Goal: Participate in discussion: Engage in conversation with other users on a specific topic

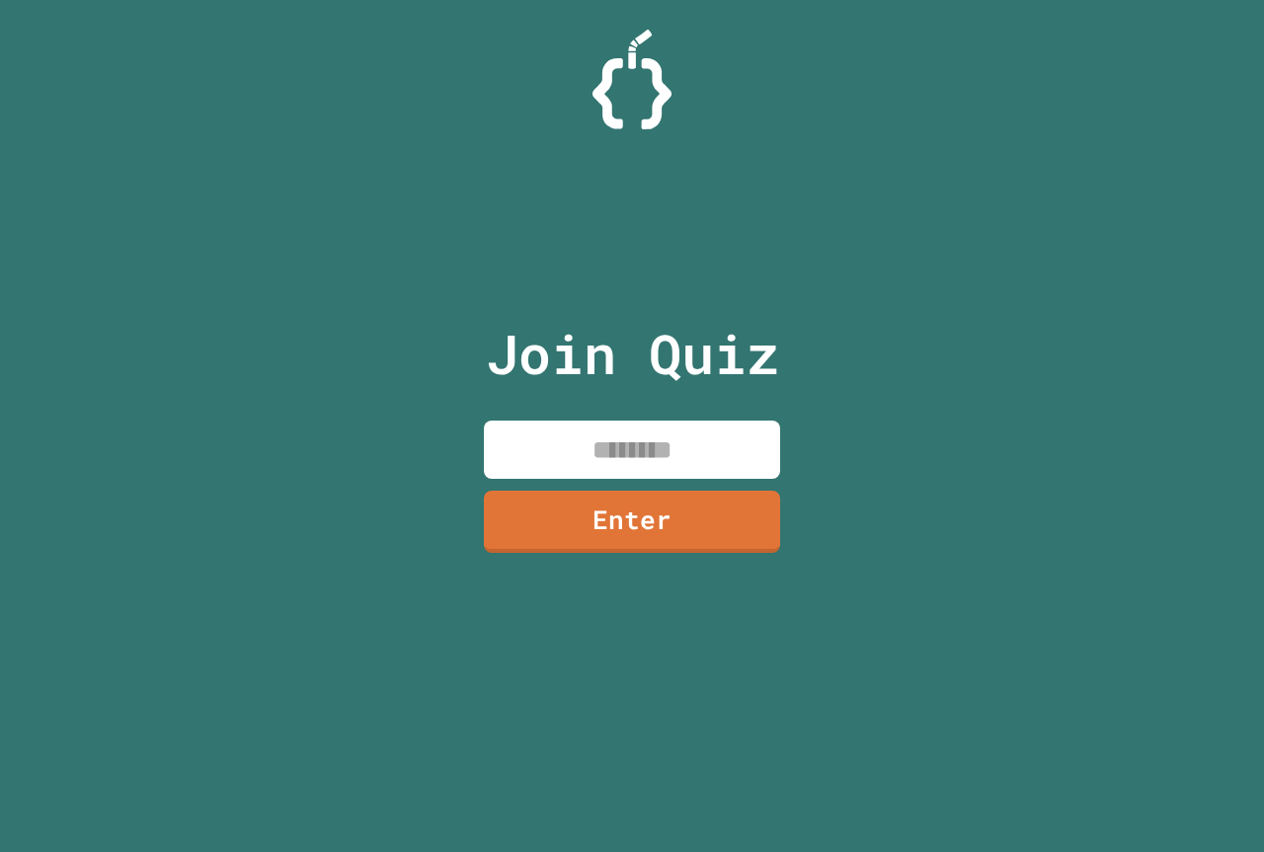
click at [694, 437] on input at bounding box center [632, 450] width 296 height 58
type input "********"
click at [735, 505] on link "Enter" at bounding box center [632, 520] width 300 height 65
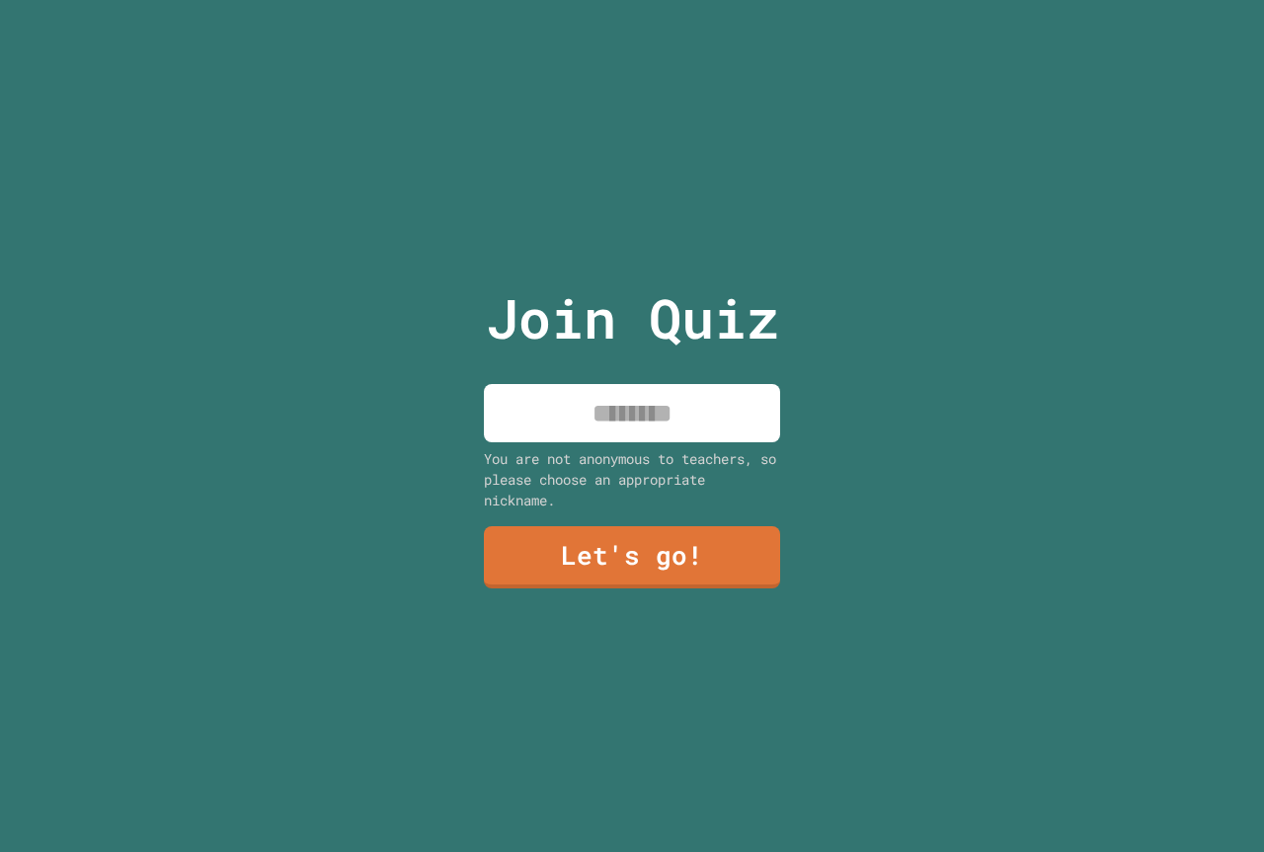
click at [723, 428] on input at bounding box center [632, 413] width 296 height 58
click at [726, 411] on input "**********" at bounding box center [632, 413] width 296 height 58
click at [746, 421] on input "**********" at bounding box center [632, 413] width 296 height 58
click at [519, 421] on input "**********" at bounding box center [632, 413] width 296 height 58
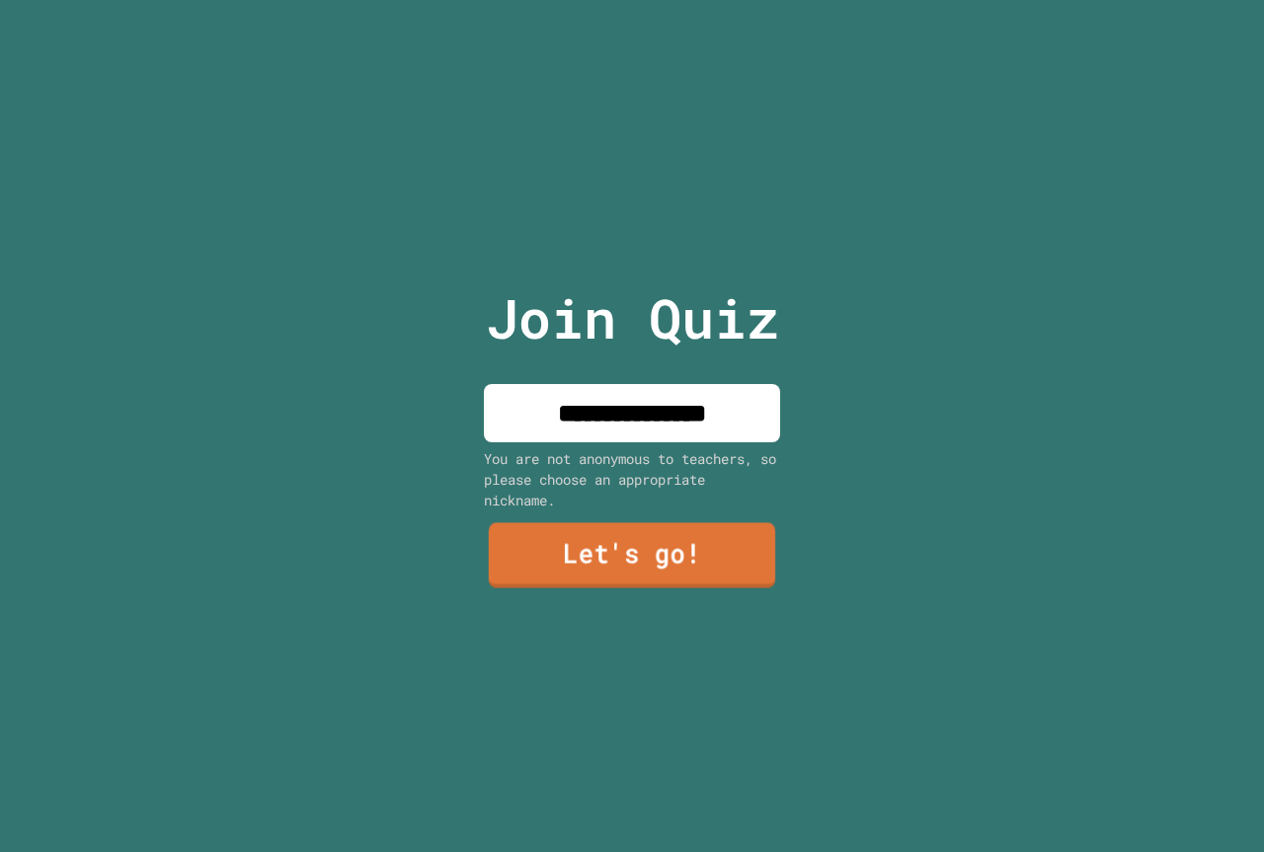
type input "**********"
click at [638, 546] on link "Let's go!" at bounding box center [632, 555] width 293 height 65
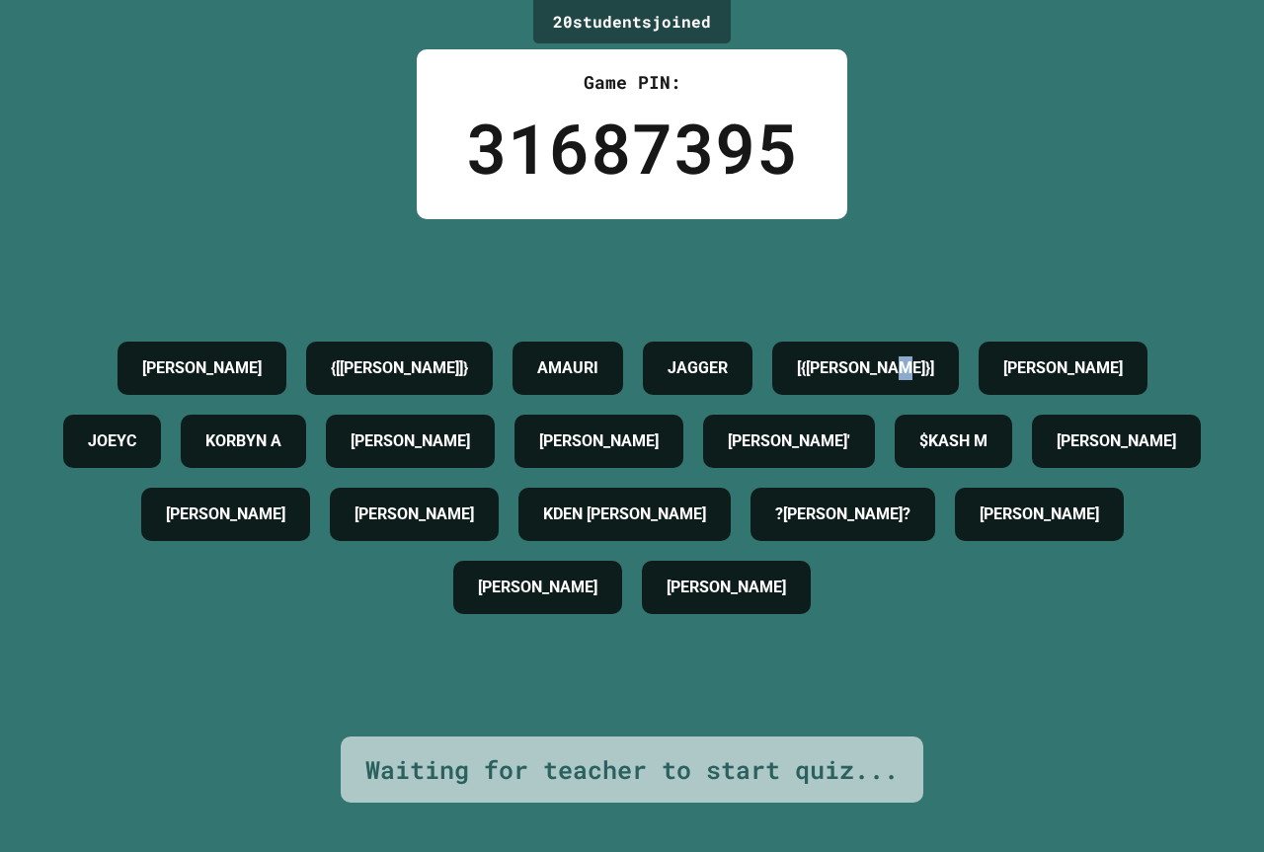
drag, startPoint x: 286, startPoint y: 394, endPoint x: 311, endPoint y: 390, distance: 25.0
click at [797, 380] on h4 "[{[PERSON_NAME]}]" at bounding box center [865, 369] width 137 height 24
click at [352, 348] on div "[PERSON_NAME] {[[PERSON_NAME]]} [PERSON_NAME] [{[PERSON_NAME]}] [PERSON_NAME] […" at bounding box center [631, 478] width 1165 height 292
click at [797, 380] on h4 "[{[PERSON_NAME]}]" at bounding box center [865, 369] width 137 height 24
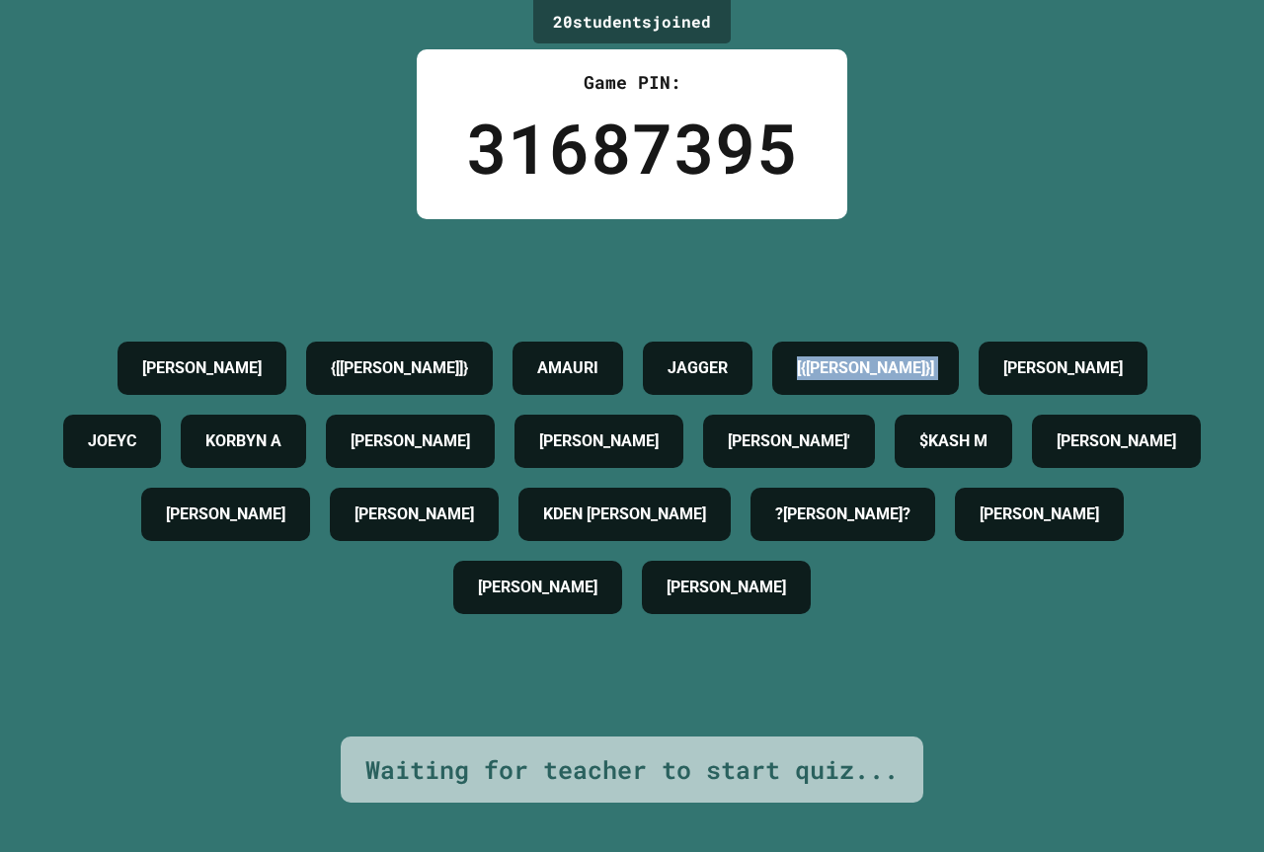
click at [797, 380] on h4 "[{[PERSON_NAME]}]" at bounding box center [865, 369] width 137 height 24
click at [128, 332] on div "[PERSON_NAME] {[[PERSON_NAME]]} [PERSON_NAME] [{[PERSON_NAME]}] [PERSON_NAME] […" at bounding box center [631, 478] width 1165 height 292
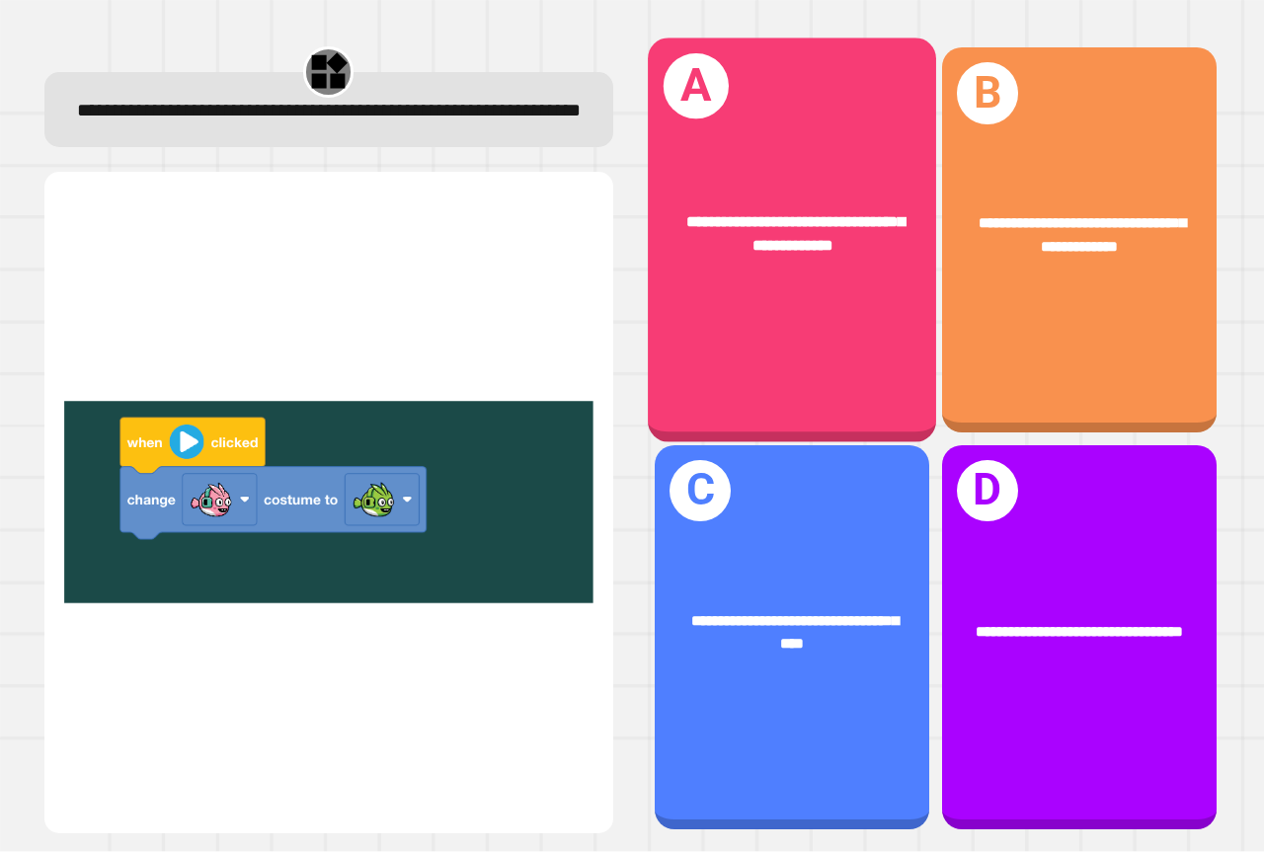
click at [774, 267] on div "**********" at bounding box center [792, 235] width 288 height 111
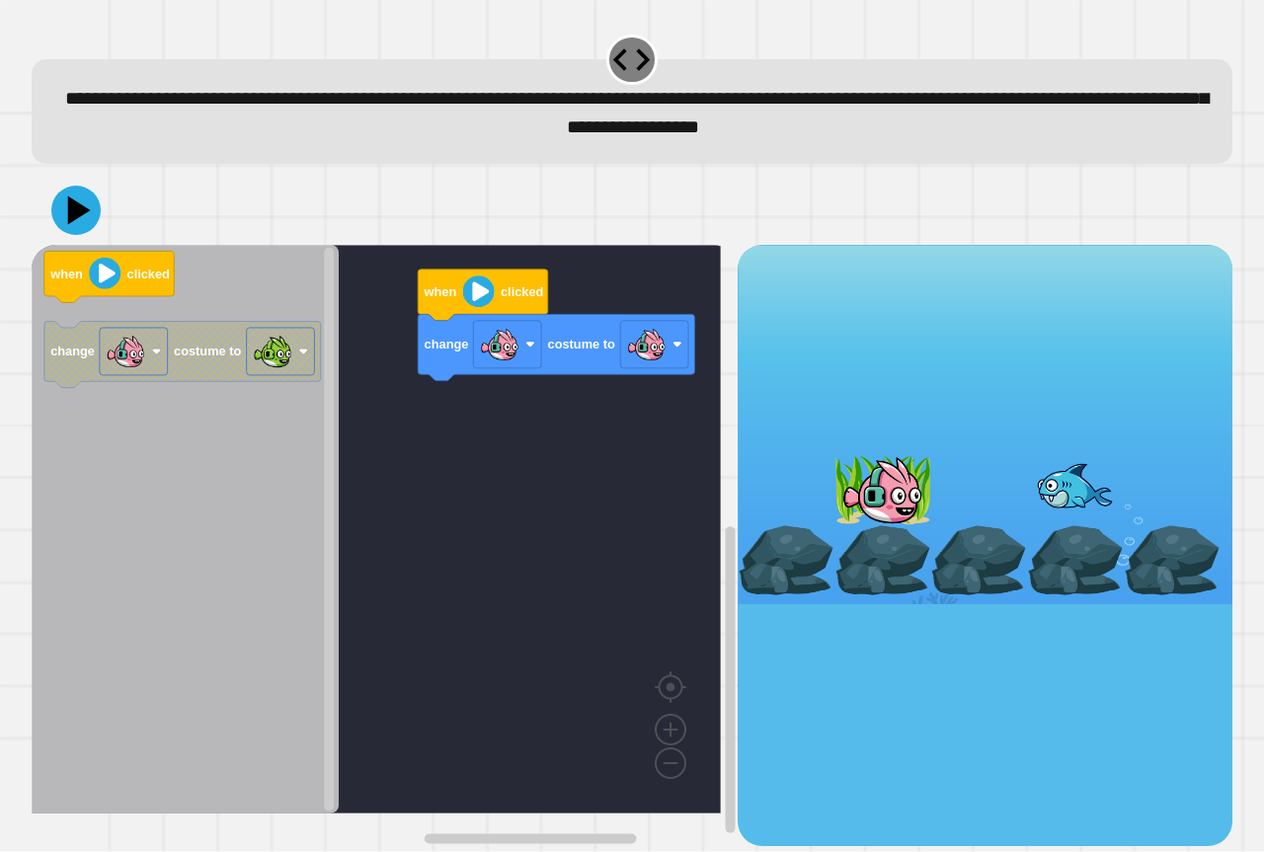
click at [333, 416] on div "change costume to when clicked when clicked change costume to" at bounding box center [385, 545] width 706 height 600
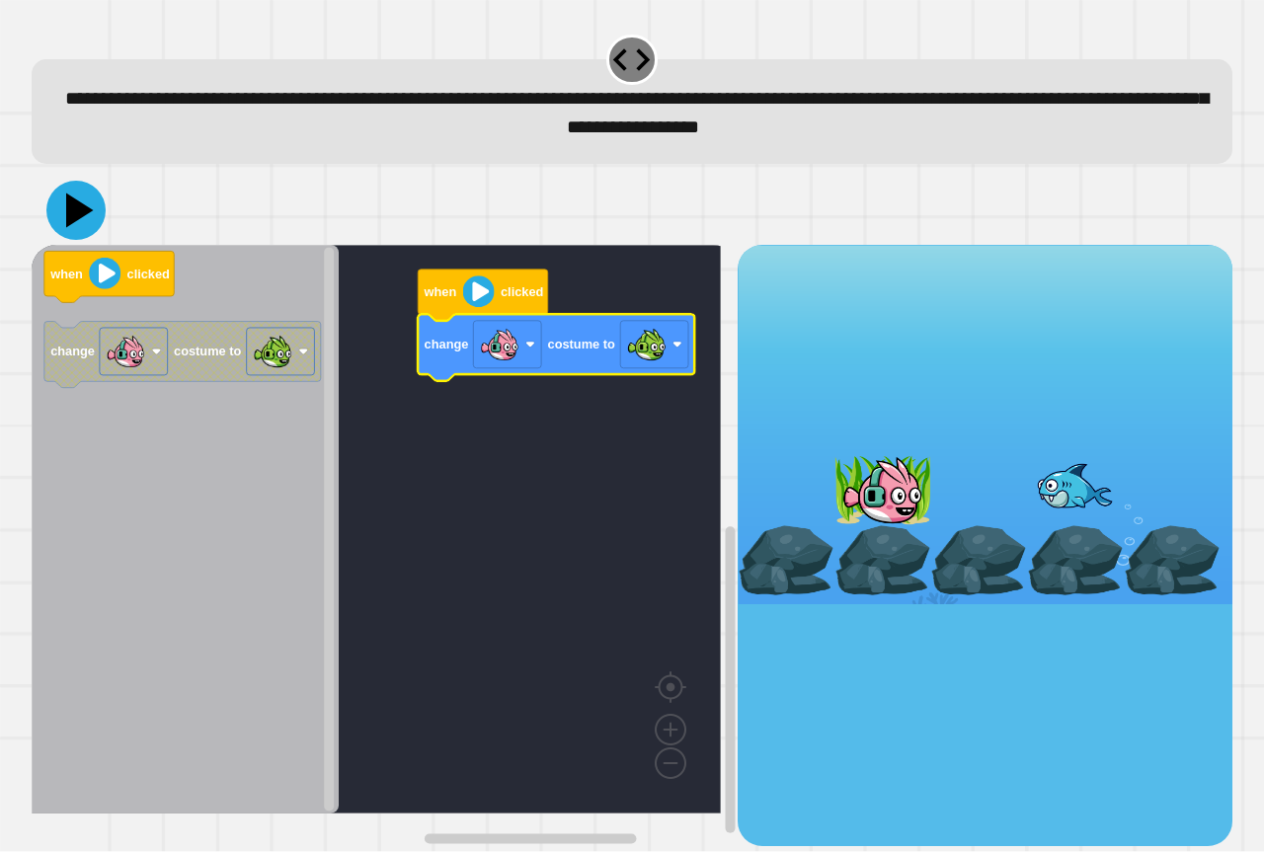
click at [94, 216] on icon at bounding box center [75, 210] width 59 height 59
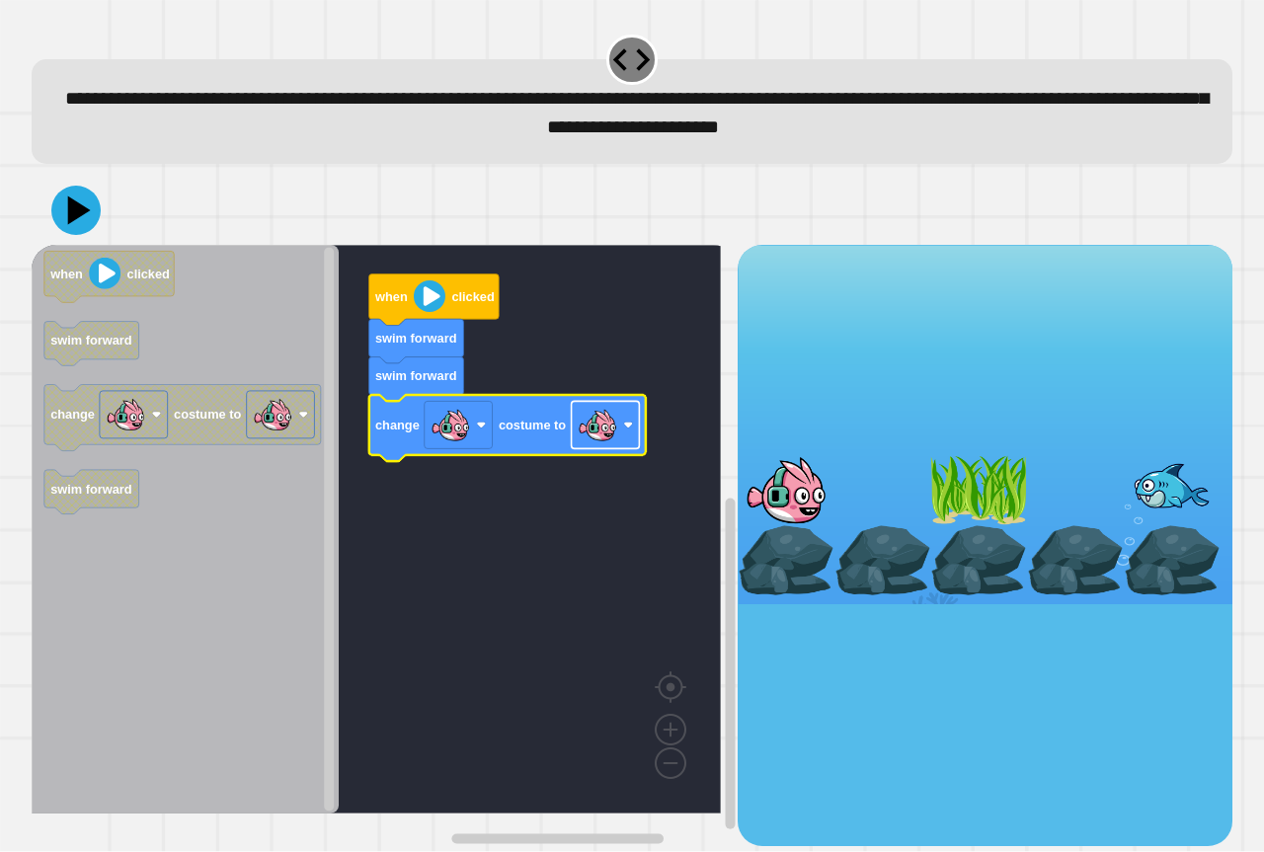
click at [583, 437] on image "Blockly Workspace" at bounding box center [598, 426] width 40 height 40
click at [84, 209] on icon at bounding box center [75, 210] width 59 height 59
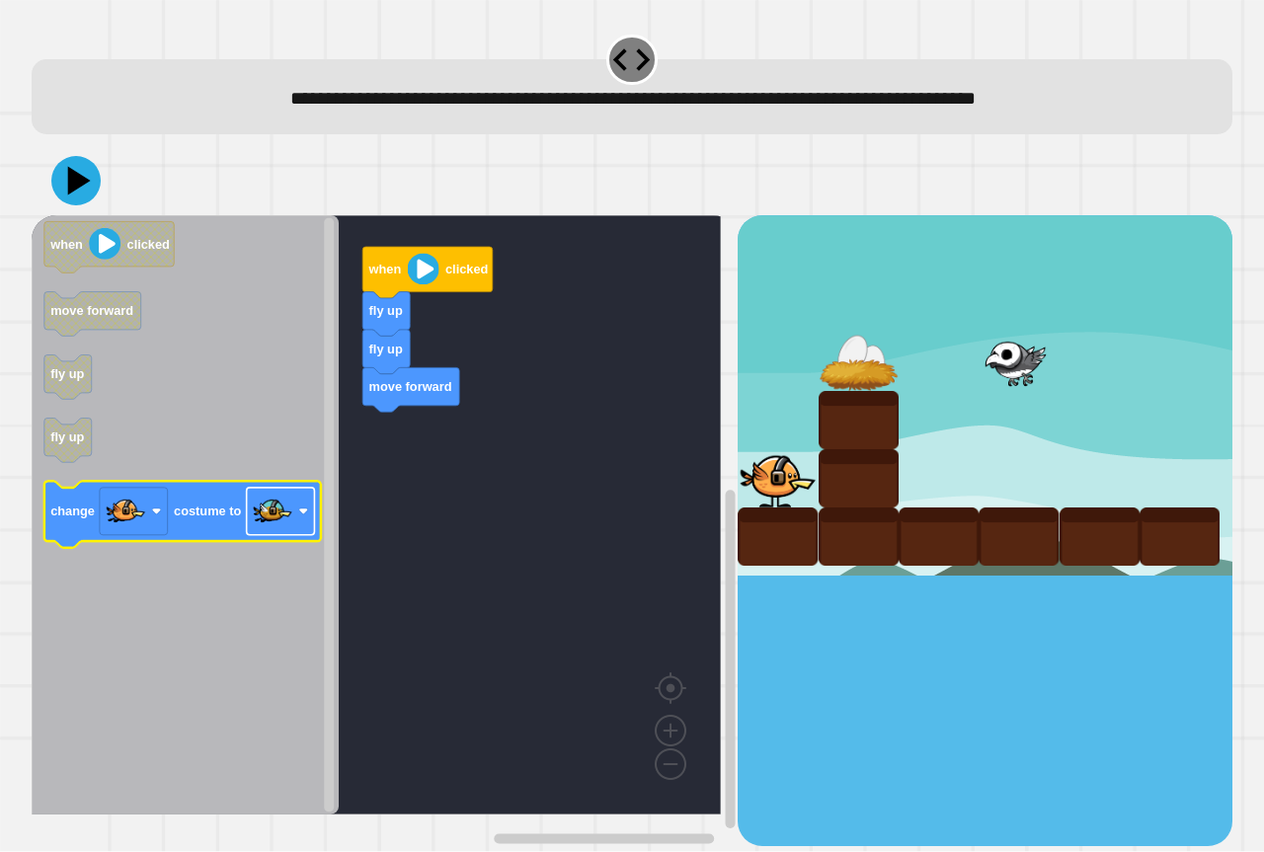
click at [281, 499] on image "Blockly Workspace" at bounding box center [273, 512] width 40 height 40
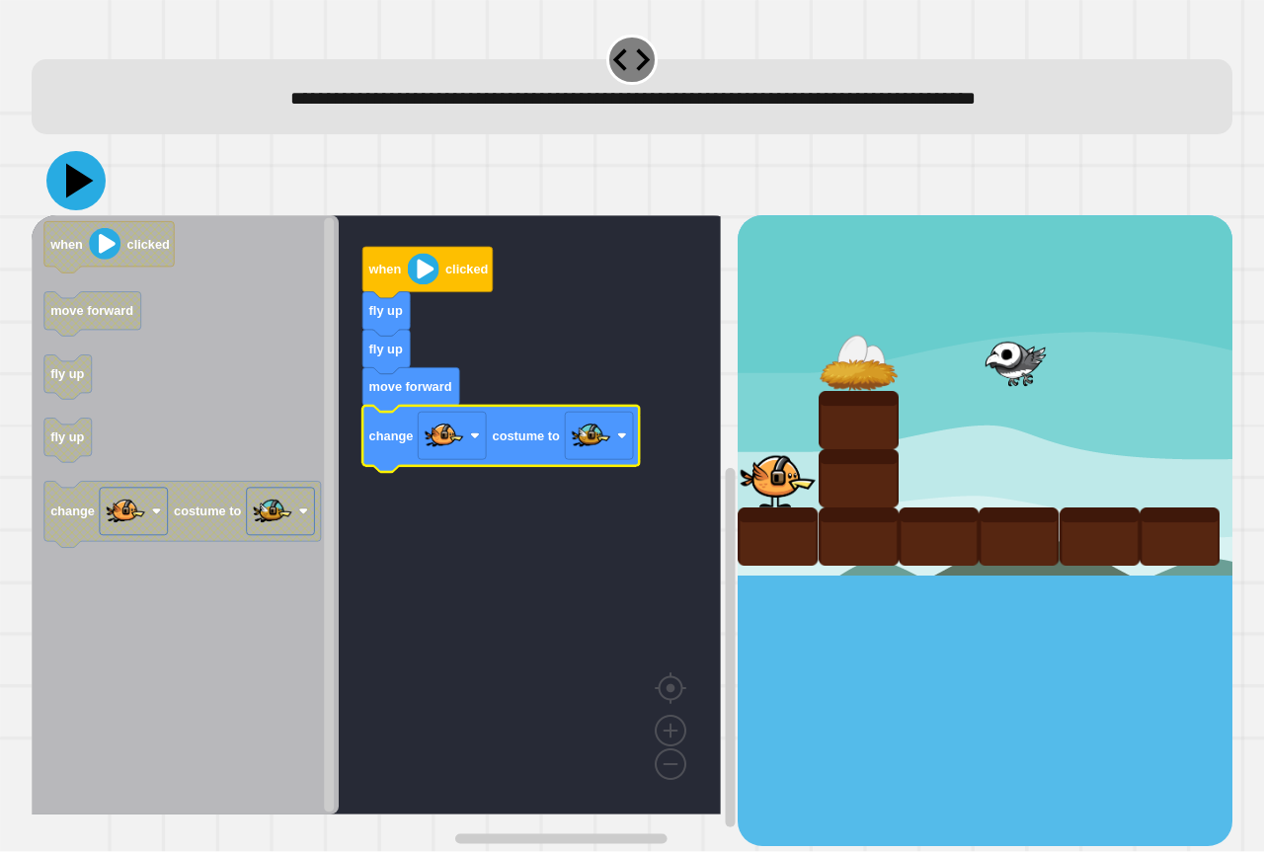
click at [94, 193] on icon at bounding box center [75, 180] width 59 height 59
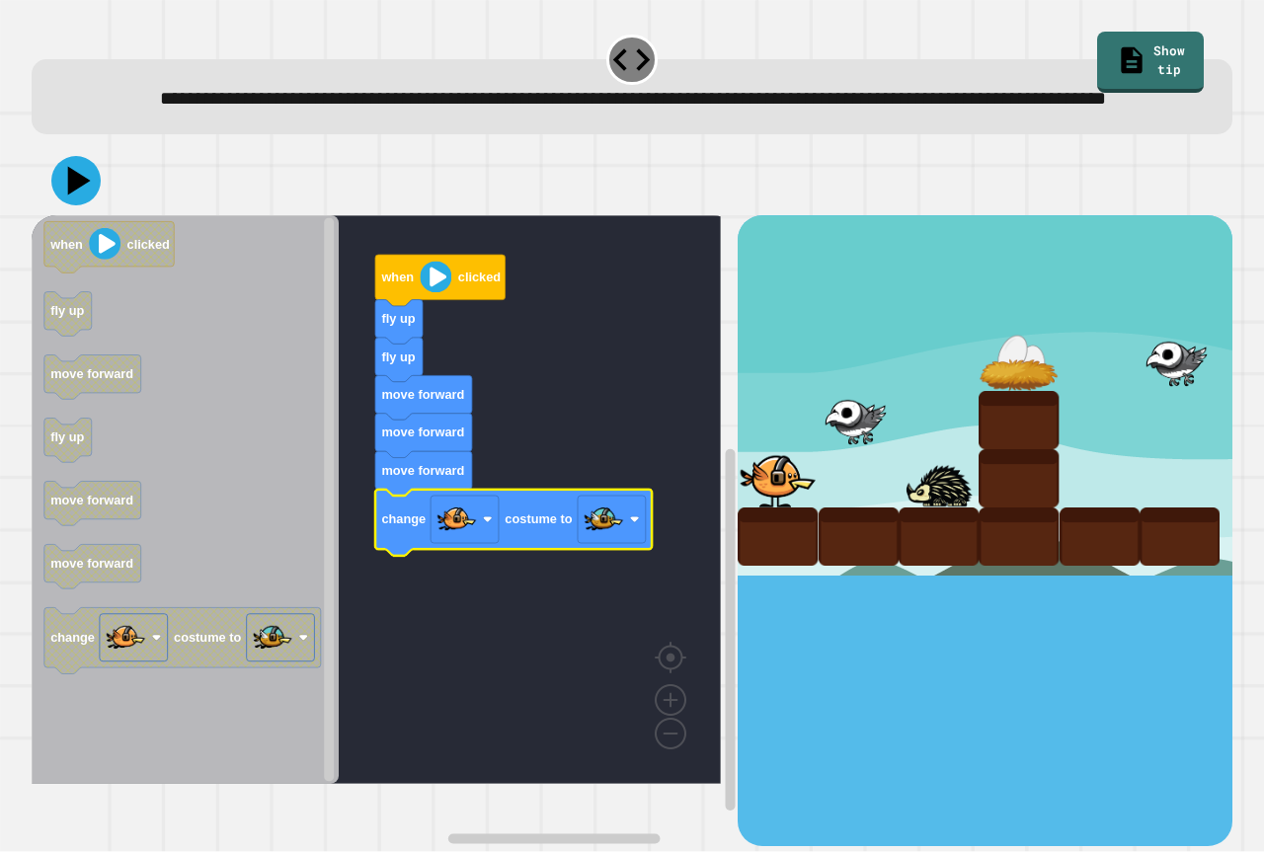
click at [104, 206] on div at bounding box center [632, 180] width 1201 height 69
click at [76, 199] on icon at bounding box center [80, 181] width 28 height 35
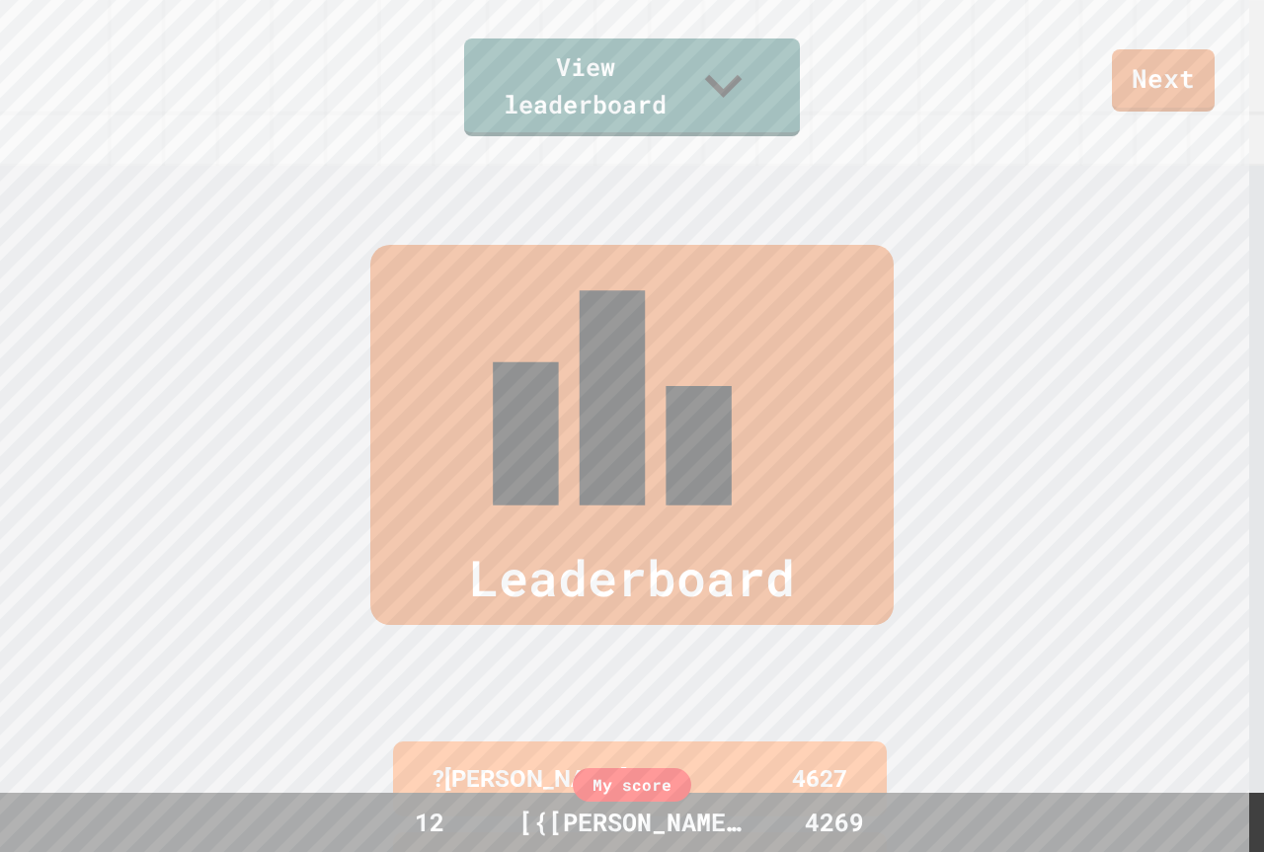
scroll to position [860, 0]
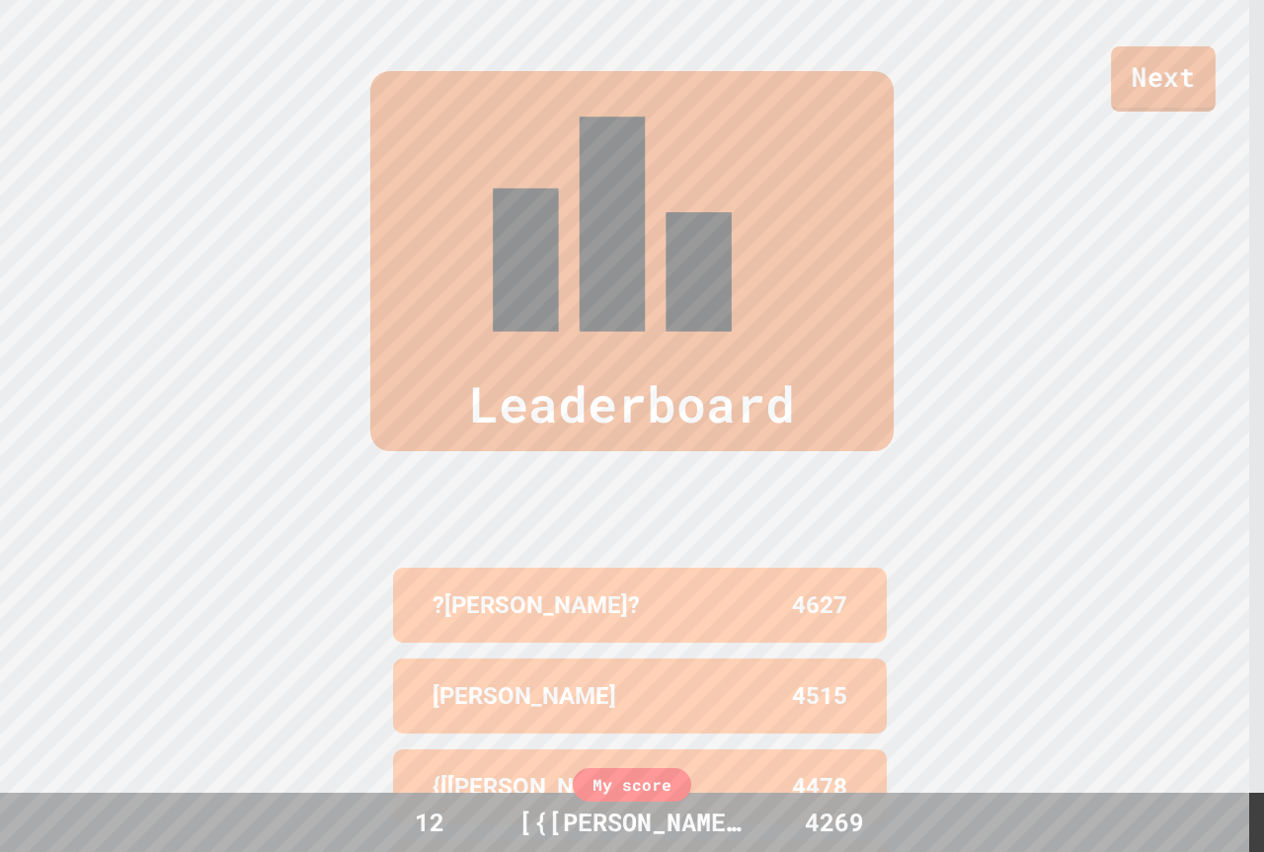
click at [1150, 101] on link "Next" at bounding box center [1163, 78] width 105 height 65
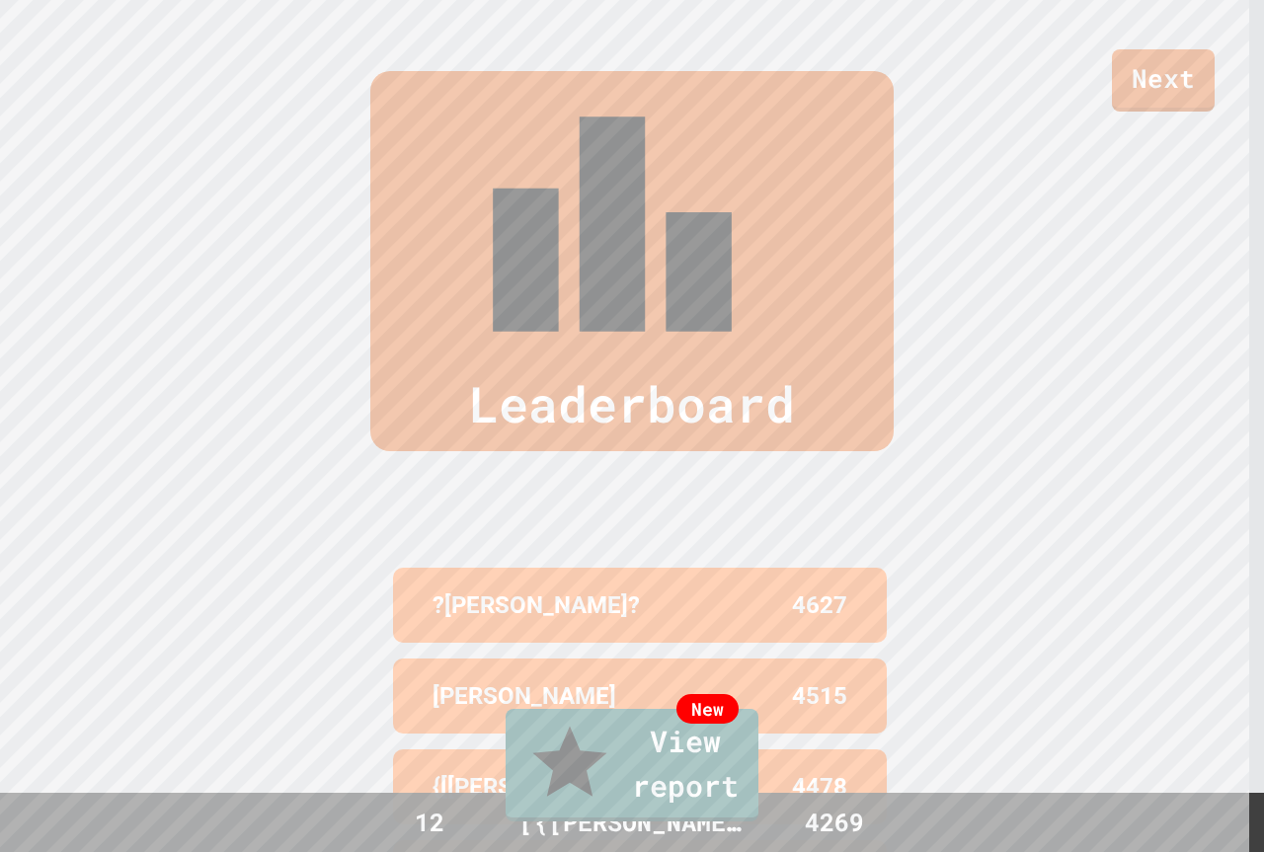
drag, startPoint x: 846, startPoint y: 405, endPoint x: 835, endPoint y: 421, distance: 19.2
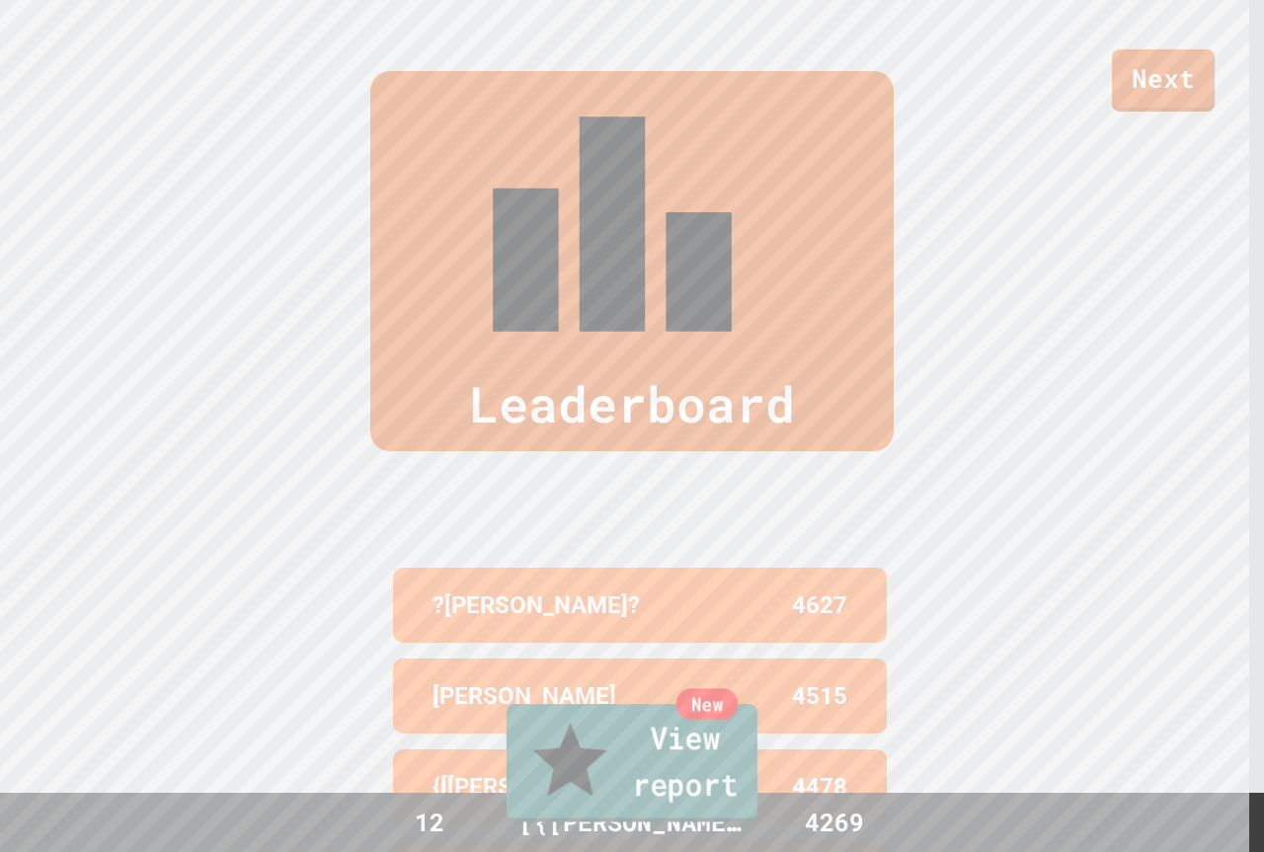
click at [537, 780] on icon at bounding box center [570, 762] width 88 height 94
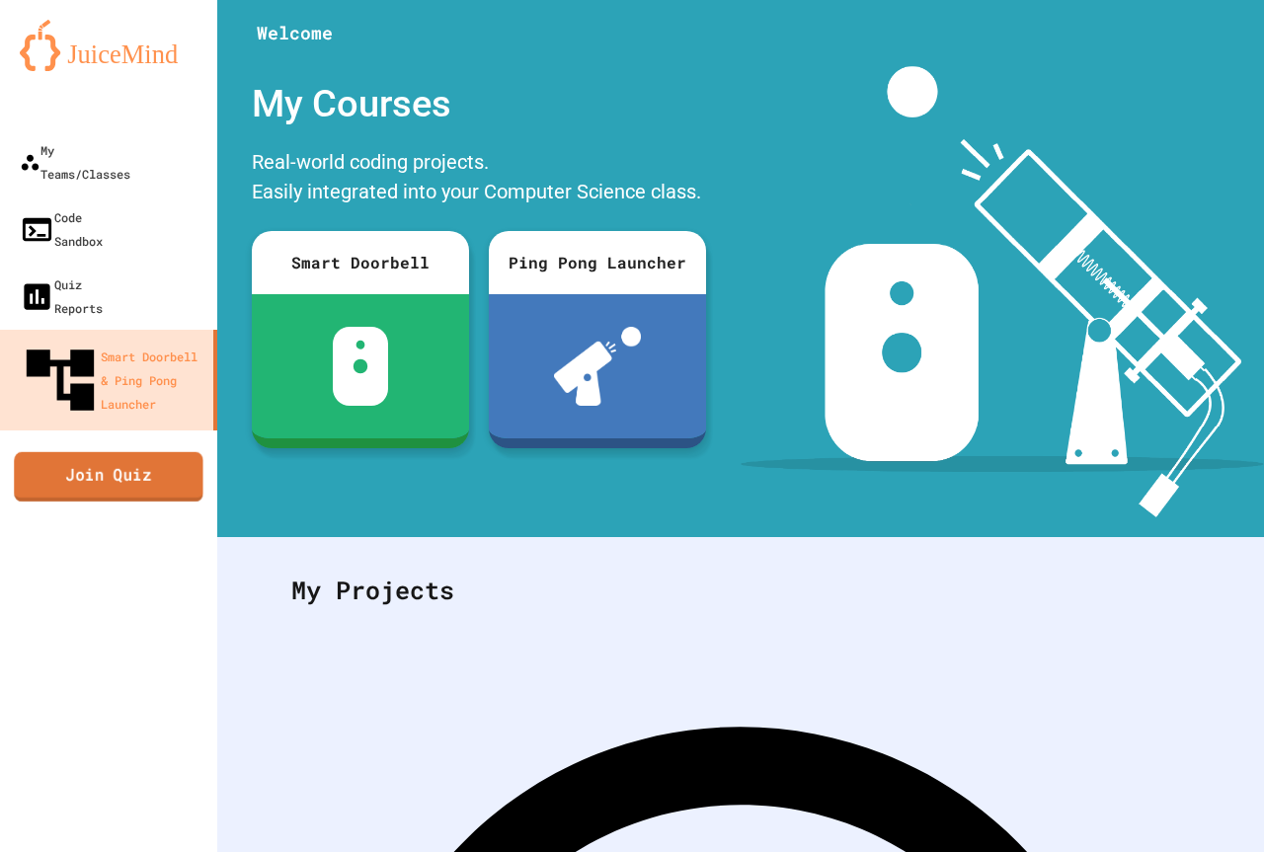
click at [54, 451] on link "Join Quiz" at bounding box center [108, 475] width 189 height 49
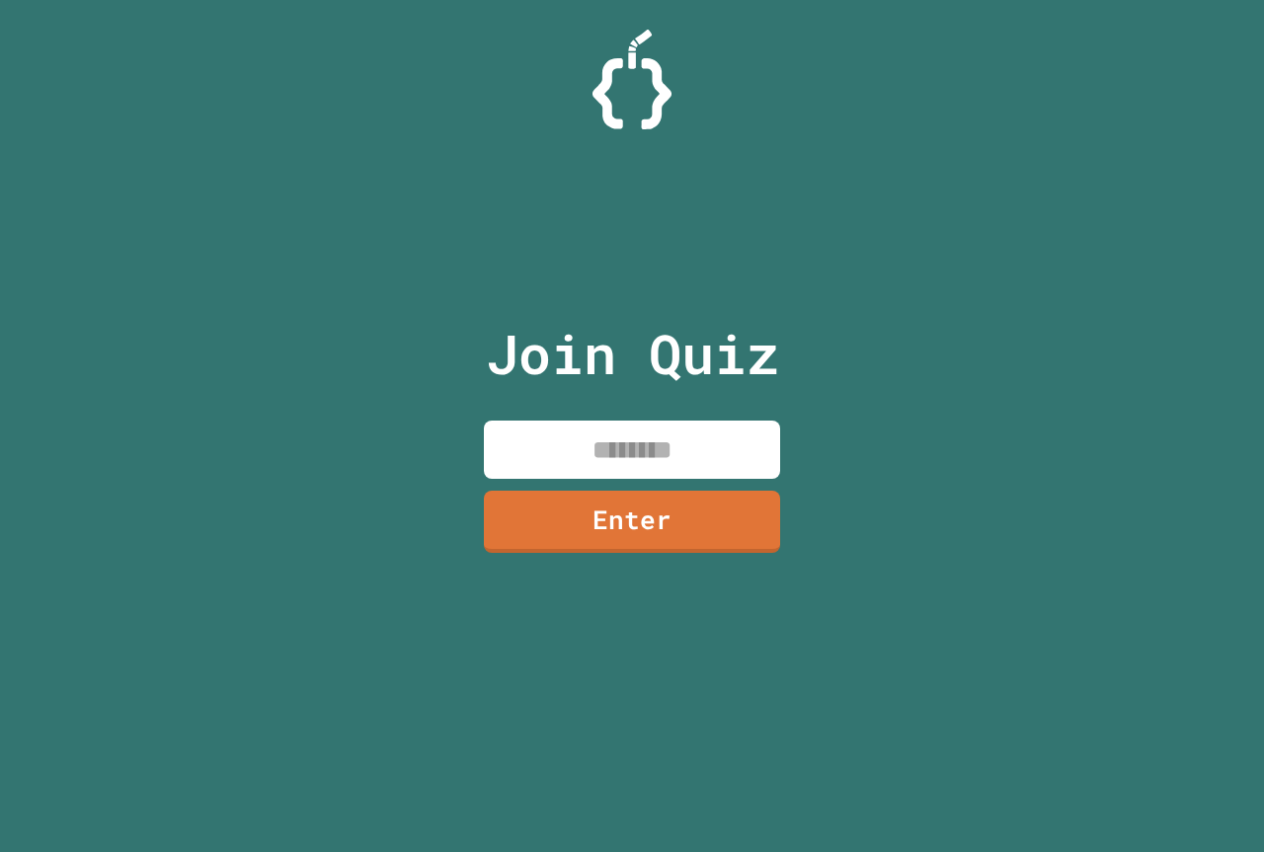
drag, startPoint x: 585, startPoint y: 438, endPoint x: 587, endPoint y: 459, distance: 20.8
click at [584, 449] on input at bounding box center [632, 450] width 296 height 58
type input "********"
click at [627, 510] on link "Enter" at bounding box center [632, 519] width 294 height 65
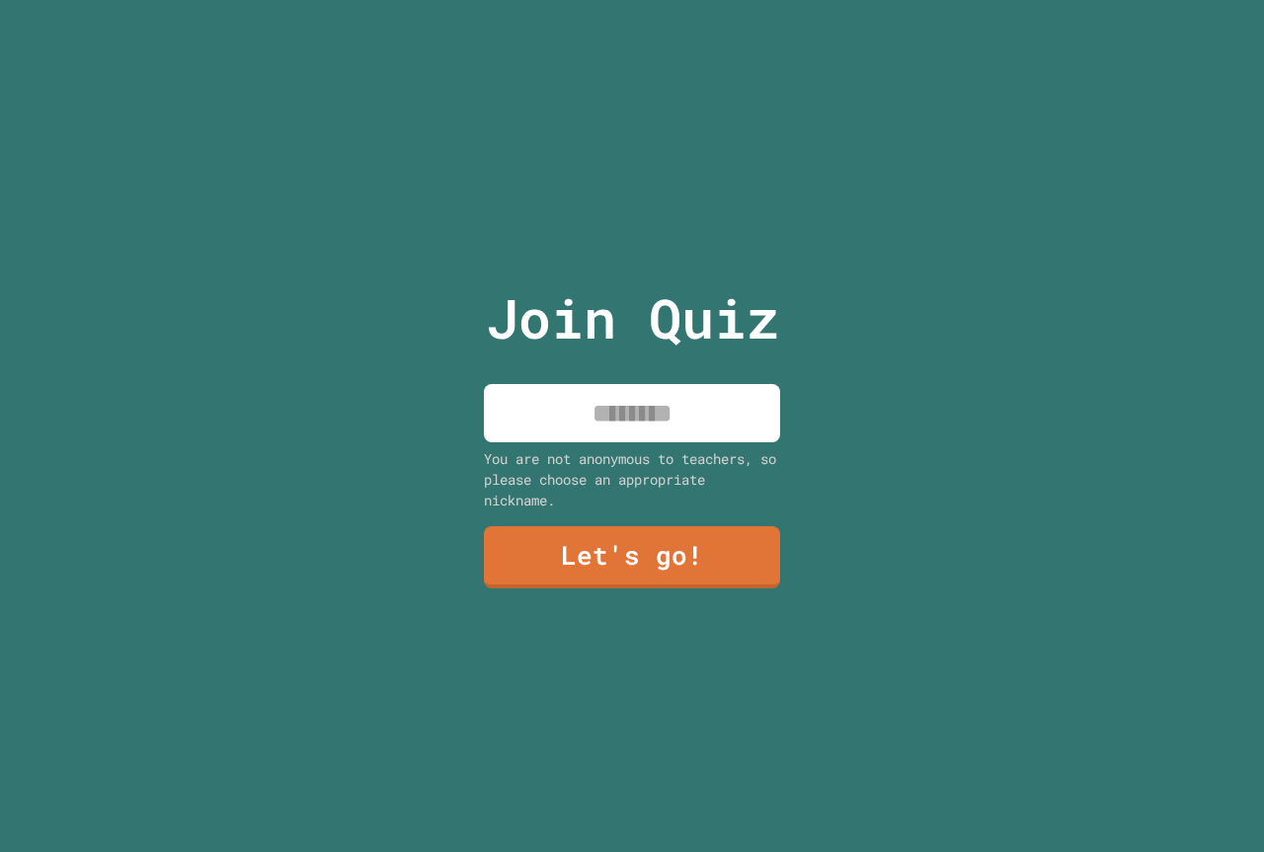
click at [636, 404] on input at bounding box center [632, 413] width 296 height 58
drag, startPoint x: 715, startPoint y: 401, endPoint x: 706, endPoint y: 413, distance: 14.8
click at [713, 402] on input "**********" at bounding box center [632, 413] width 296 height 58
click at [530, 408] on input "**********" at bounding box center [632, 413] width 296 height 58
click at [635, 417] on input "**********" at bounding box center [632, 413] width 296 height 58
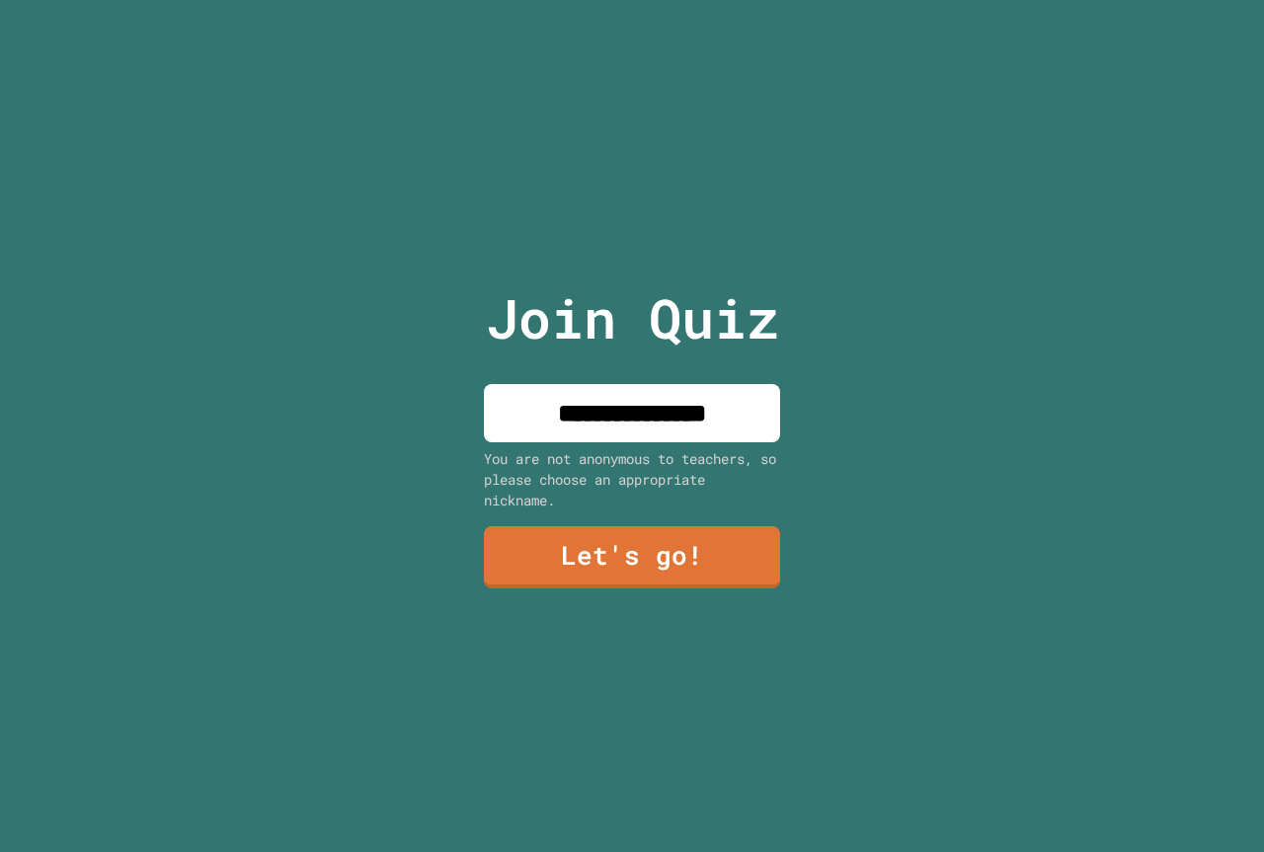
click at [626, 402] on input "**********" at bounding box center [632, 413] width 296 height 58
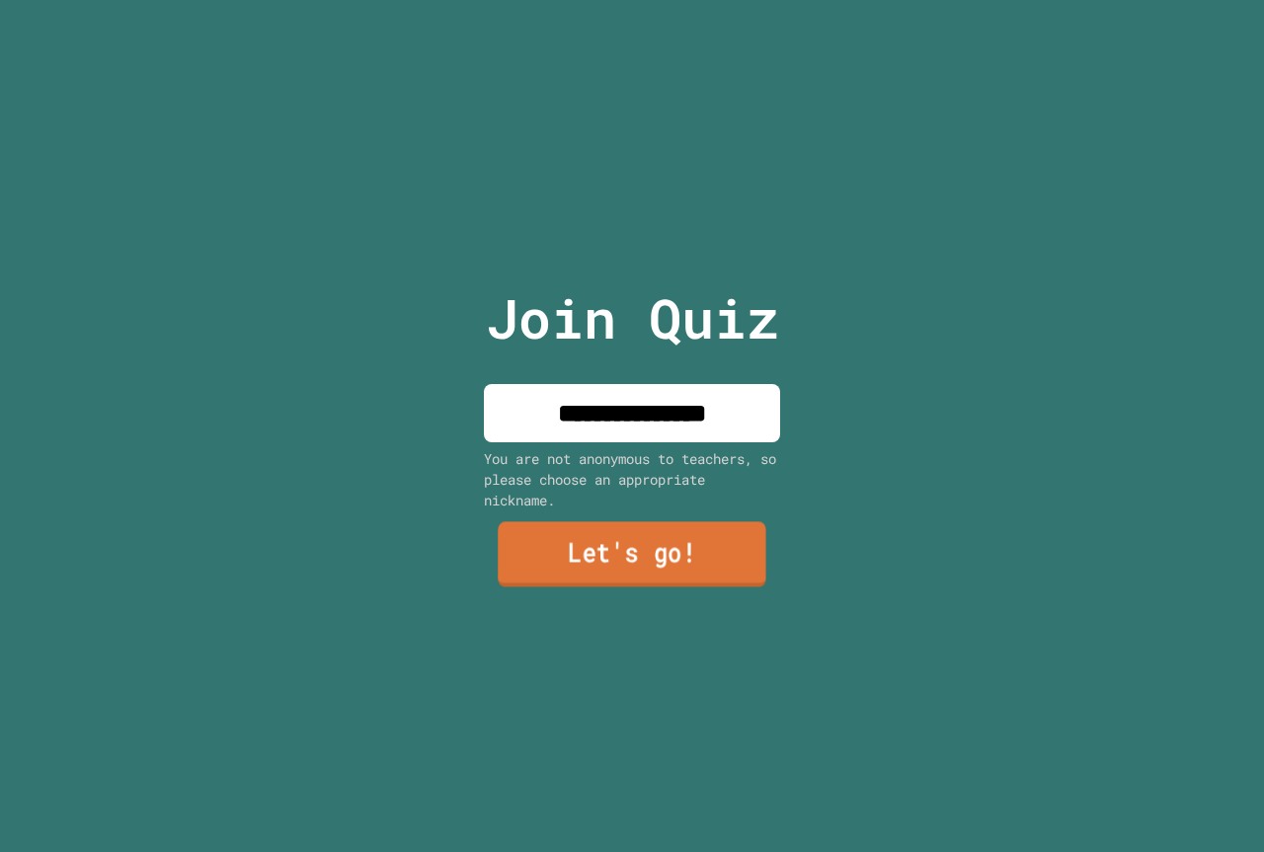
type input "**********"
click at [591, 548] on link "Let's go!" at bounding box center [631, 555] width 291 height 65
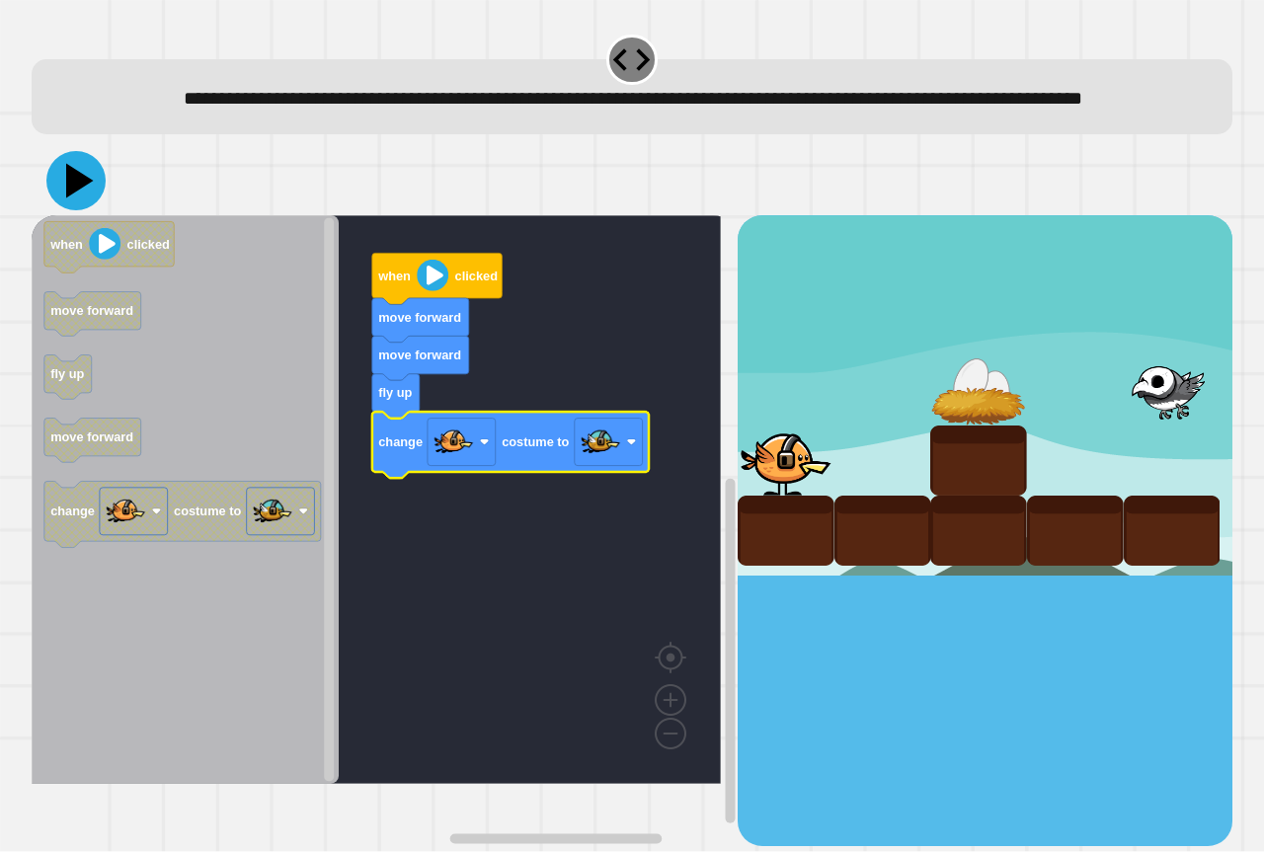
click at [82, 199] on icon at bounding box center [80, 181] width 28 height 35
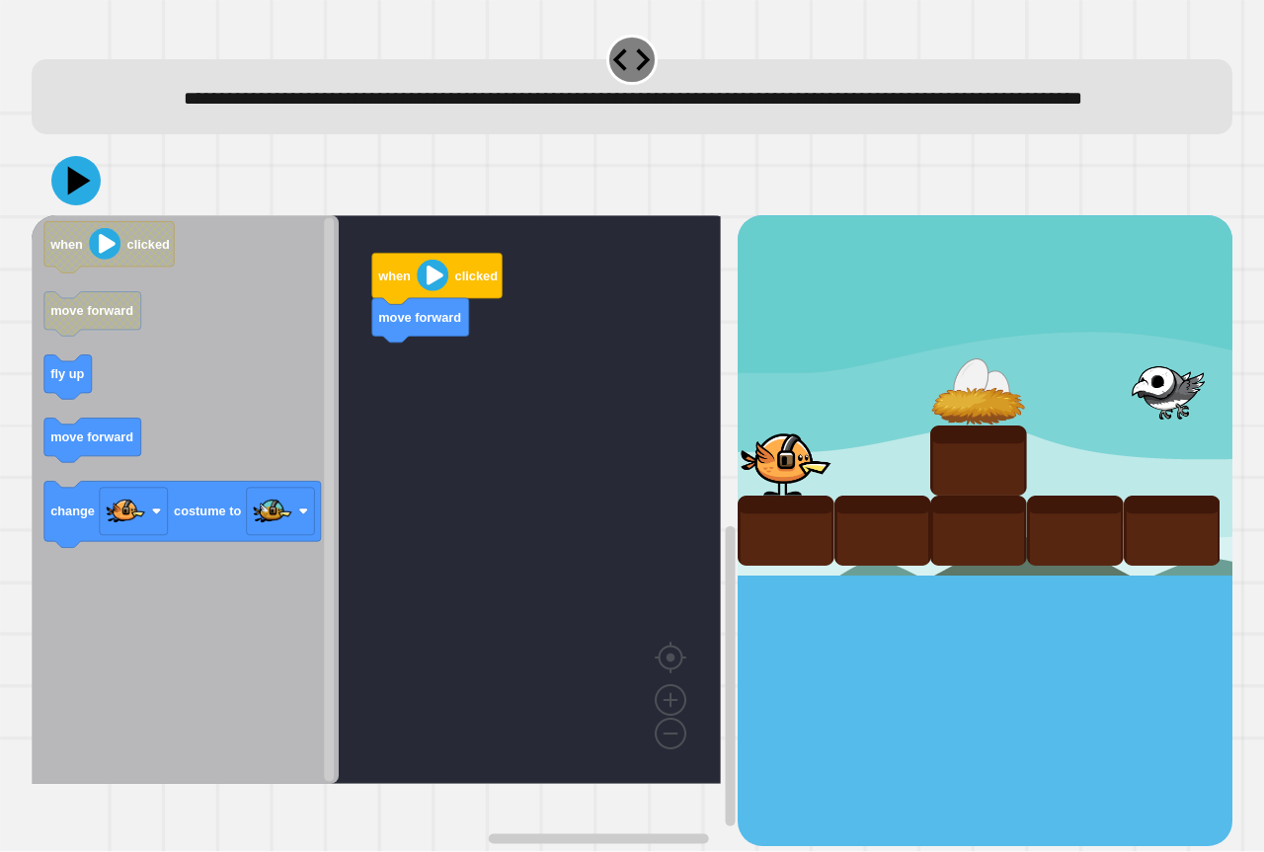
click at [313, 409] on icon "Blockly Workspace" at bounding box center [185, 499] width 307 height 569
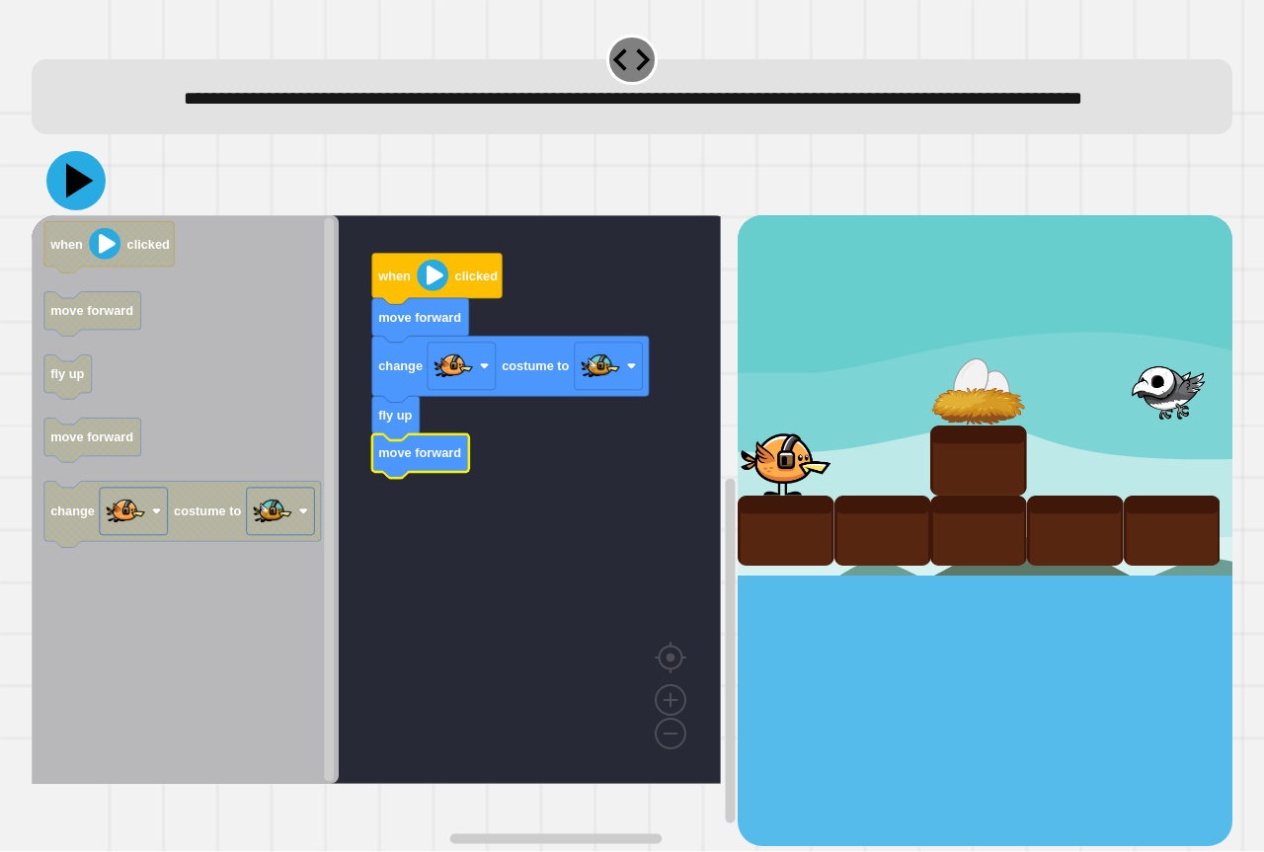
click at [77, 199] on icon at bounding box center [80, 181] width 28 height 35
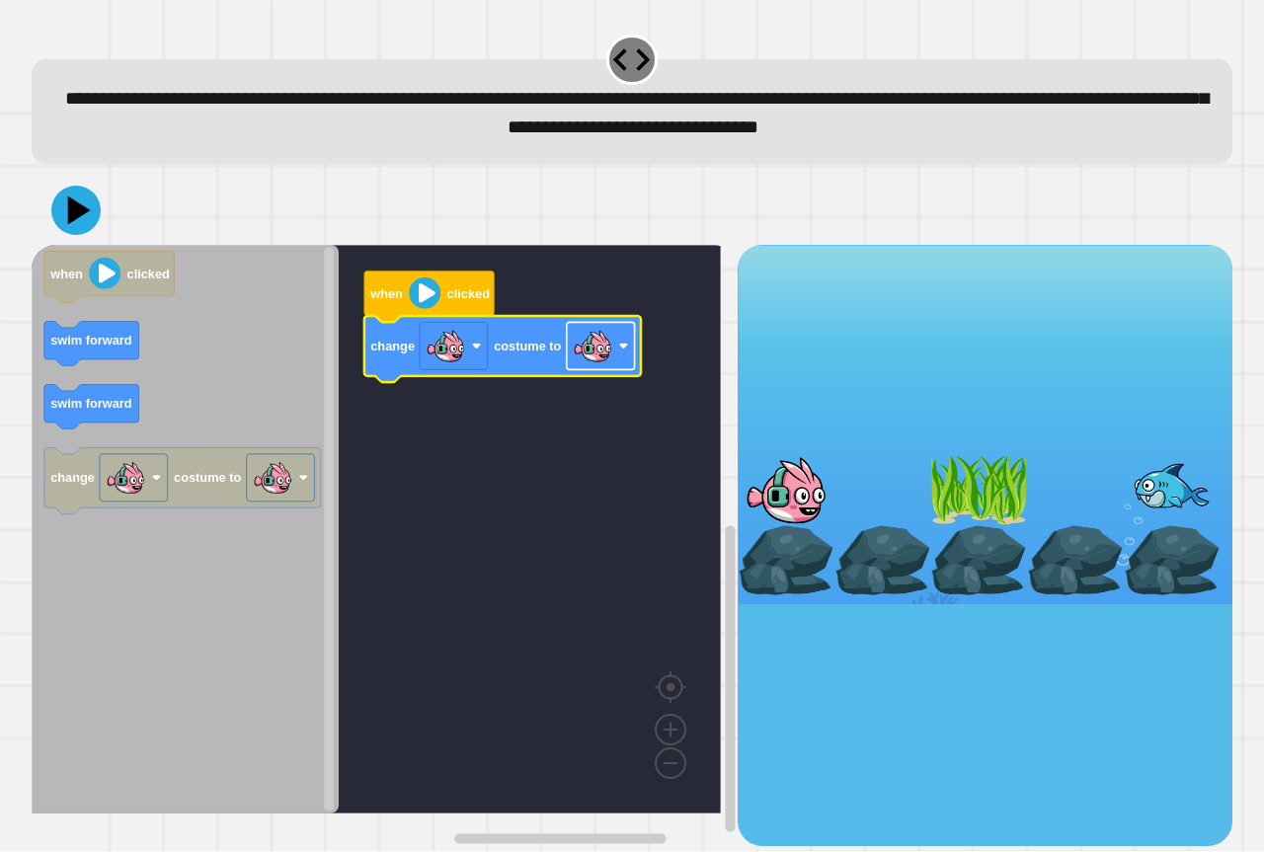
click at [605, 353] on image "Blockly Workspace" at bounding box center [593, 347] width 40 height 40
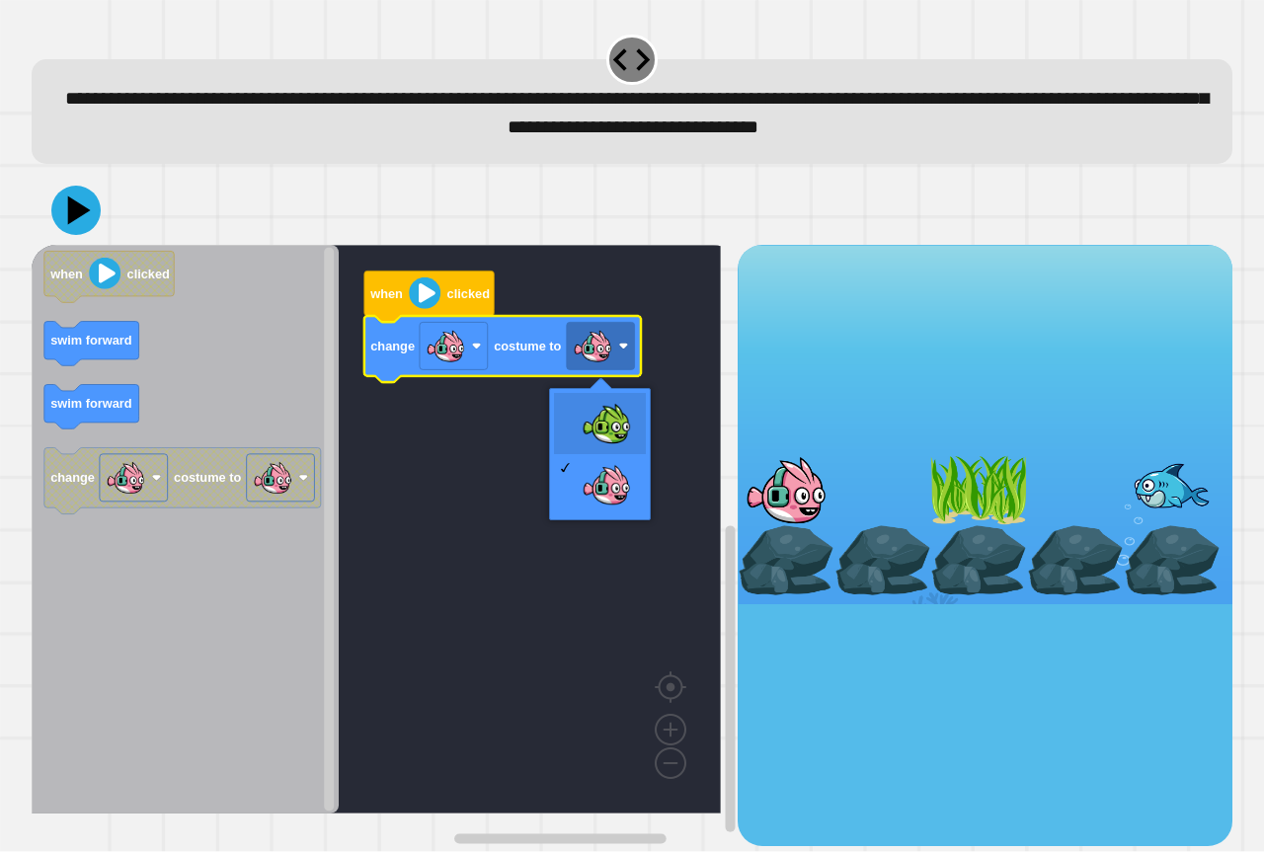
drag, startPoint x: 623, startPoint y: 410, endPoint x: 601, endPoint y: 406, distance: 22.1
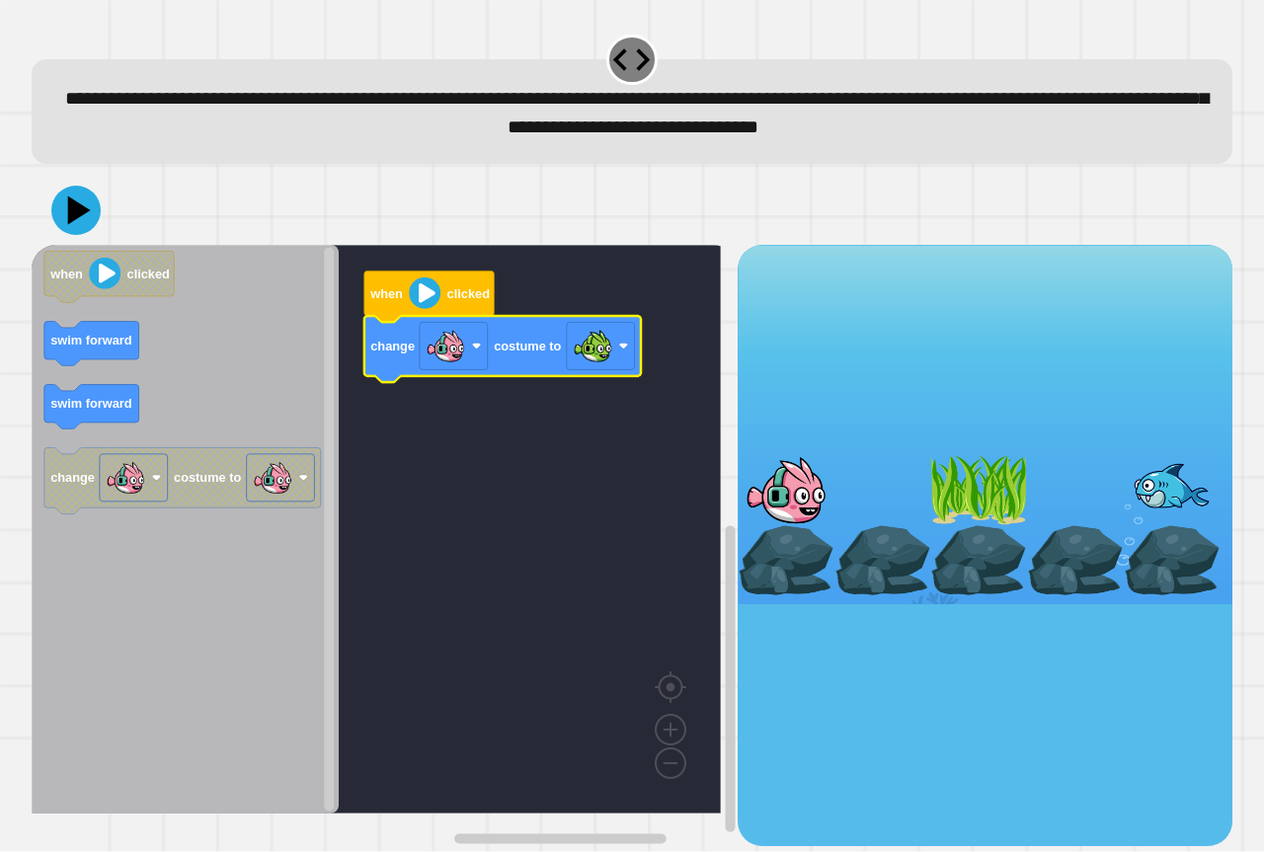
click at [48, 354] on icon "when clicked swim forward swim forward change costume to" at bounding box center [185, 529] width 307 height 569
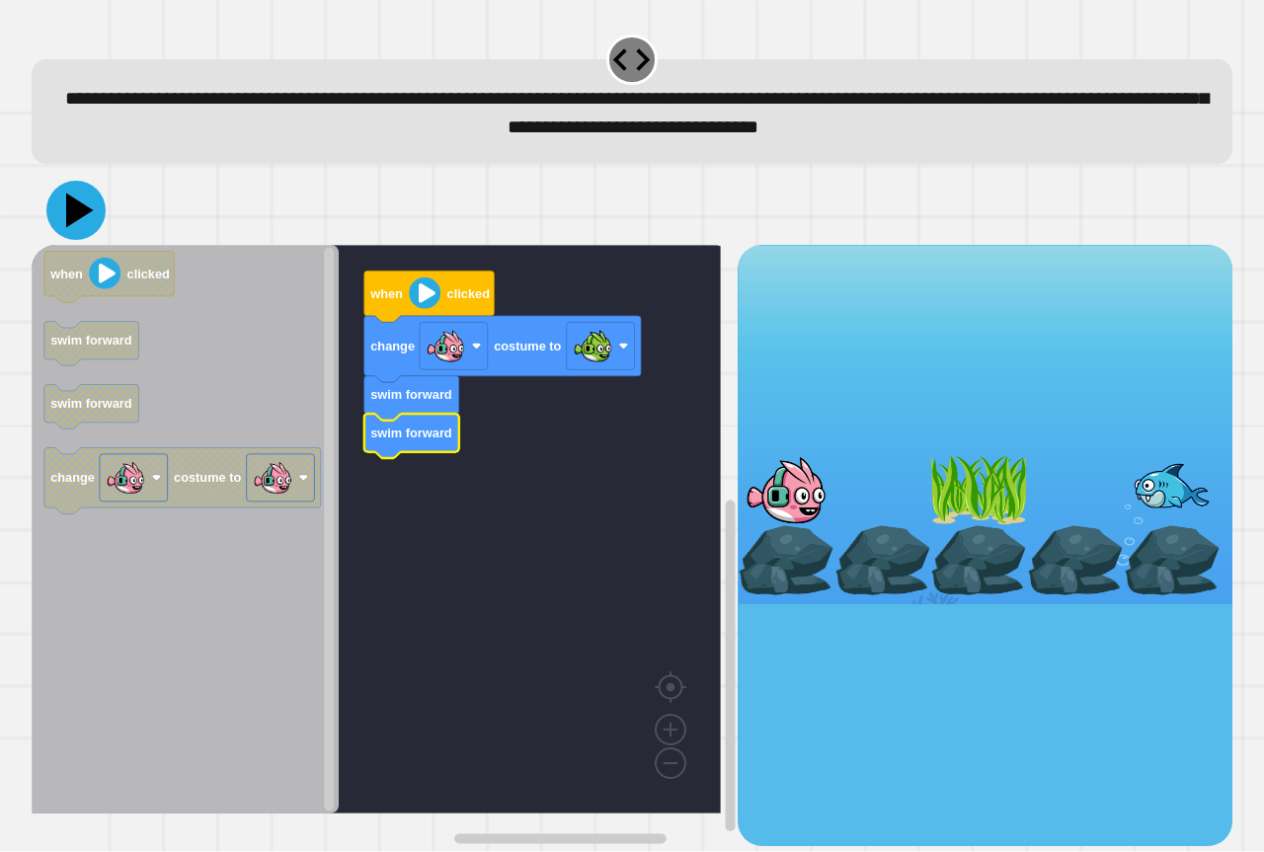
click at [95, 223] on icon at bounding box center [75, 210] width 59 height 59
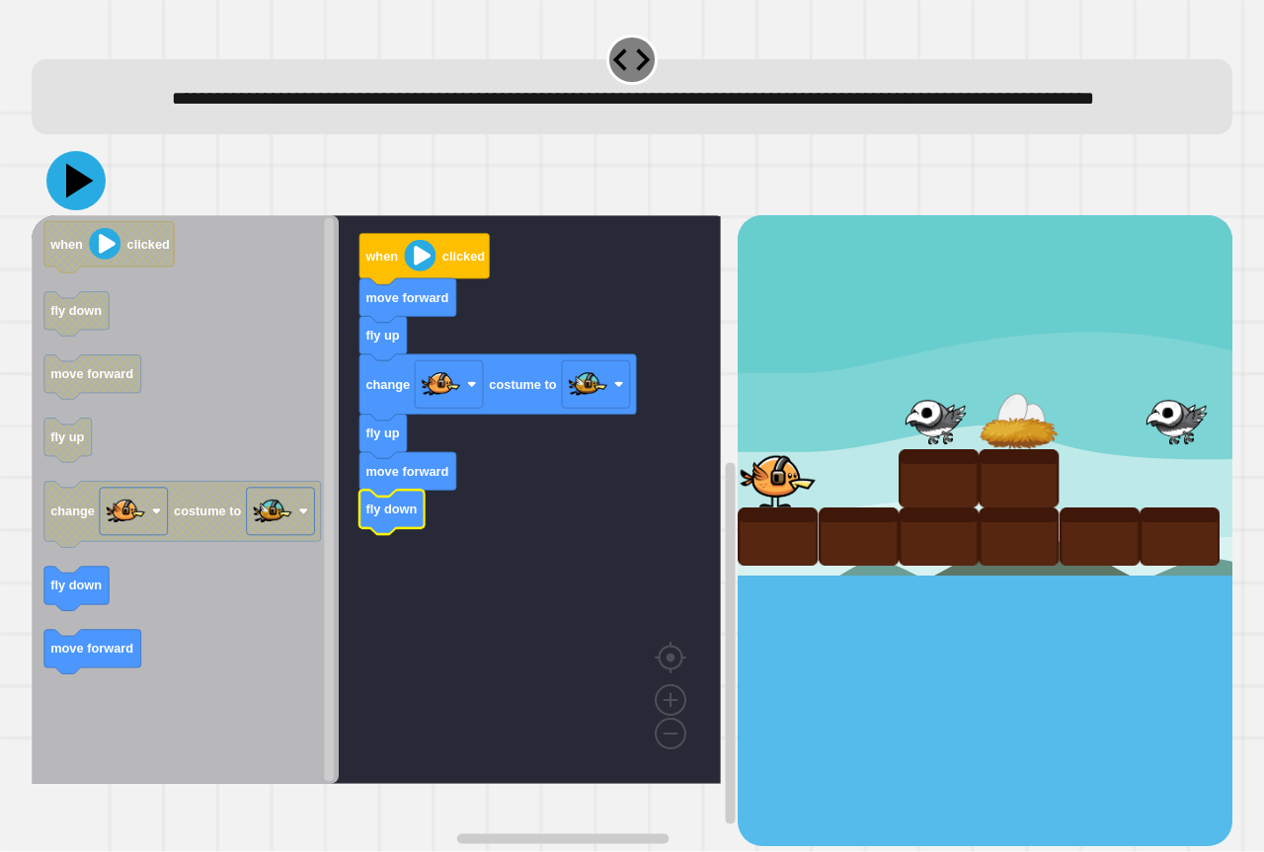
drag, startPoint x: 53, startPoint y: 210, endPoint x: 57, endPoint y: 220, distance: 10.6
click at [54, 210] on icon at bounding box center [75, 180] width 59 height 59
click at [136, 652] on div "fly up change costume to fly up move forward fly down move forward when clicked…" at bounding box center [385, 530] width 706 height 630
click at [75, 199] on icon at bounding box center [80, 181] width 28 height 35
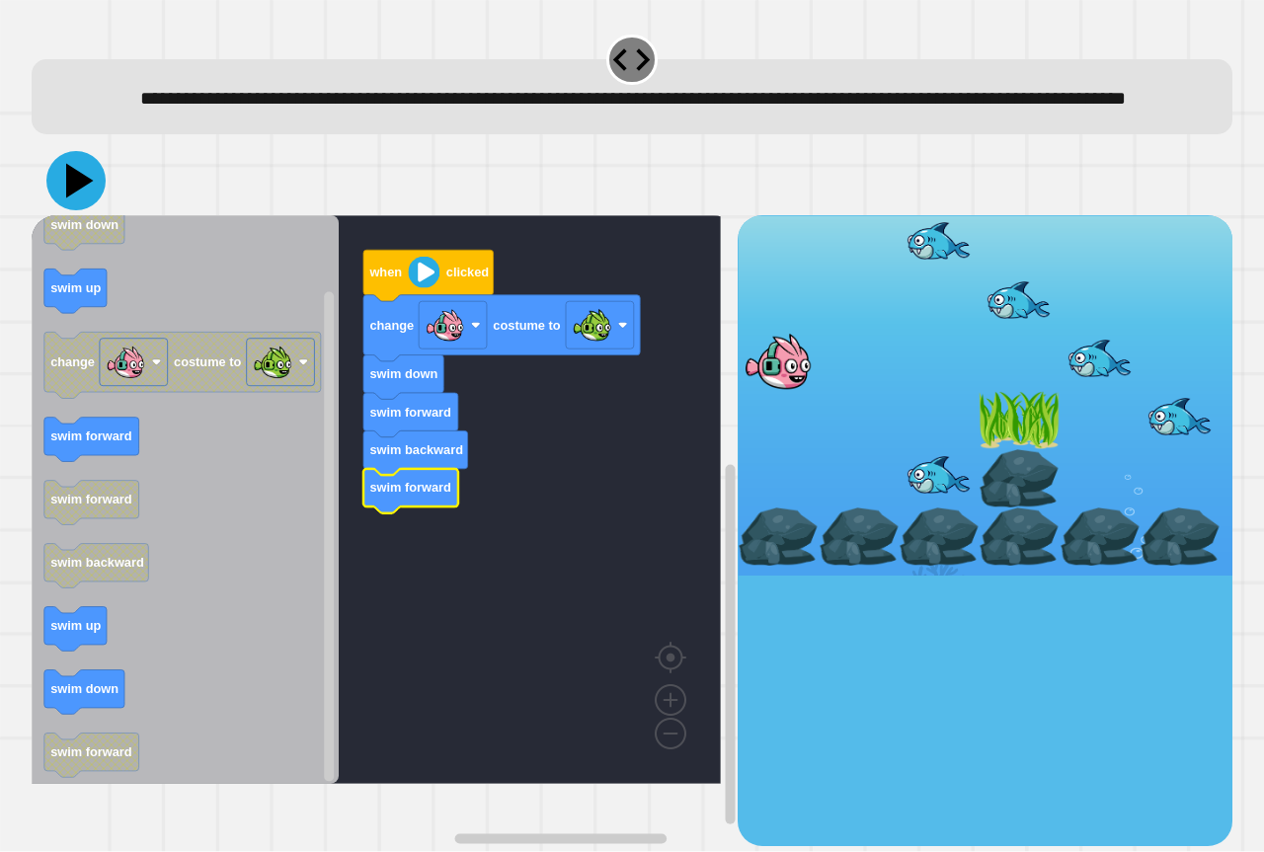
click at [75, 199] on icon at bounding box center [80, 181] width 28 height 35
click at [85, 208] on icon at bounding box center [75, 180] width 59 height 59
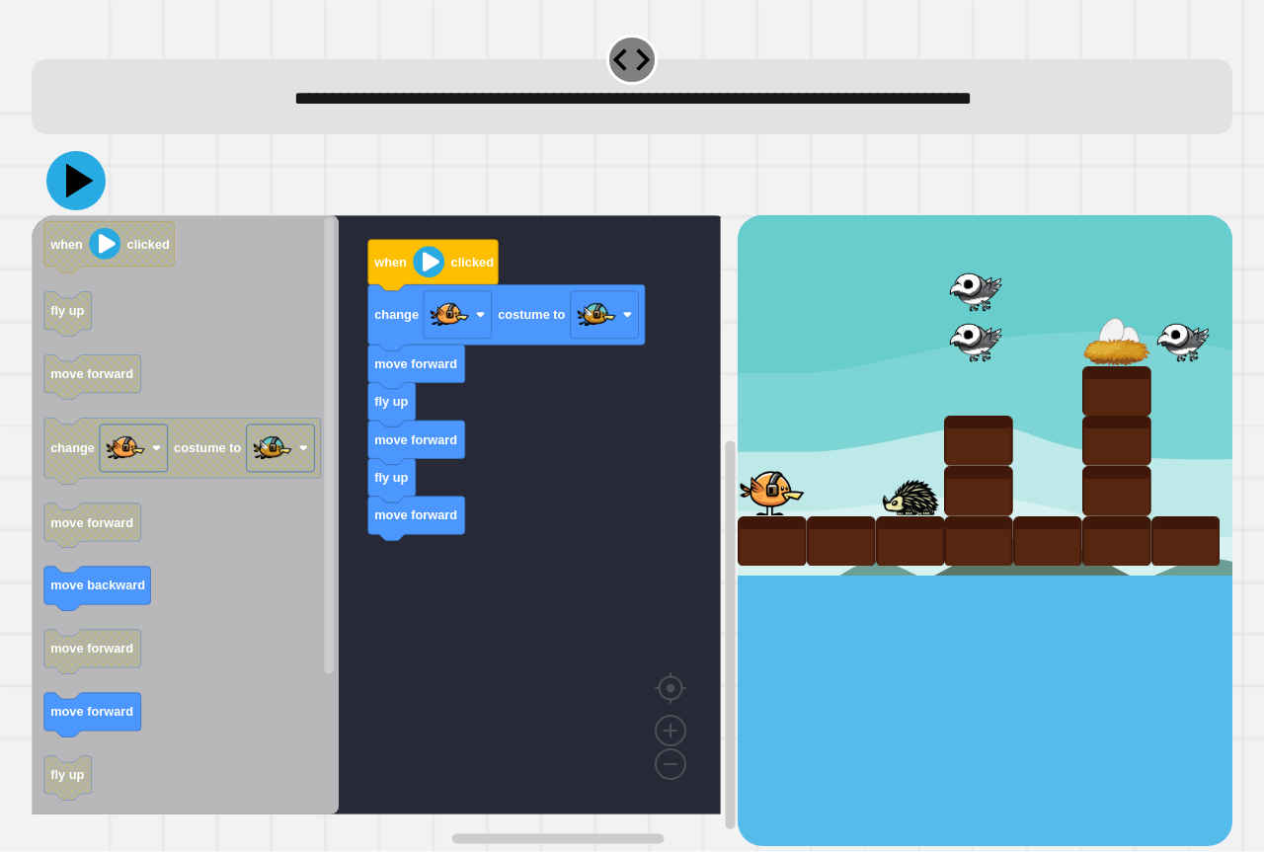
click at [77, 182] on icon at bounding box center [80, 181] width 28 height 35
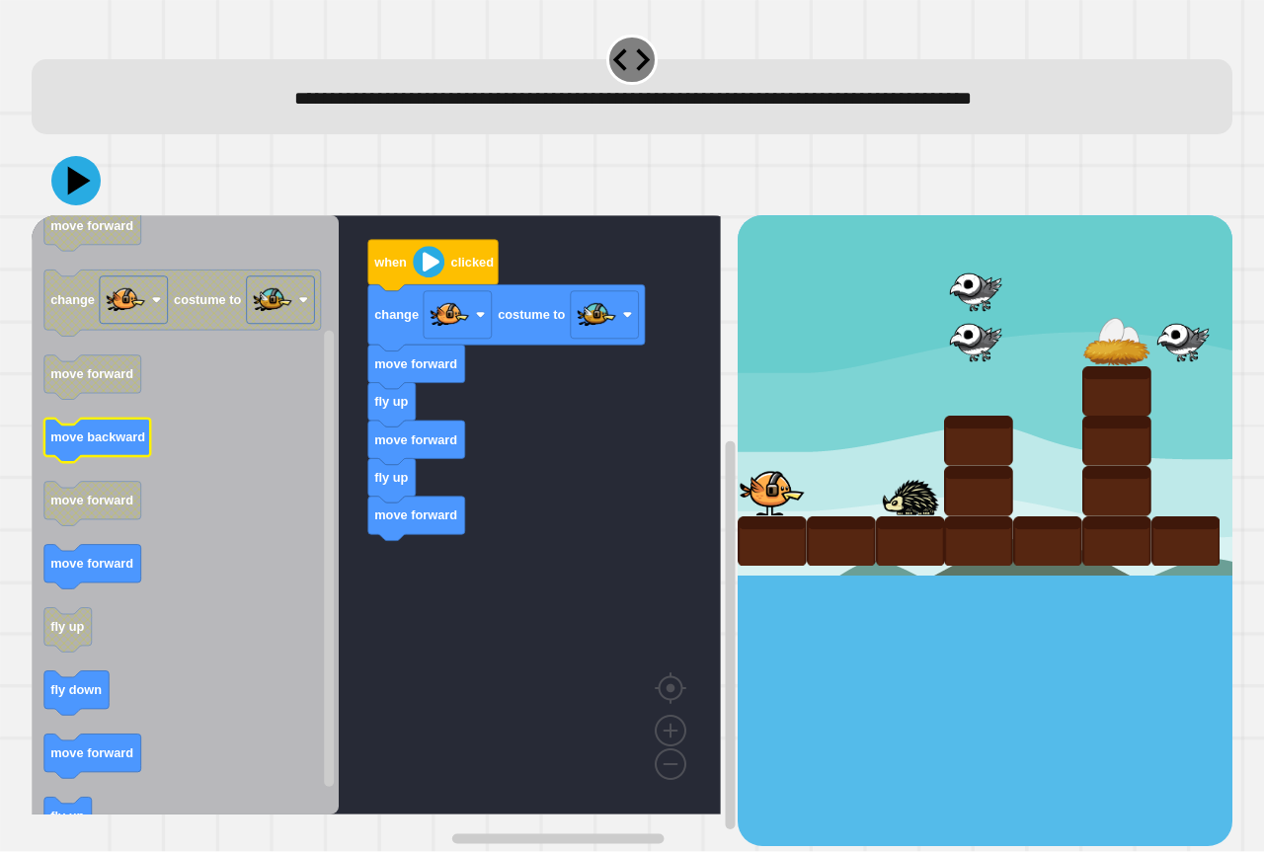
click at [103, 410] on icon "Blockly Workspace" at bounding box center [185, 514] width 307 height 599
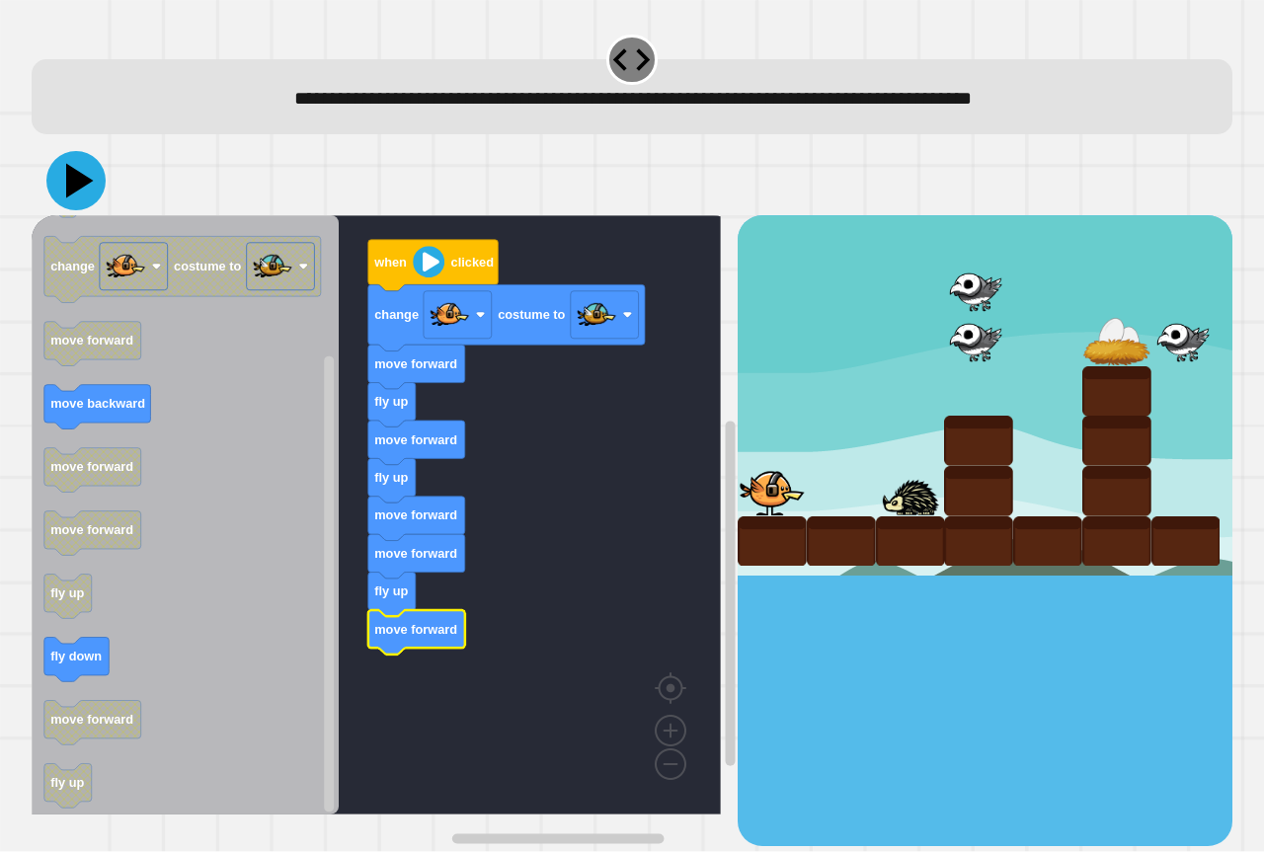
click at [85, 167] on icon at bounding box center [75, 180] width 59 height 59
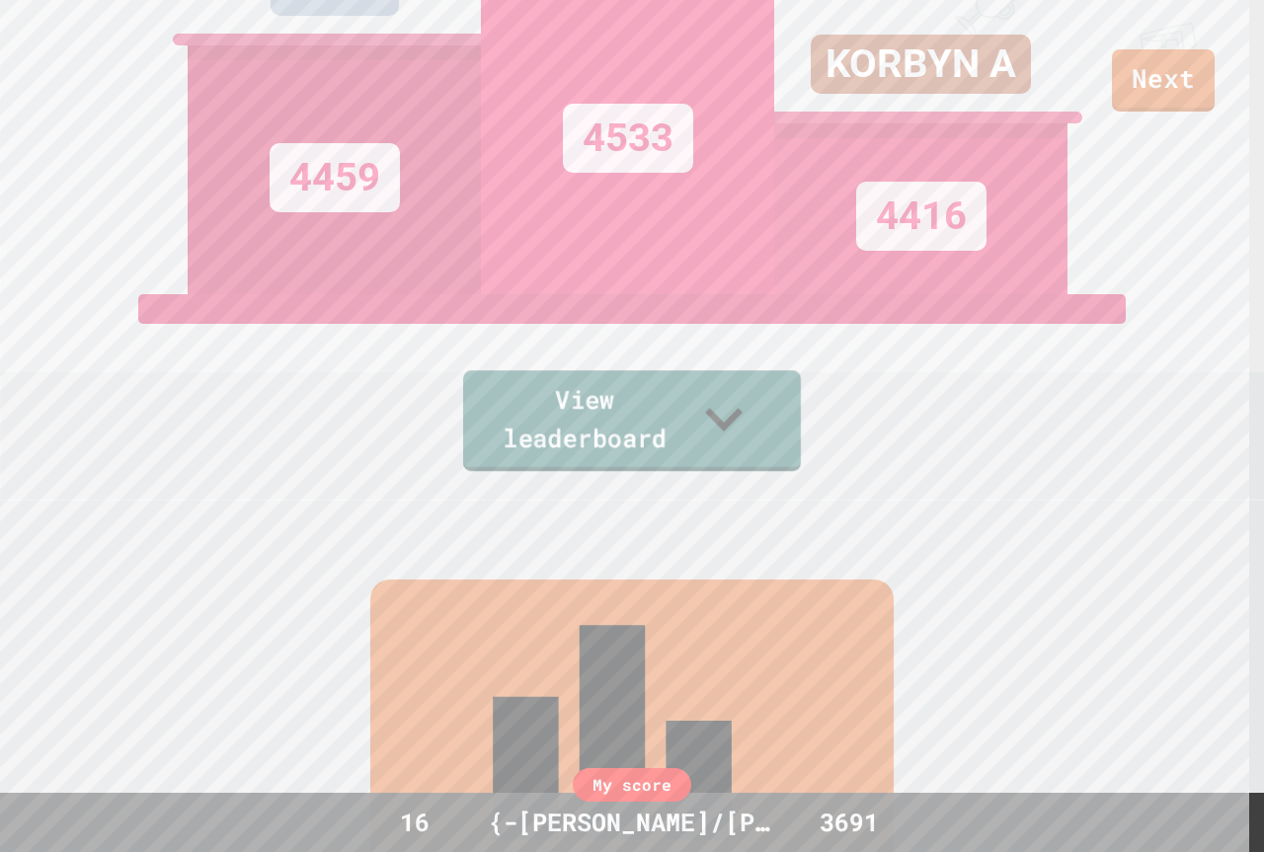
scroll to position [366, 0]
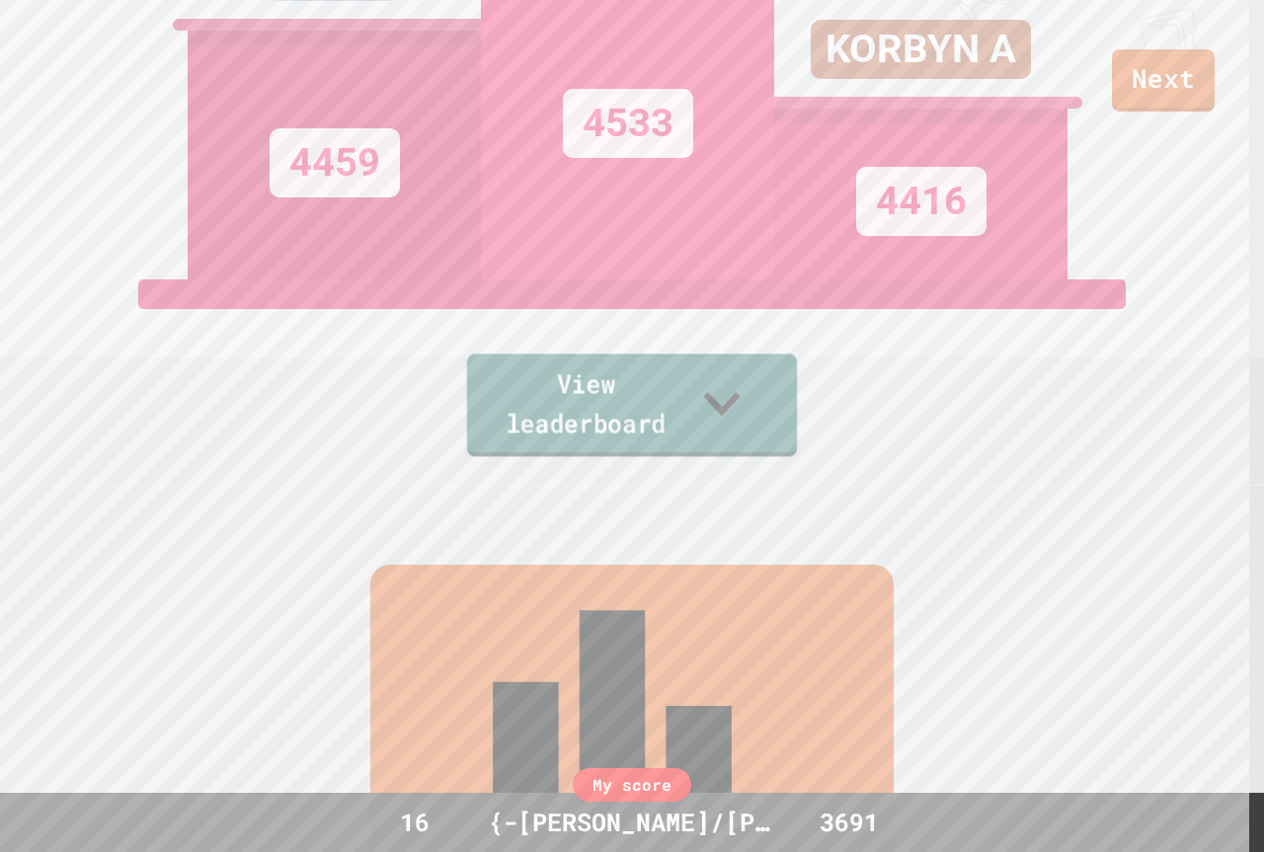
click at [722, 405] on link "View leaderboard" at bounding box center [632, 405] width 330 height 103
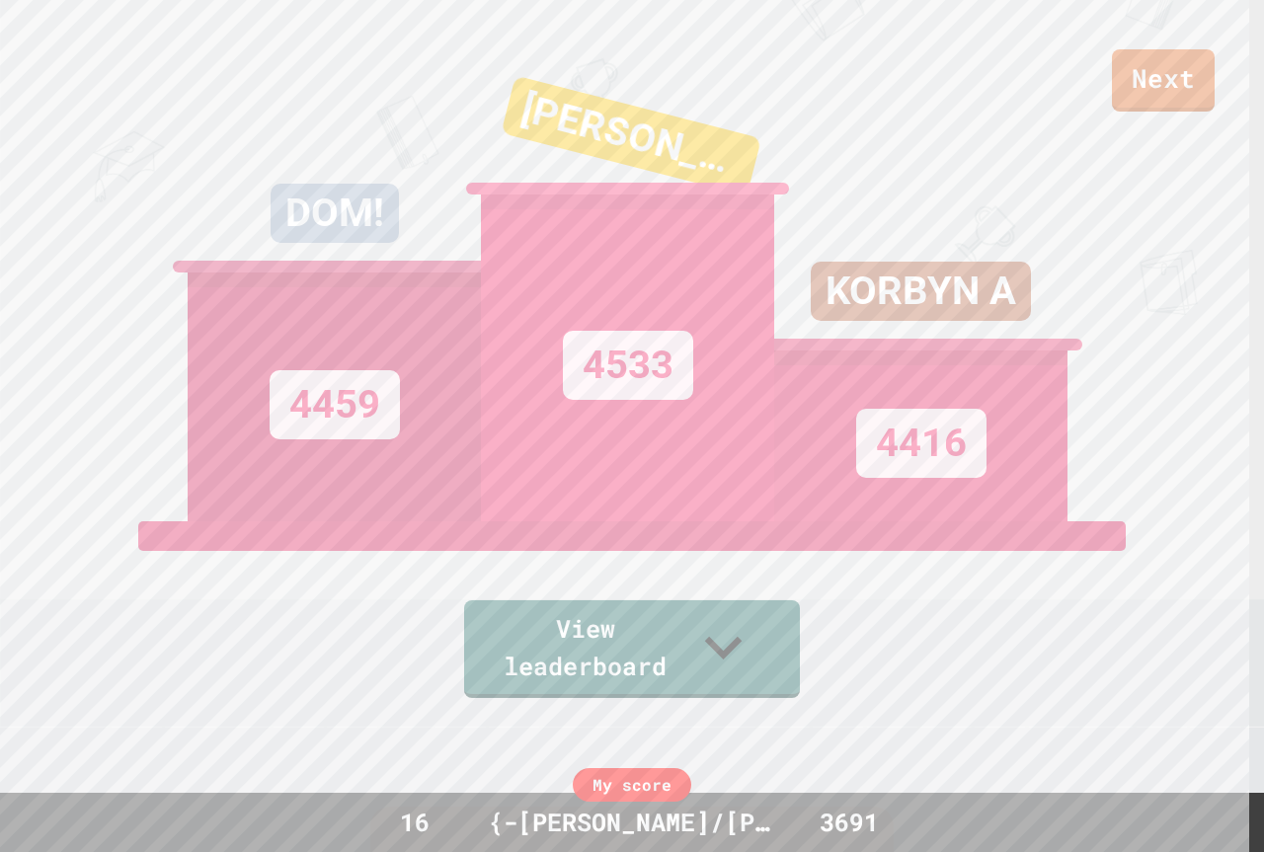
scroll to position [0, 0]
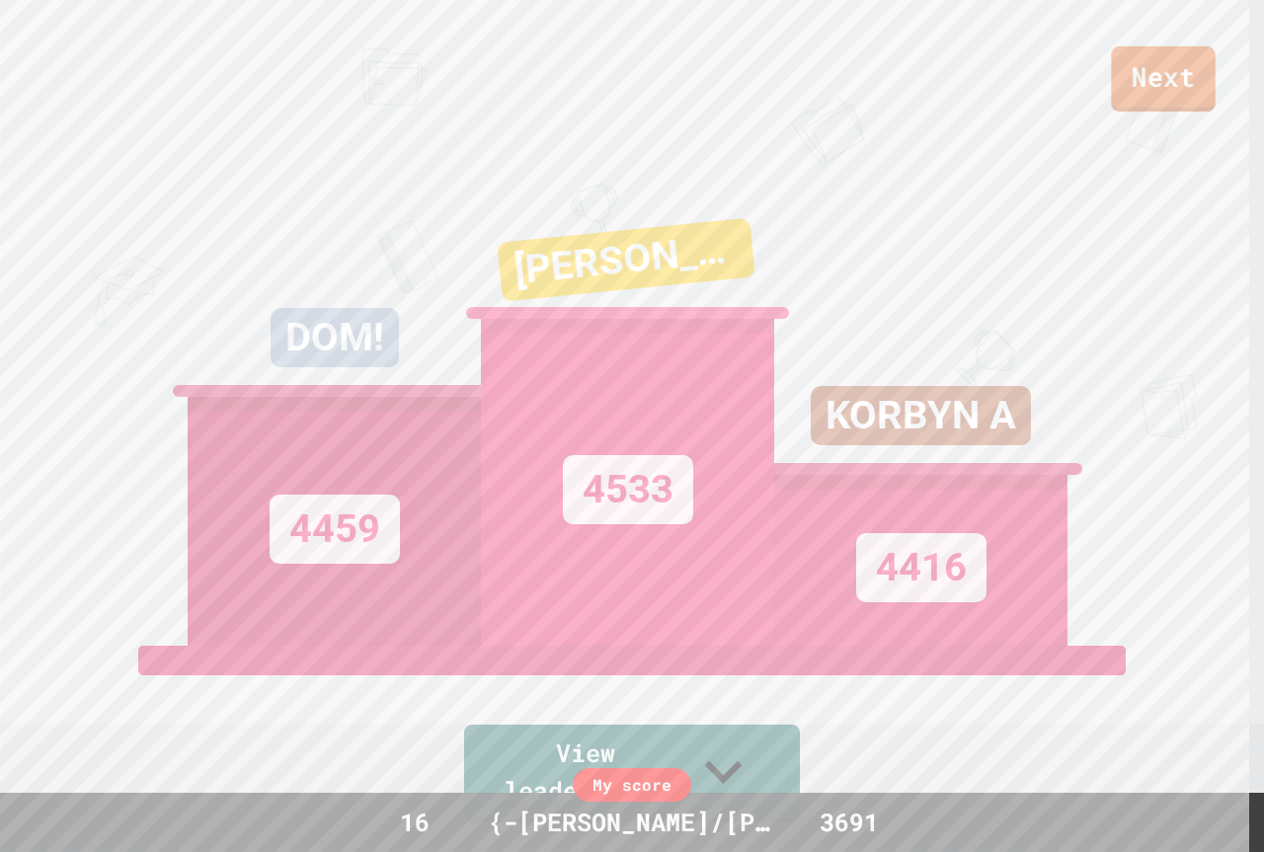
click at [1126, 73] on link "Next" at bounding box center [1163, 78] width 104 height 65
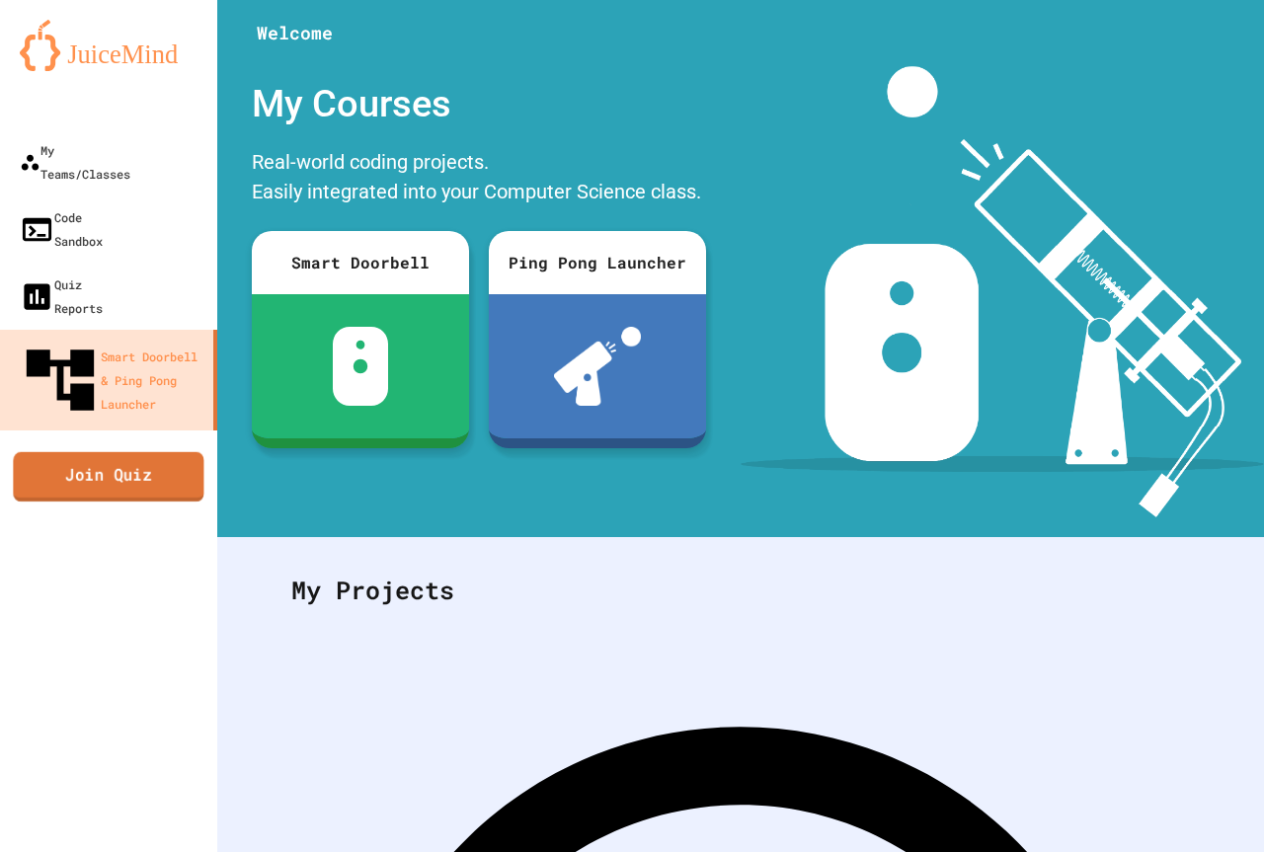
click at [111, 451] on link "Join Quiz" at bounding box center [108, 475] width 191 height 49
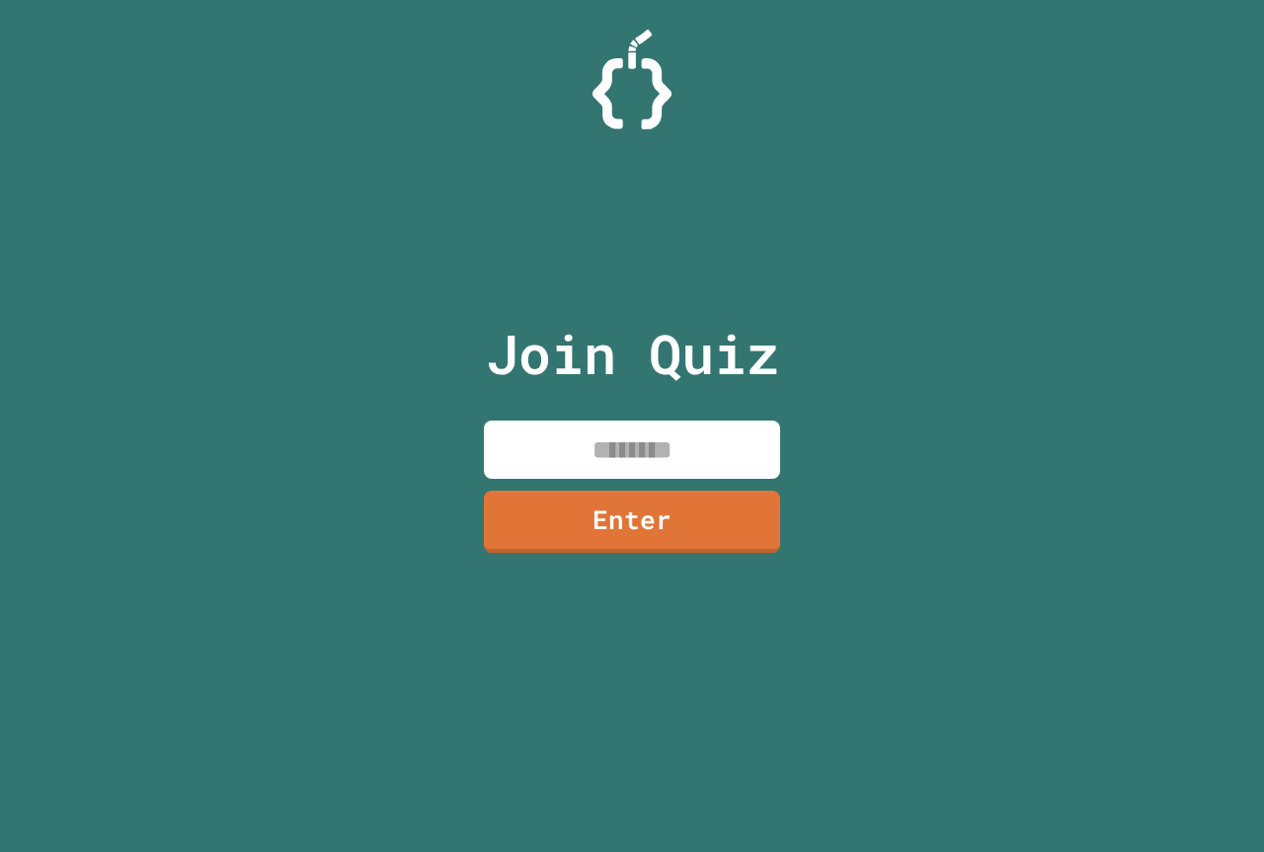
drag, startPoint x: 584, startPoint y: 463, endPoint x: 568, endPoint y: 425, distance: 41.6
click at [579, 453] on input at bounding box center [632, 450] width 296 height 58
drag, startPoint x: 619, startPoint y: 461, endPoint x: 447, endPoint y: 341, distance: 209.9
click at [495, 401] on div "Join Quiz Enter" at bounding box center [632, 426] width 333 height 754
type input "********"
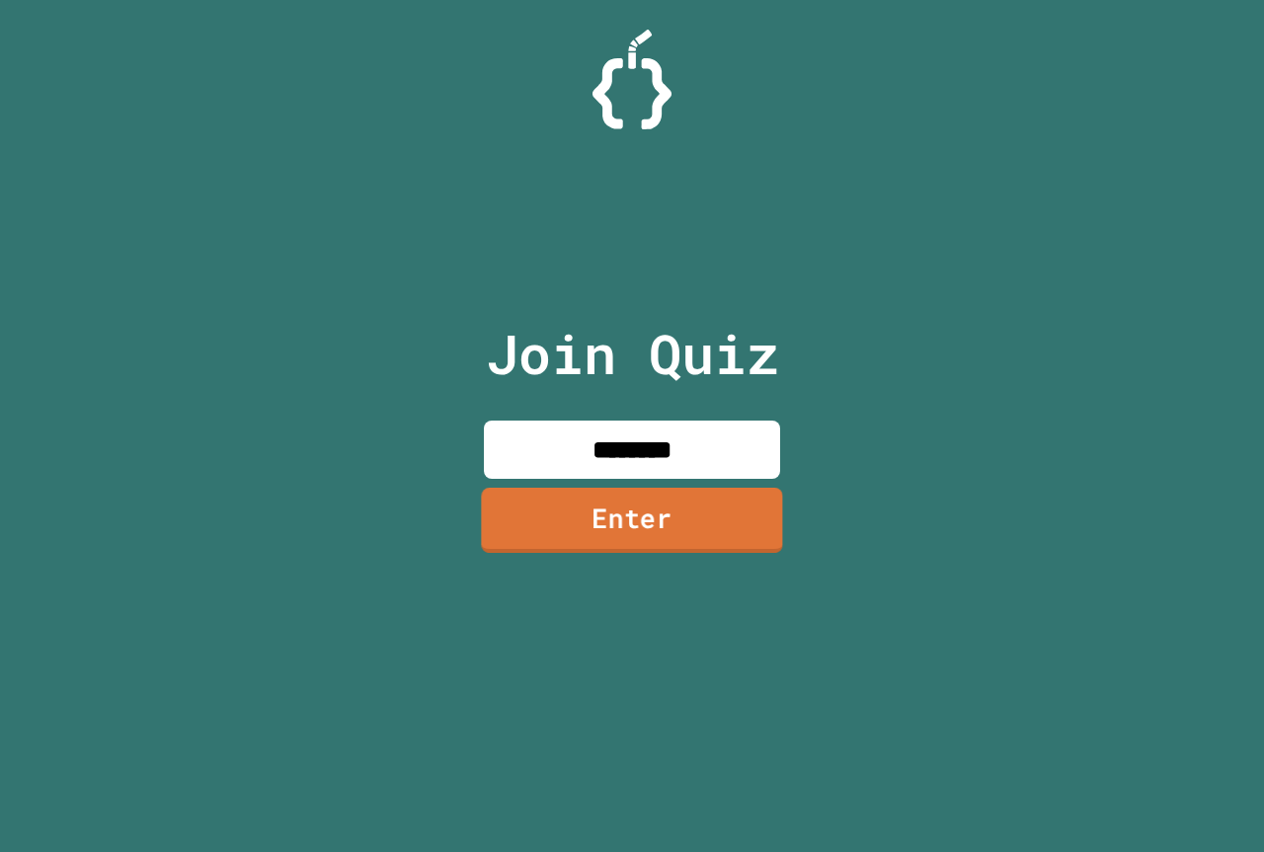
click at [549, 530] on link "Enter" at bounding box center [631, 520] width 301 height 65
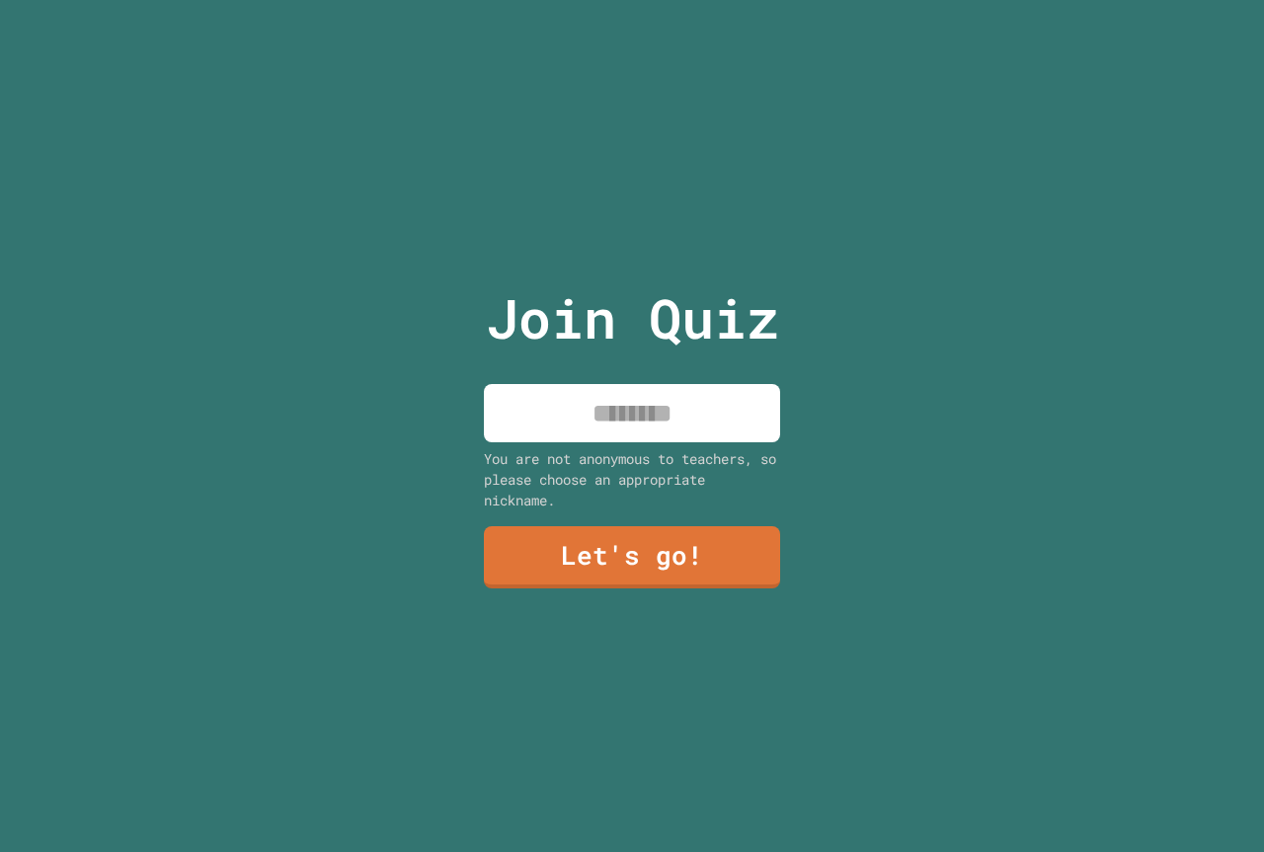
click at [636, 415] on input at bounding box center [632, 413] width 296 height 58
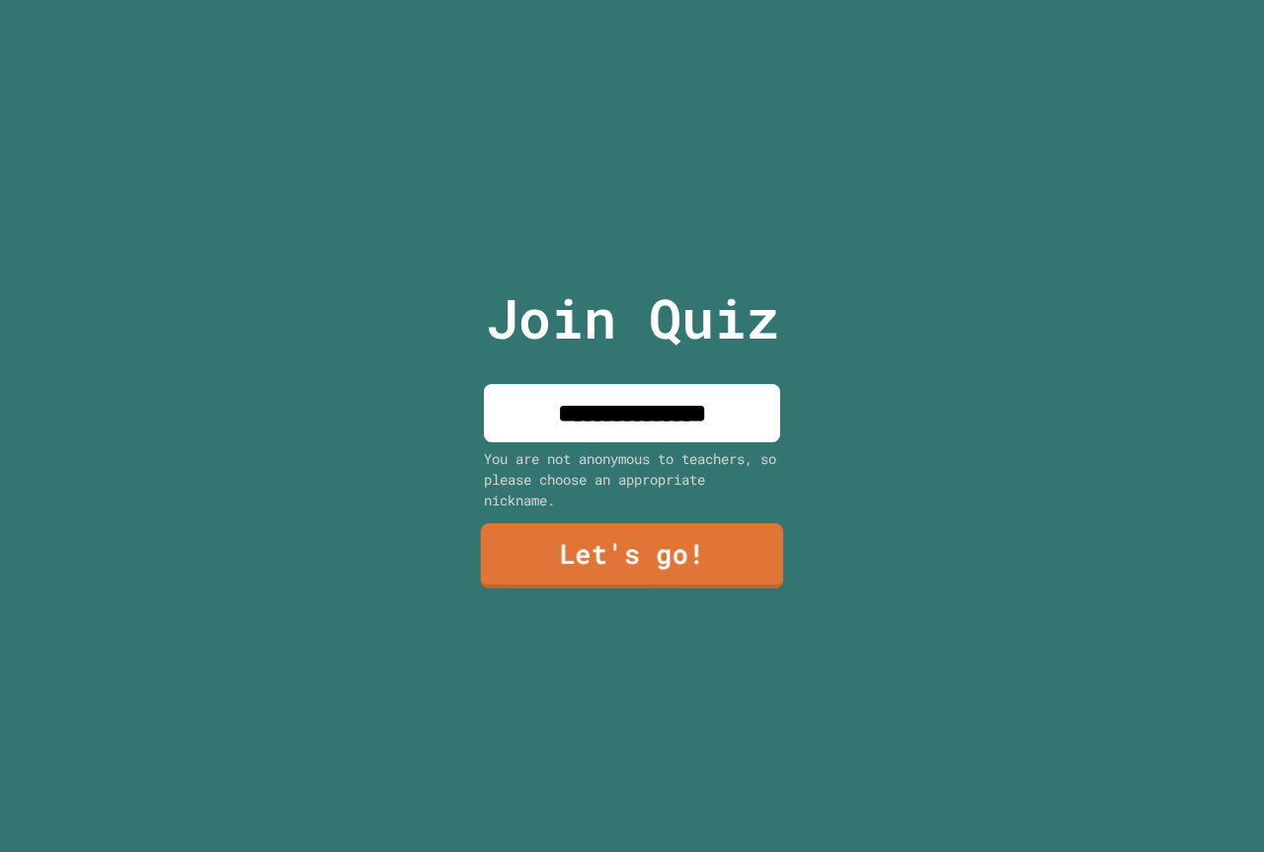
type input "**********"
click at [606, 559] on link "Let's go!" at bounding box center [632, 555] width 303 height 65
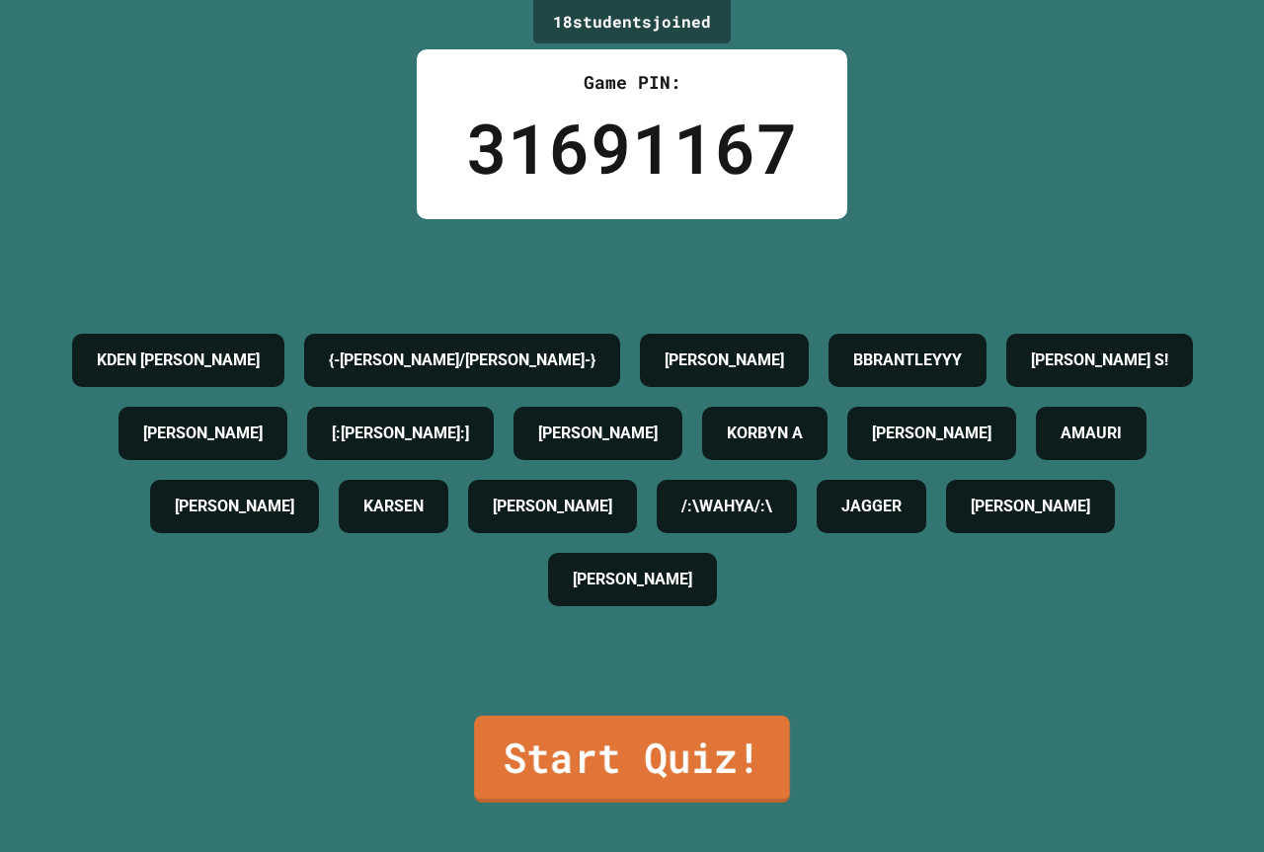
click at [634, 720] on link "Start Quiz!" at bounding box center [632, 759] width 316 height 87
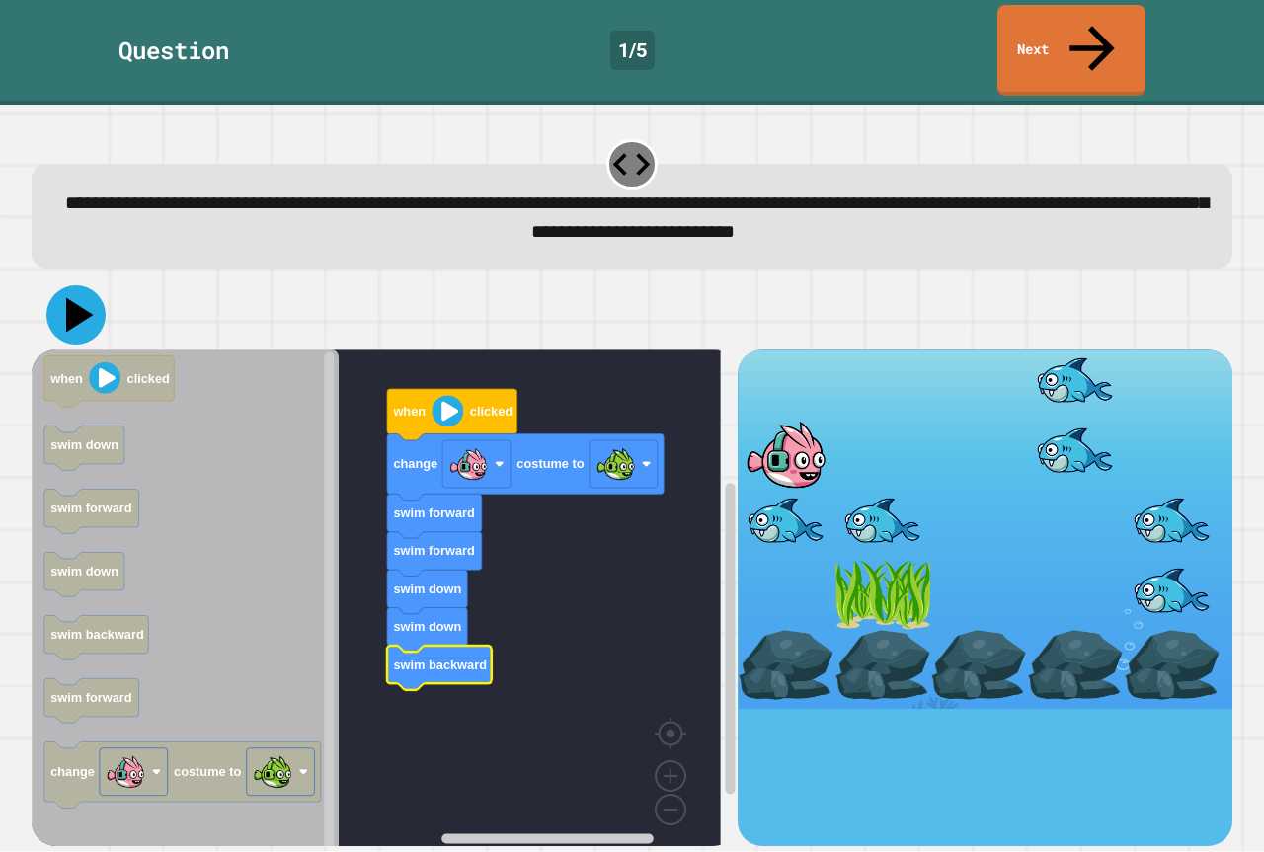
click at [86, 285] on icon at bounding box center [75, 314] width 59 height 59
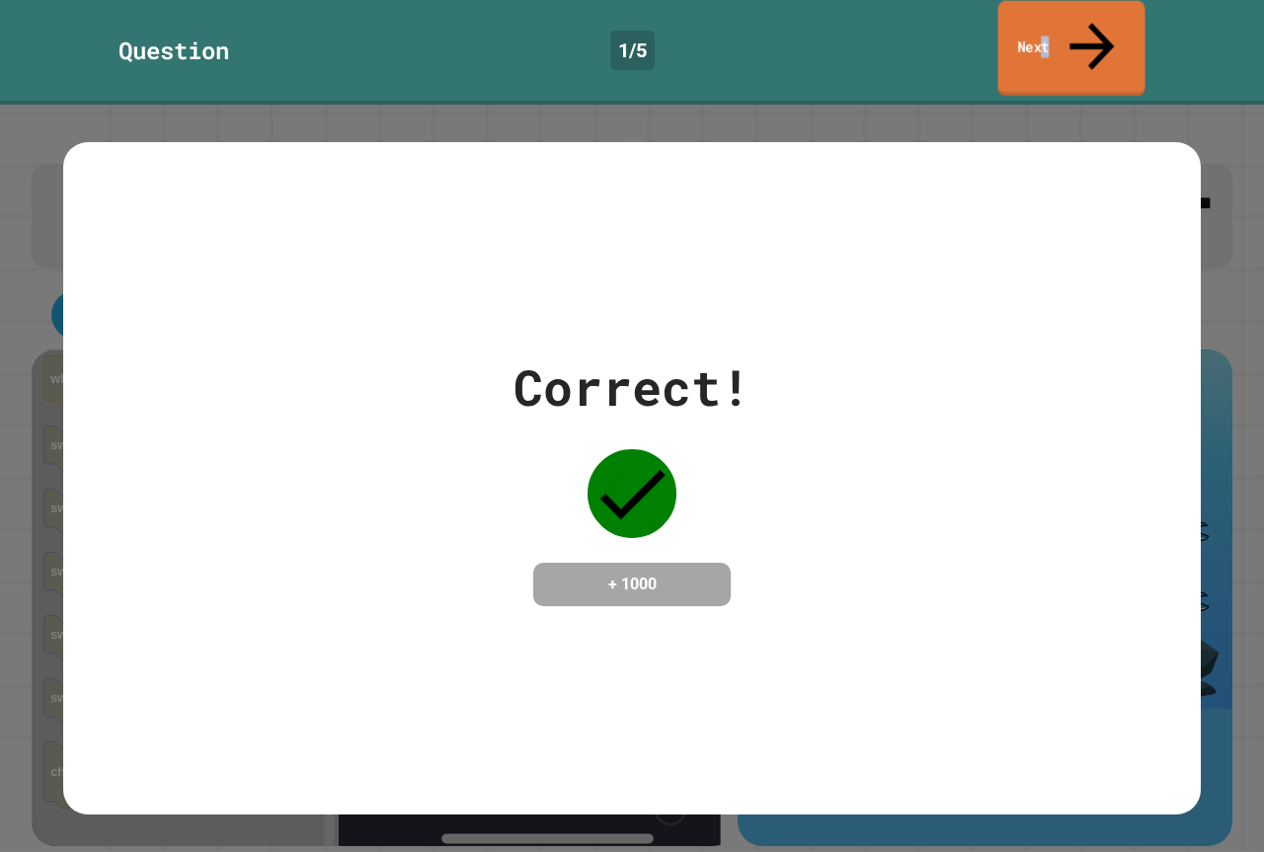
click at [1070, 34] on link "Next" at bounding box center [1071, 49] width 147 height 96
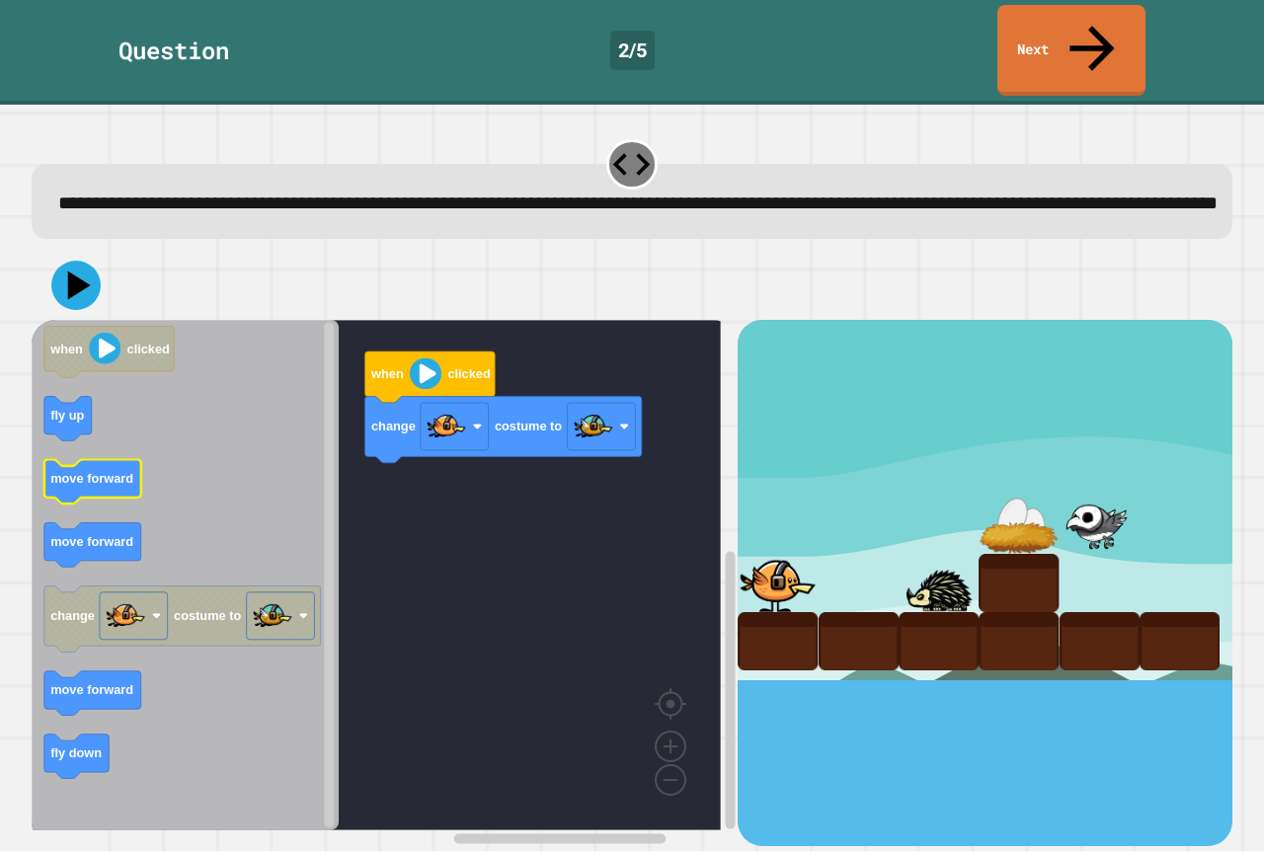
click at [95, 472] on text "move forward" at bounding box center [91, 479] width 83 height 15
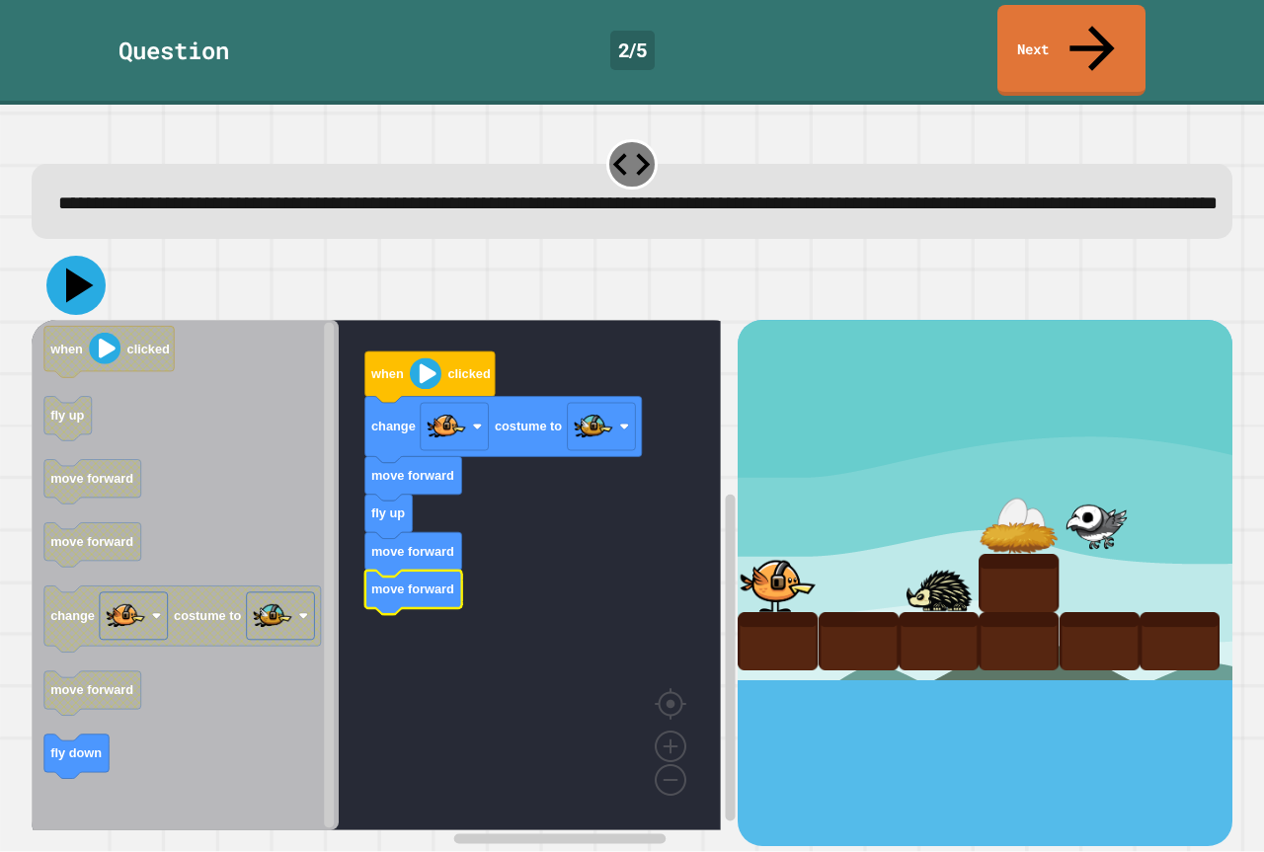
click at [80, 274] on icon at bounding box center [80, 286] width 28 height 35
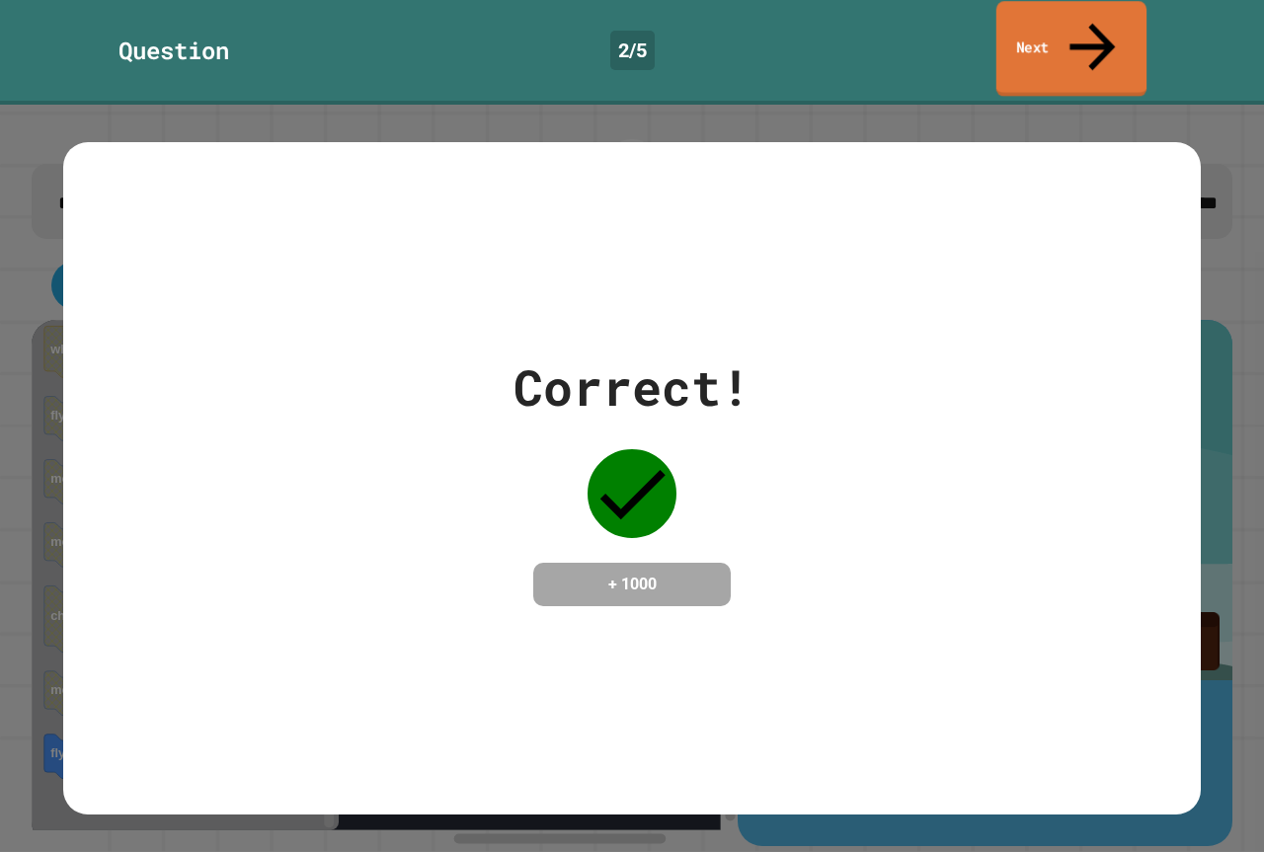
click at [1082, 18] on link "Next" at bounding box center [1071, 49] width 150 height 96
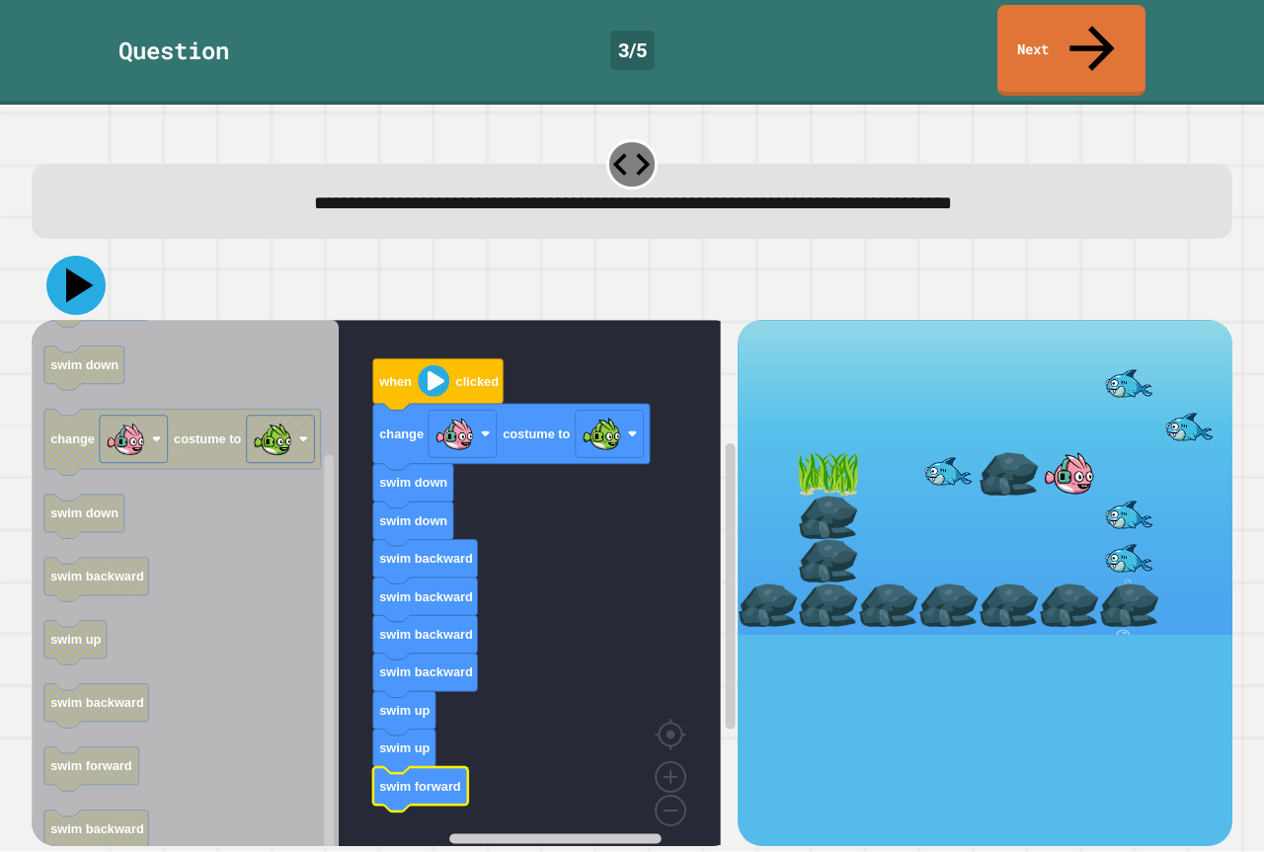
click at [89, 256] on icon at bounding box center [75, 285] width 59 height 59
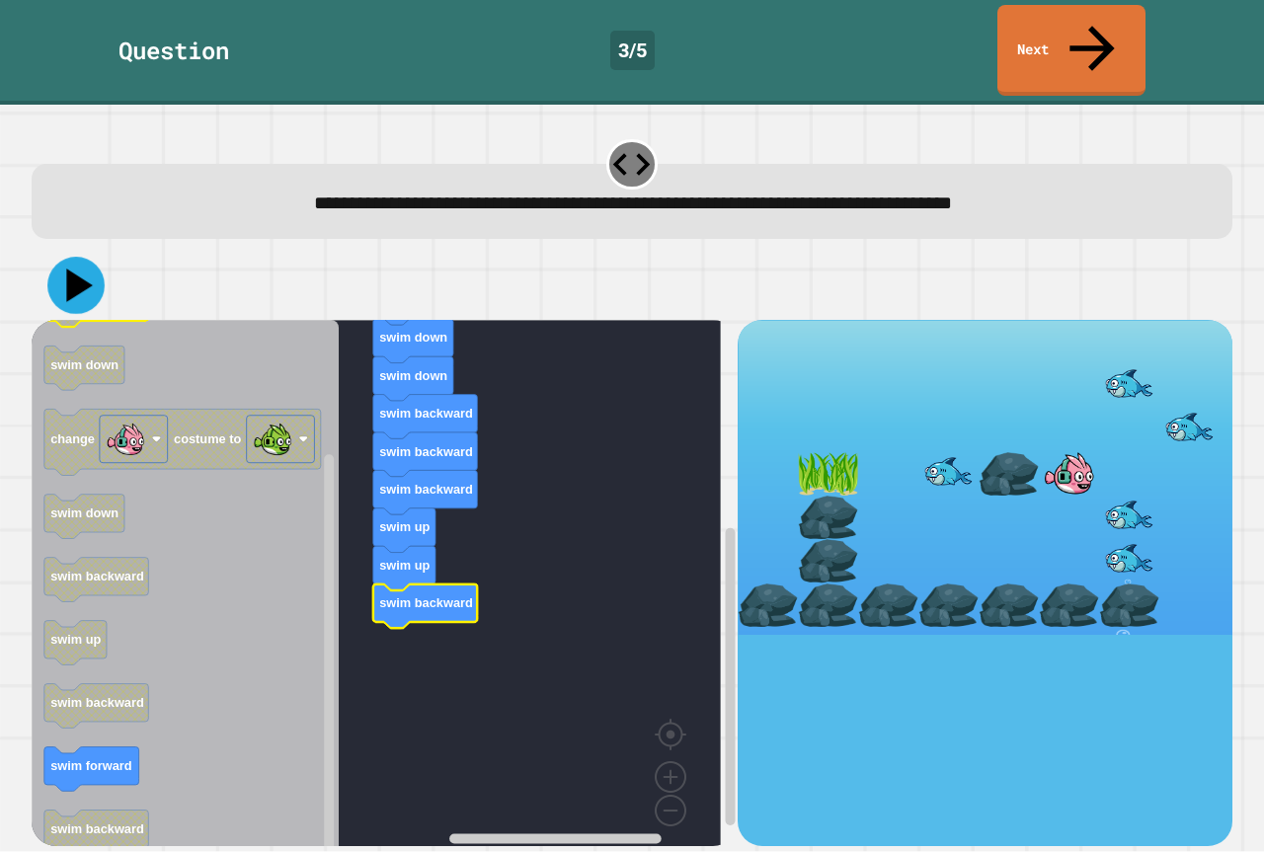
drag, startPoint x: 66, startPoint y: 214, endPoint x: 244, endPoint y: 227, distance: 178.2
click at [170, 193] on div "**********" at bounding box center [633, 491] width 1214 height 722
click at [72, 269] on icon at bounding box center [80, 286] width 28 height 35
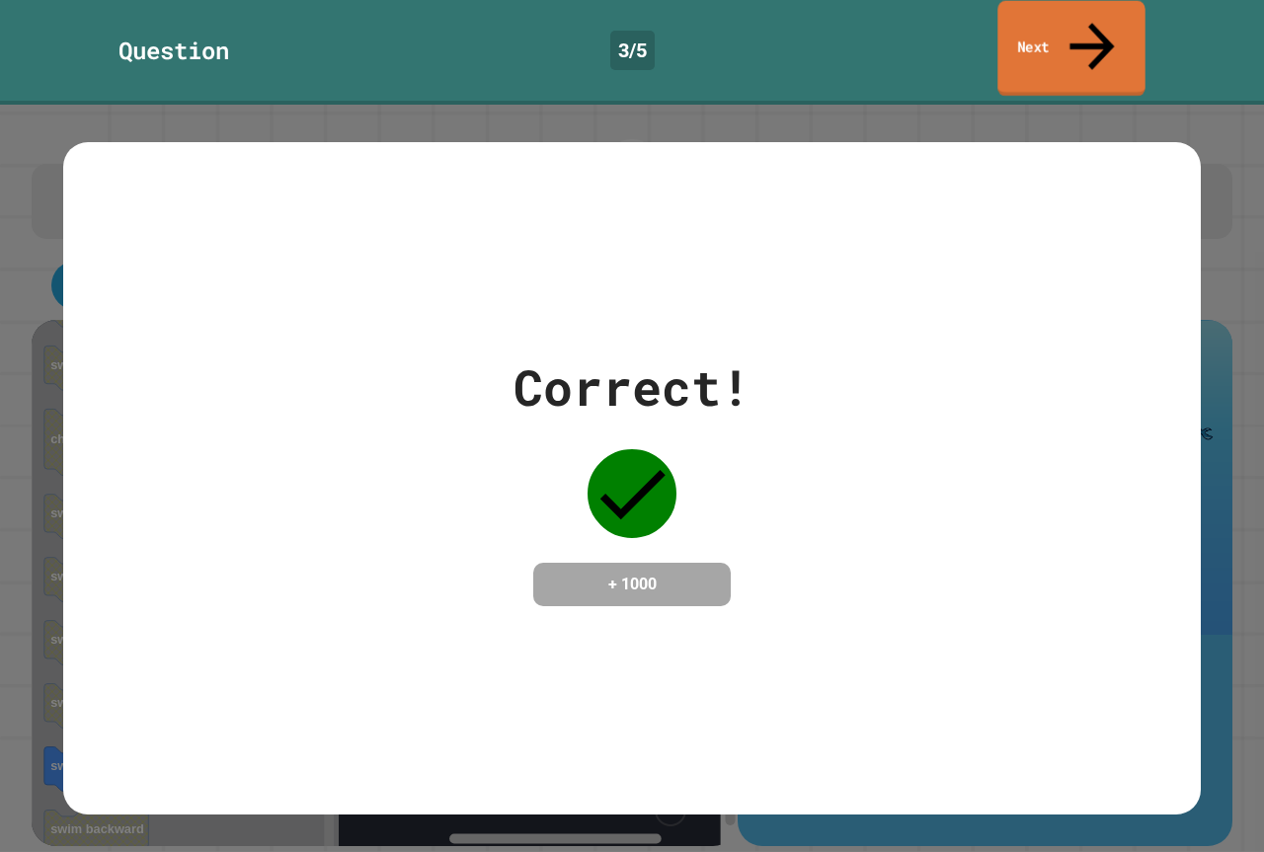
click at [1053, 19] on link "Next" at bounding box center [1070, 49] width 147 height 96
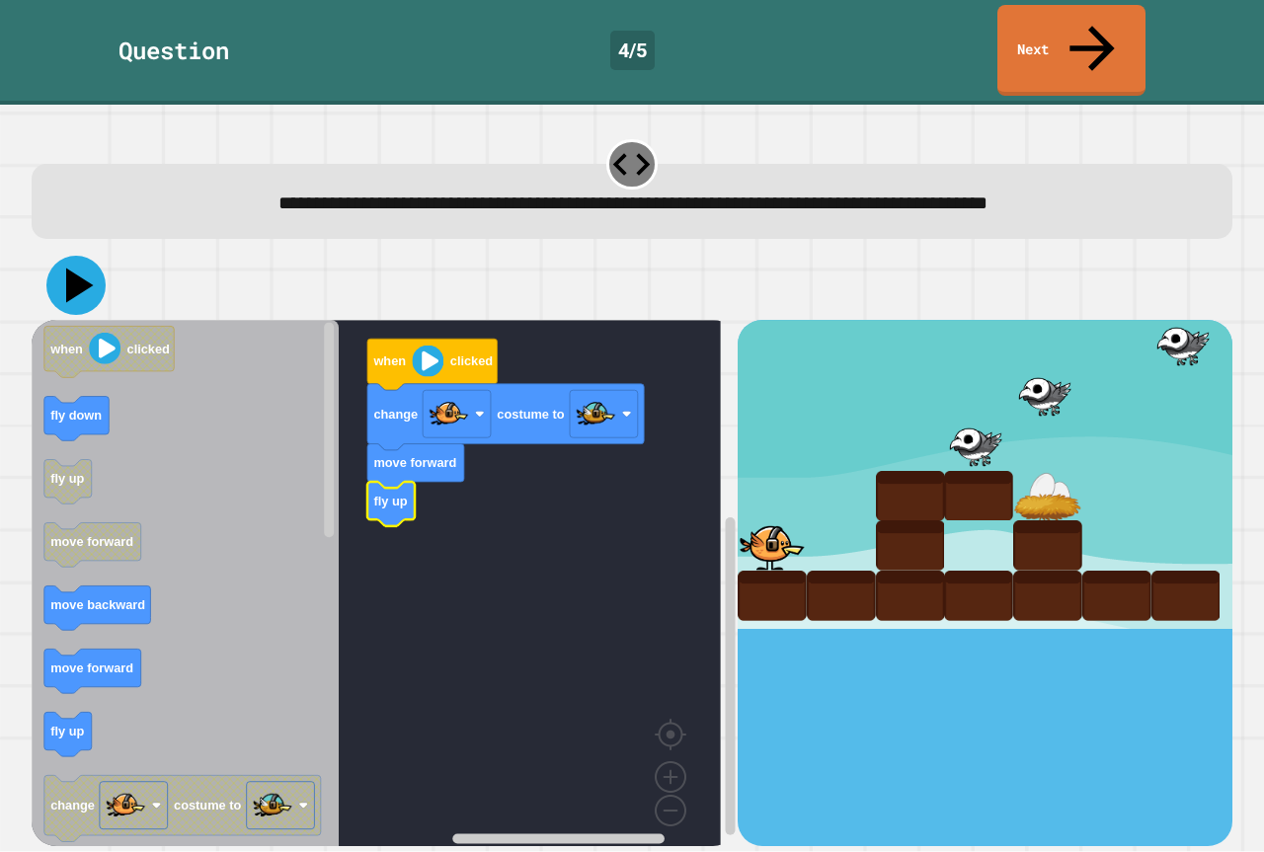
drag, startPoint x: 83, startPoint y: 214, endPoint x: 64, endPoint y: 239, distance: 31.0
click at [80, 256] on button at bounding box center [75, 285] width 59 height 59
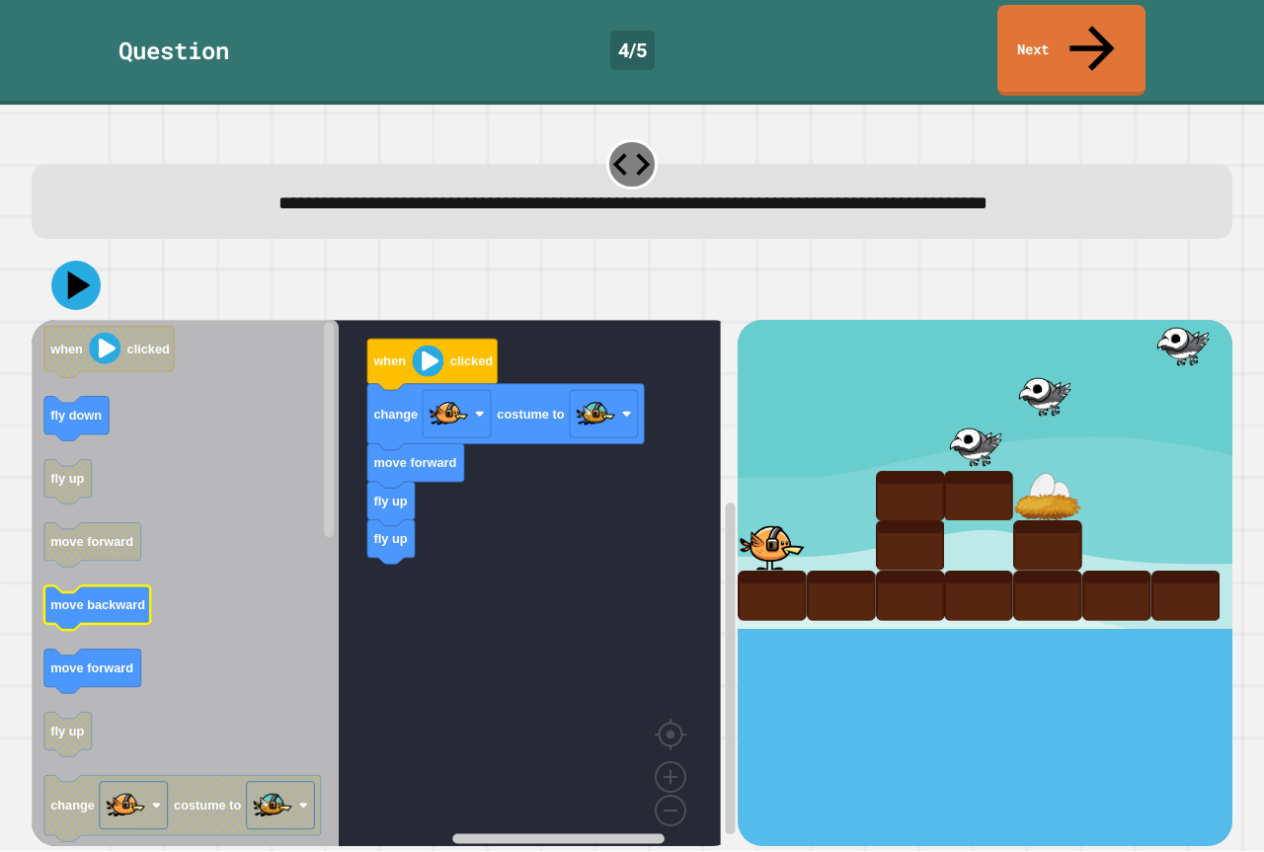
click at [111, 587] on icon "Blockly Workspace" at bounding box center [97, 609] width 107 height 44
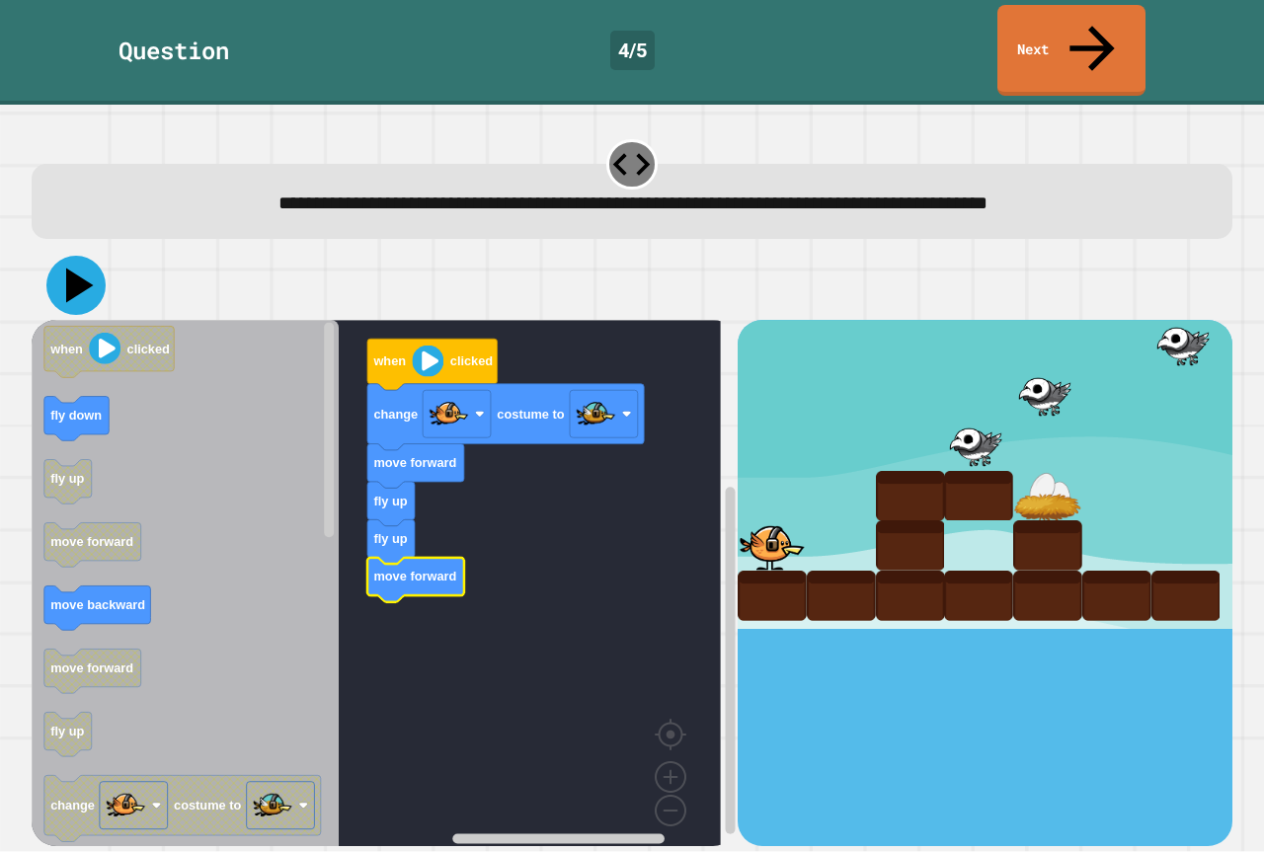
click at [86, 256] on icon at bounding box center [75, 285] width 59 height 59
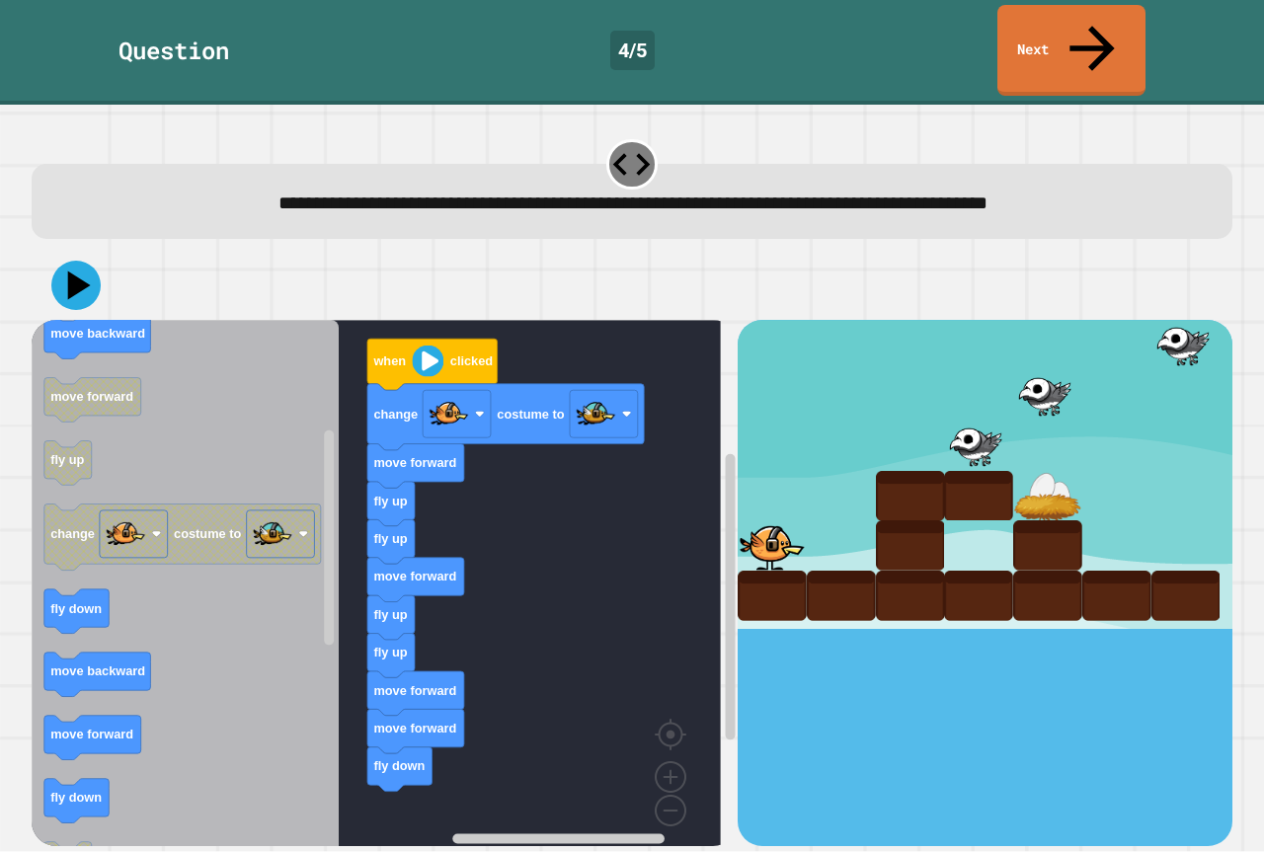
click at [302, 687] on icon "when clicked fly down fly up move forward move backward move forward fly up cha…" at bounding box center [185, 590] width 307 height 541
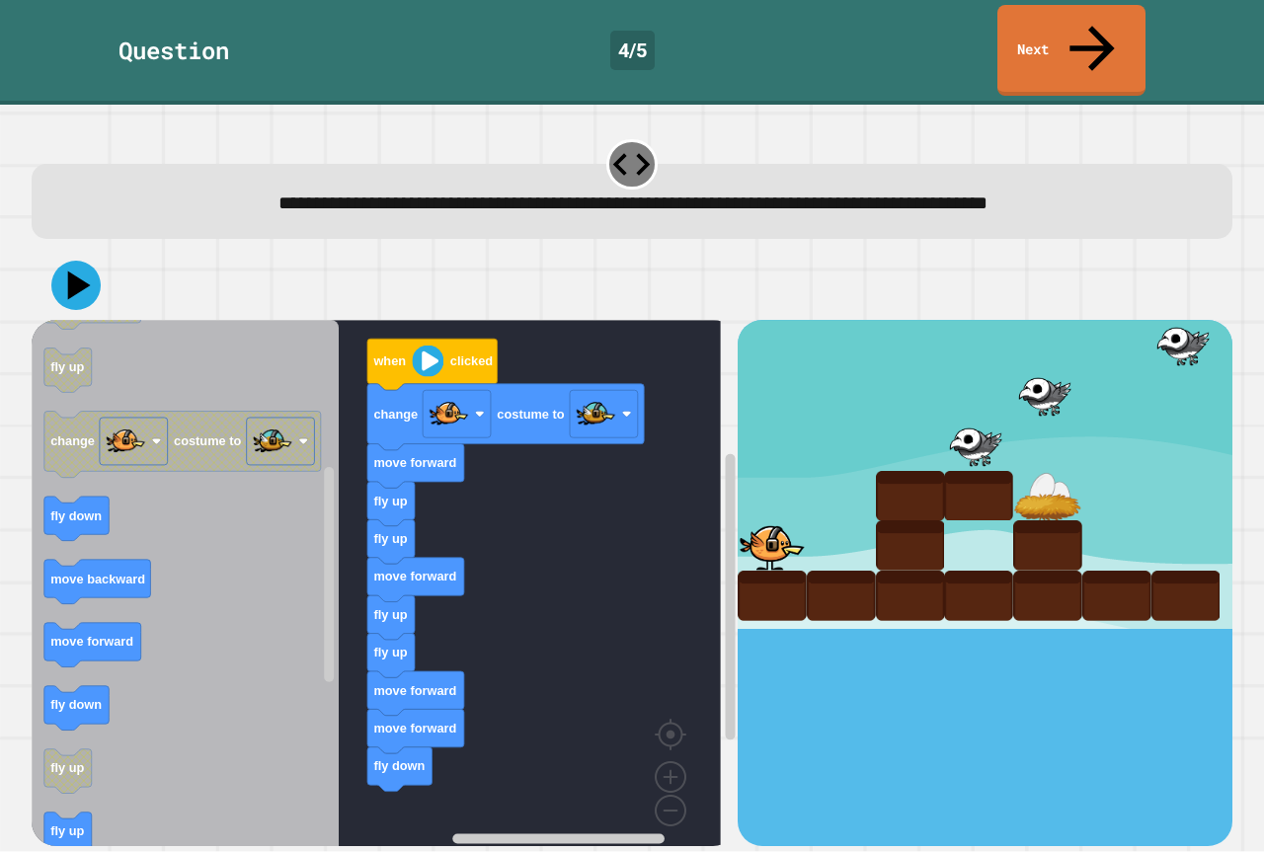
click at [219, 663] on icon "when clicked fly down fly up move forward move backward move forward fly up cha…" at bounding box center [185, 590] width 307 height 541
click at [78, 269] on icon at bounding box center [80, 286] width 28 height 35
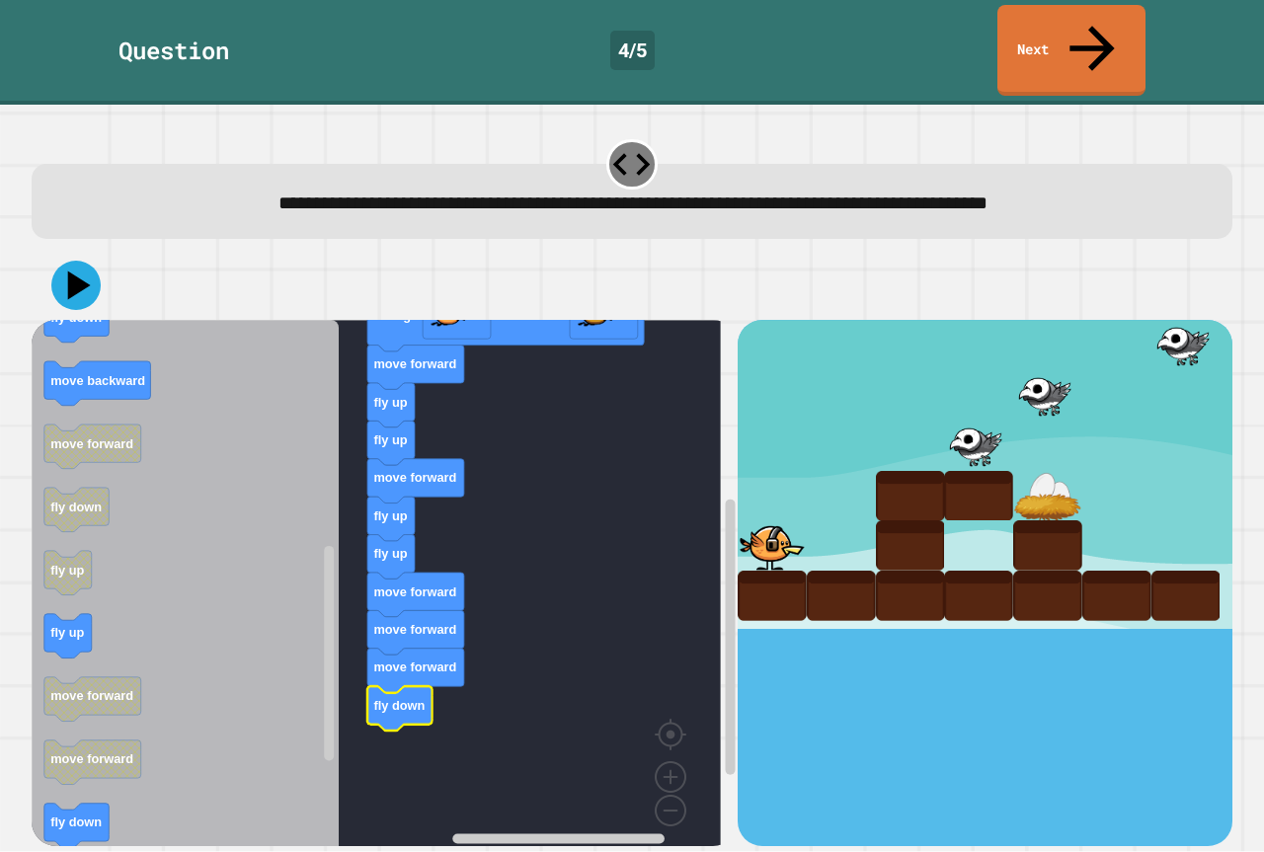
click at [116, 757] on icon "Blockly Workspace" at bounding box center [185, 590] width 307 height 541
click at [87, 256] on icon at bounding box center [75, 285] width 59 height 59
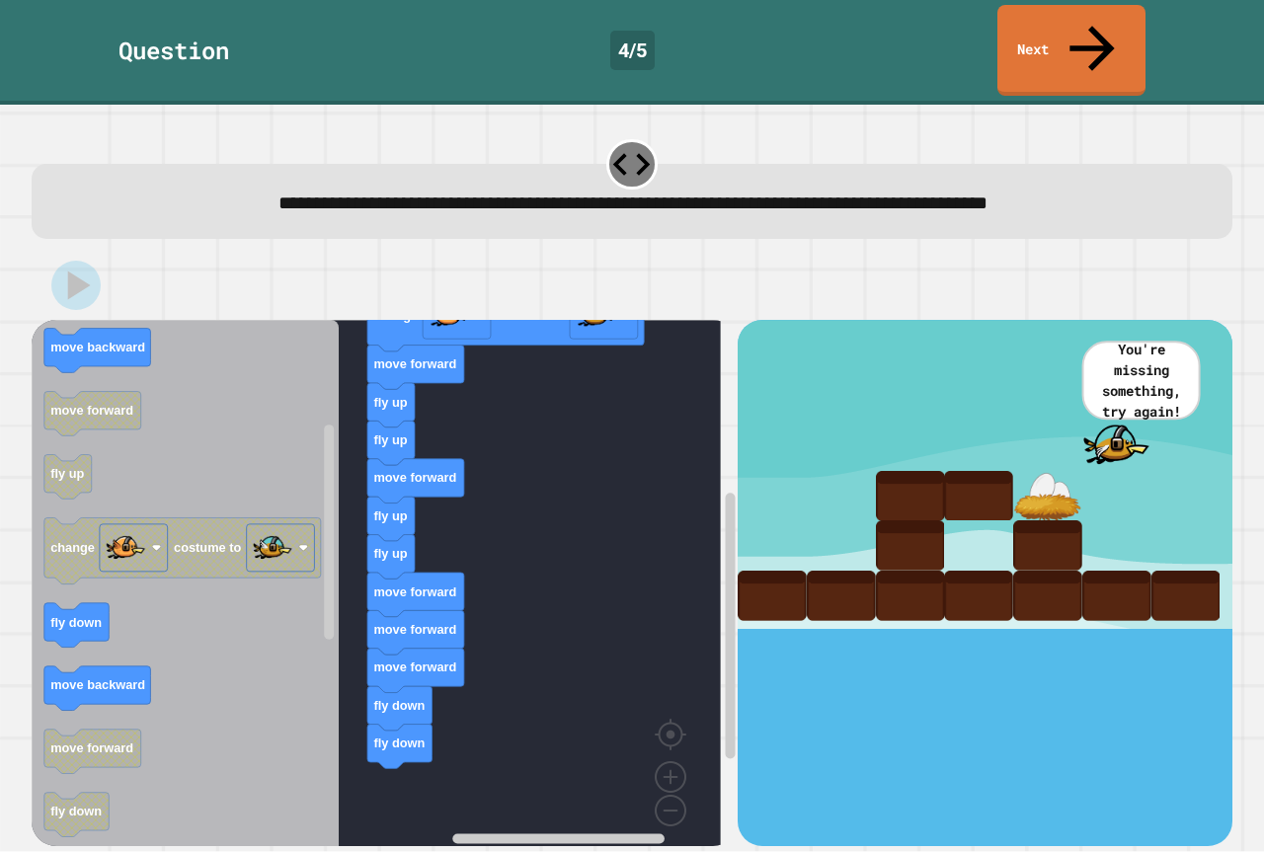
click at [134, 419] on icon "when clicked fly down fly up move forward move backward move forward fly up cha…" at bounding box center [185, 590] width 307 height 541
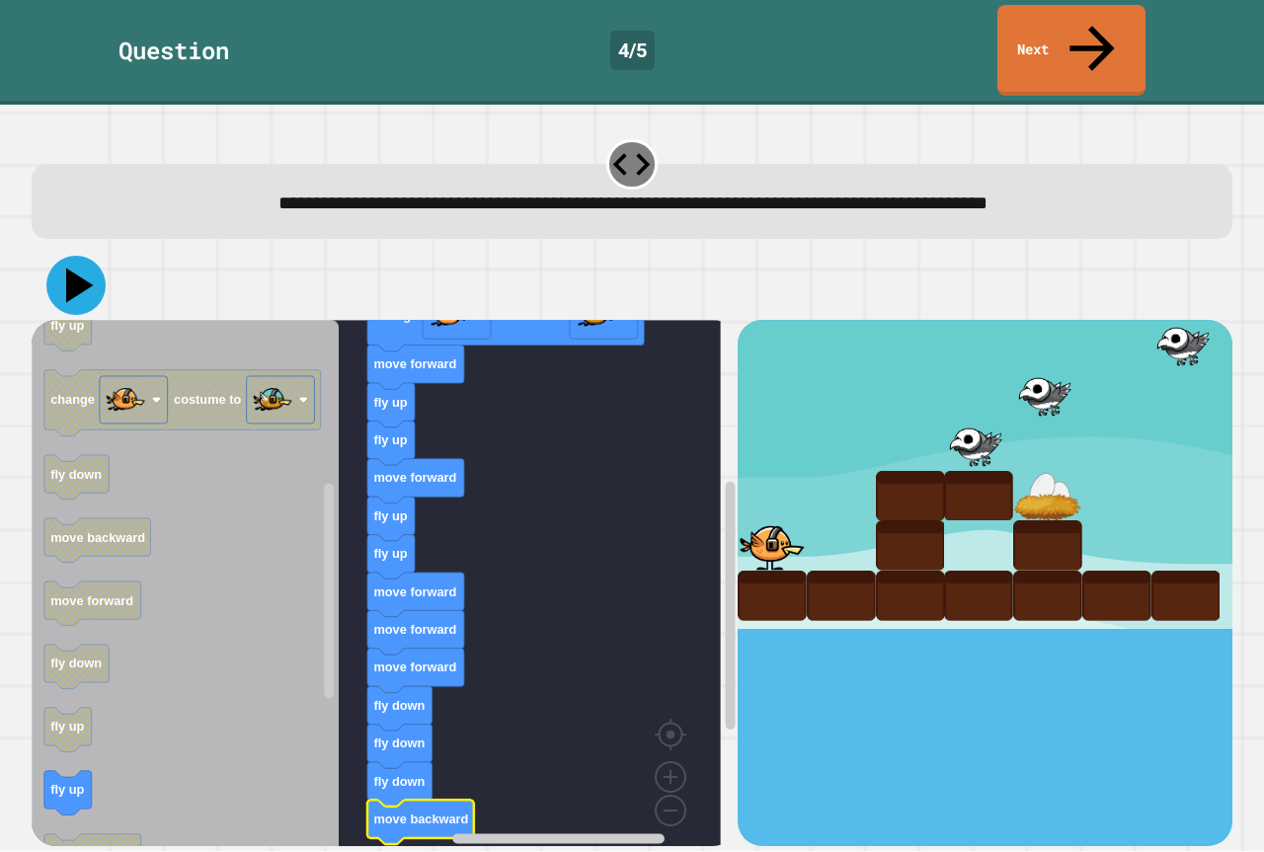
click at [84, 269] on icon at bounding box center [80, 286] width 28 height 35
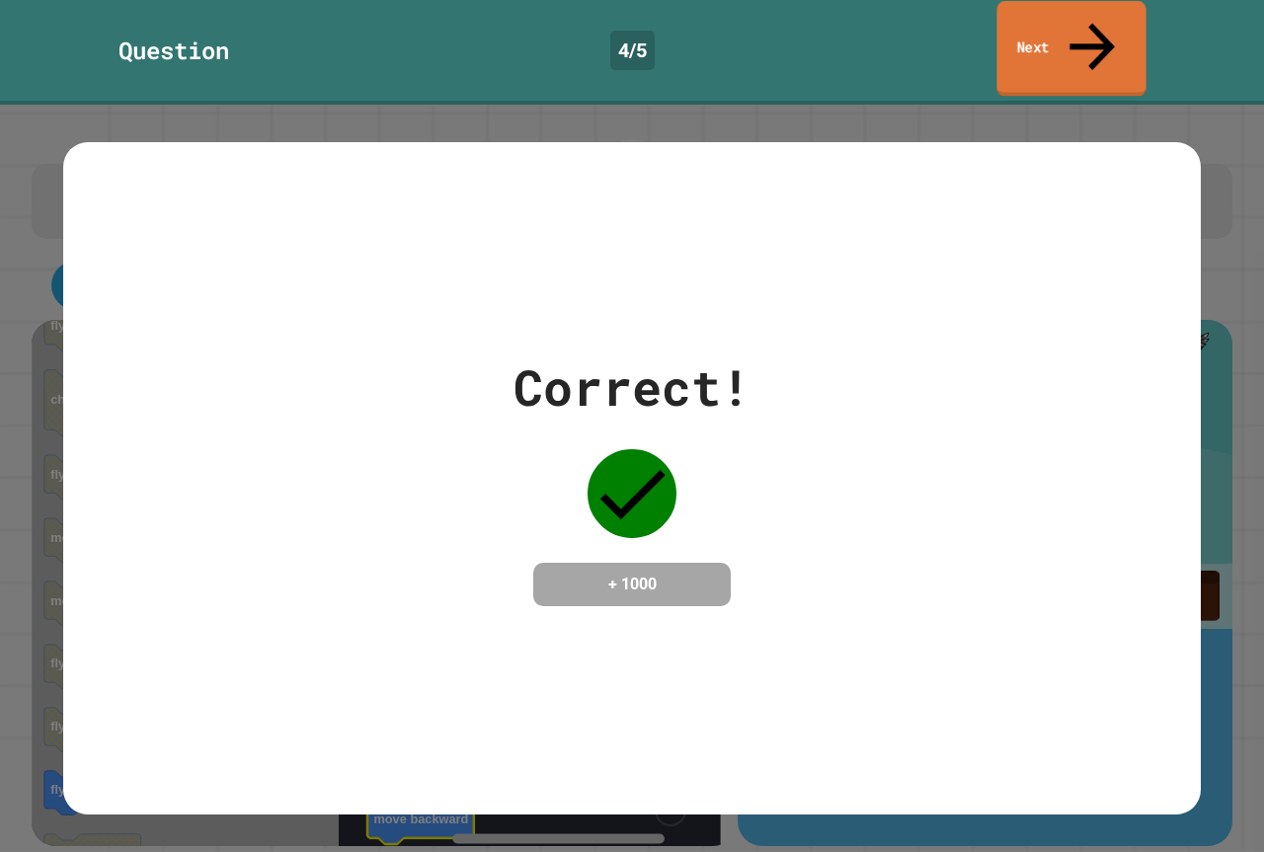
click at [1108, 35] on link "Next" at bounding box center [1070, 49] width 149 height 96
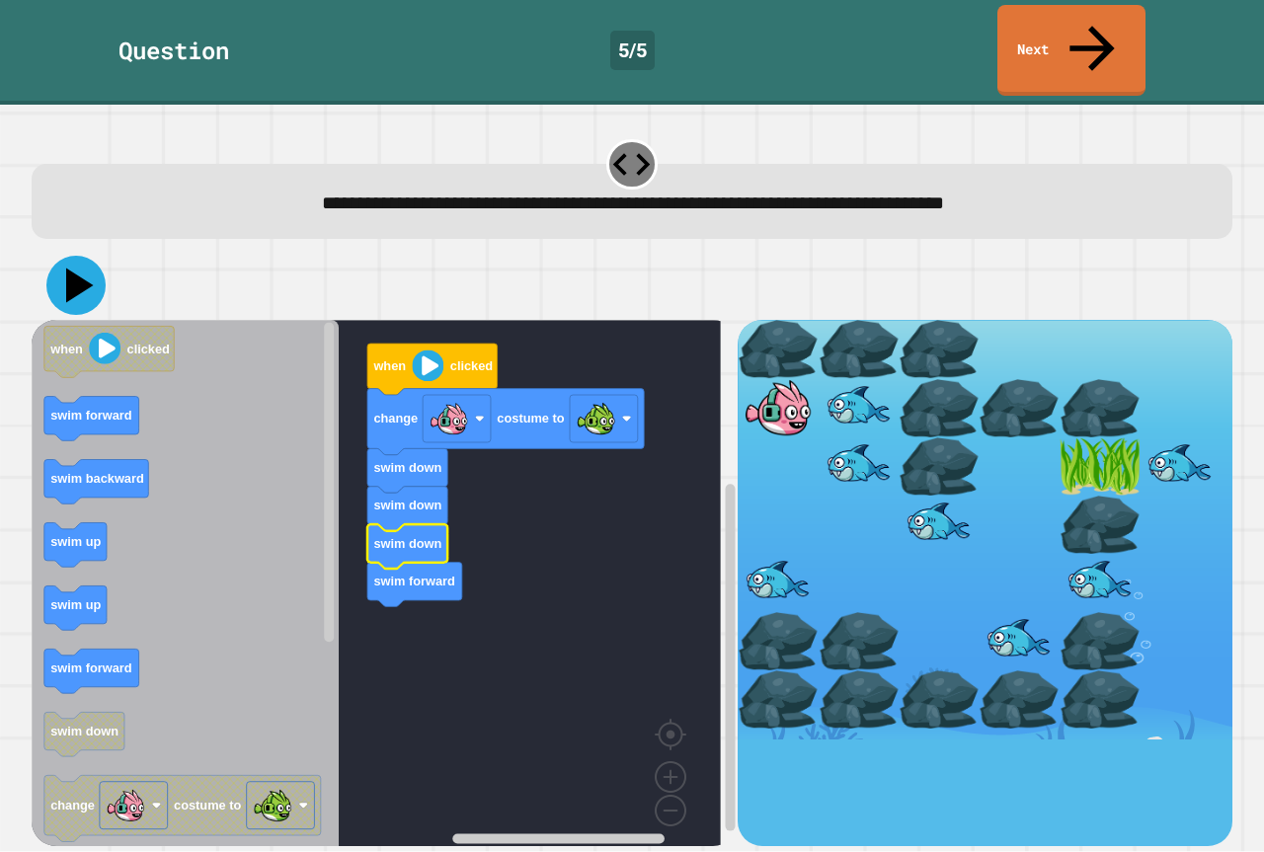
click at [63, 256] on icon at bounding box center [75, 285] width 59 height 59
click at [87, 269] on icon at bounding box center [80, 286] width 28 height 35
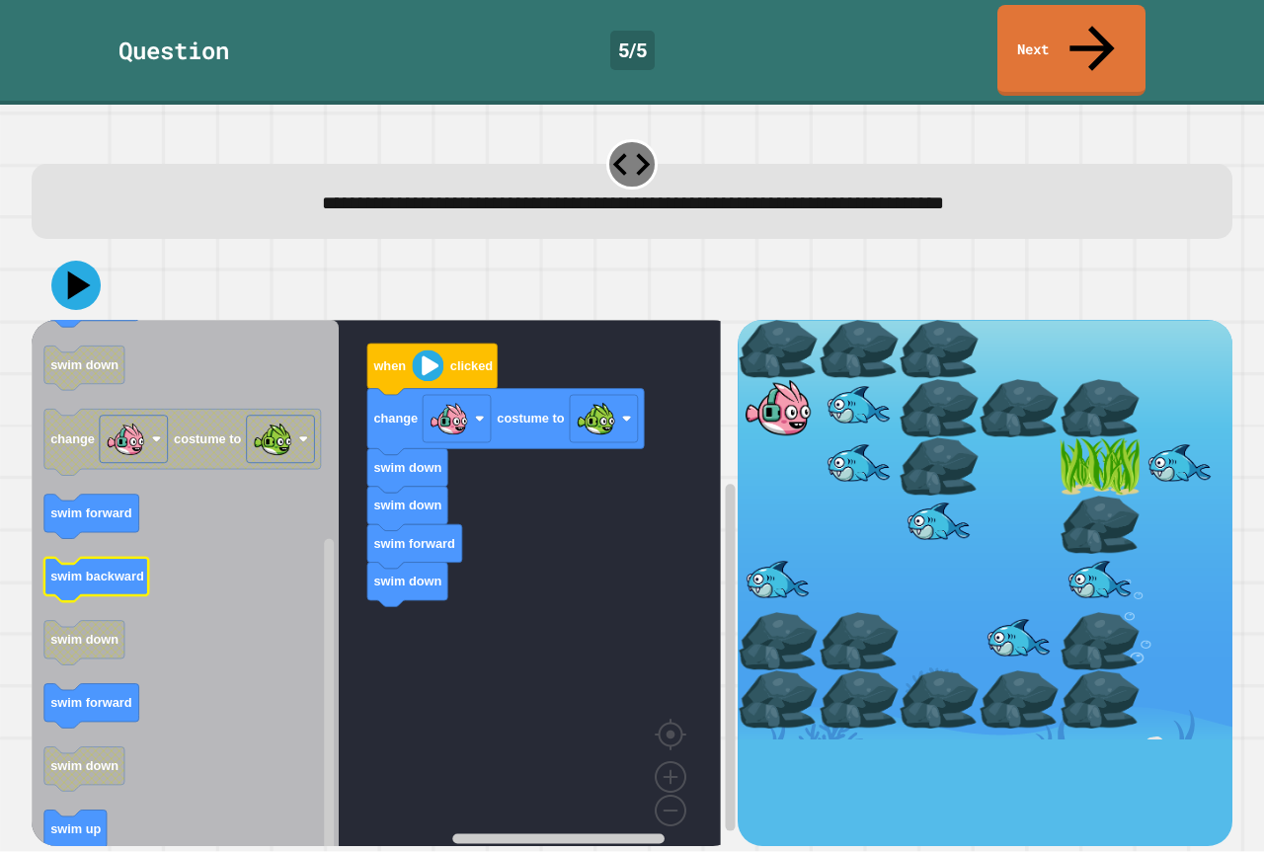
click at [119, 570] on text "swim backward" at bounding box center [97, 577] width 94 height 15
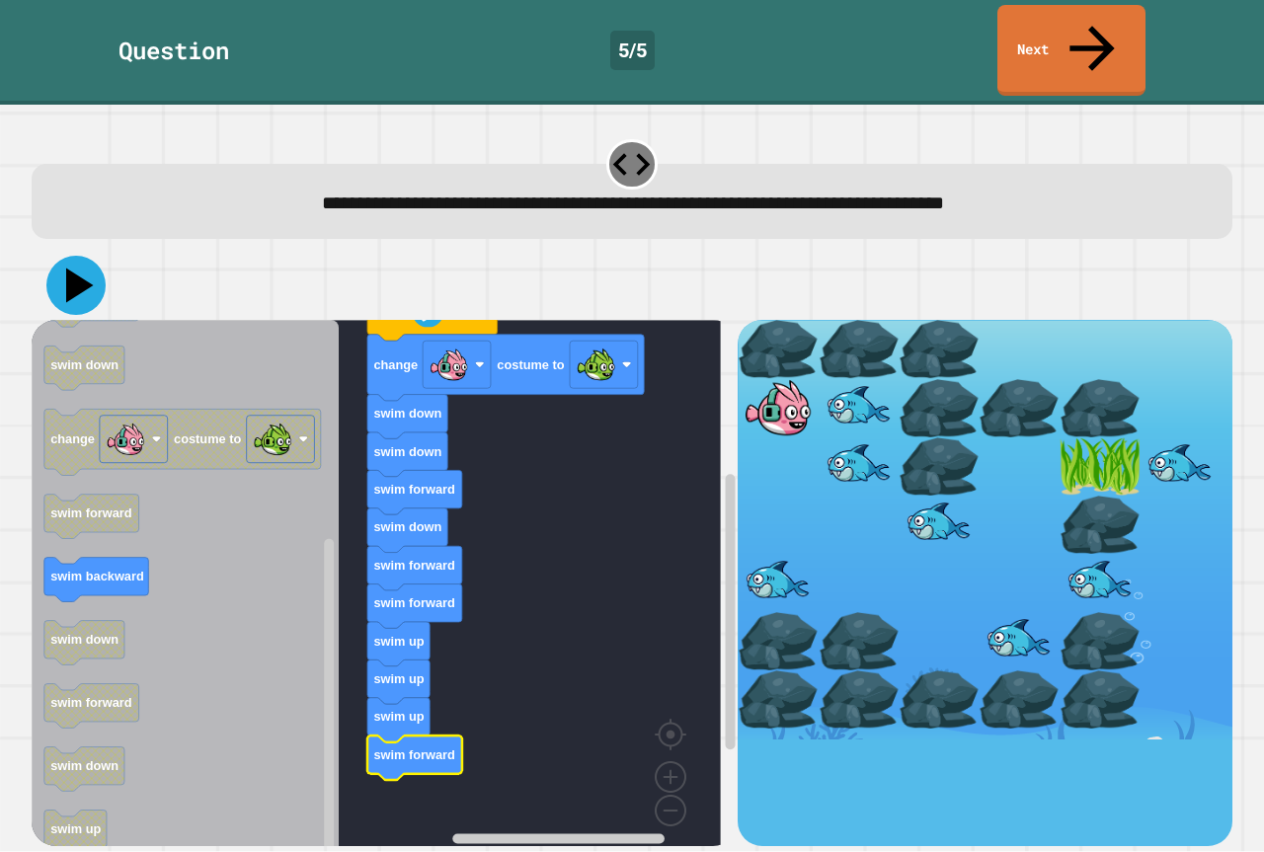
click at [79, 269] on icon at bounding box center [80, 286] width 28 height 35
click at [87, 256] on icon at bounding box center [75, 285] width 59 height 59
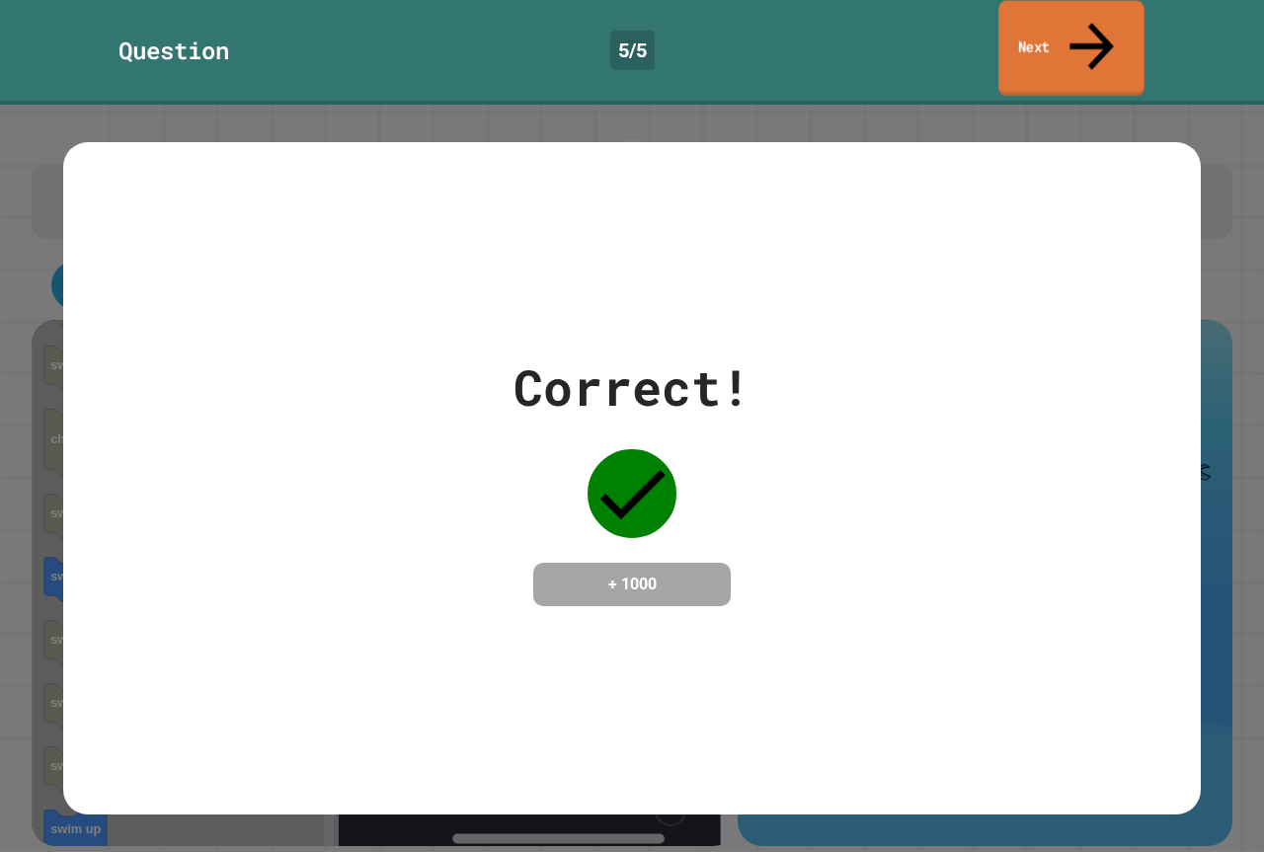
click at [1025, 33] on link "Next" at bounding box center [1071, 49] width 146 height 96
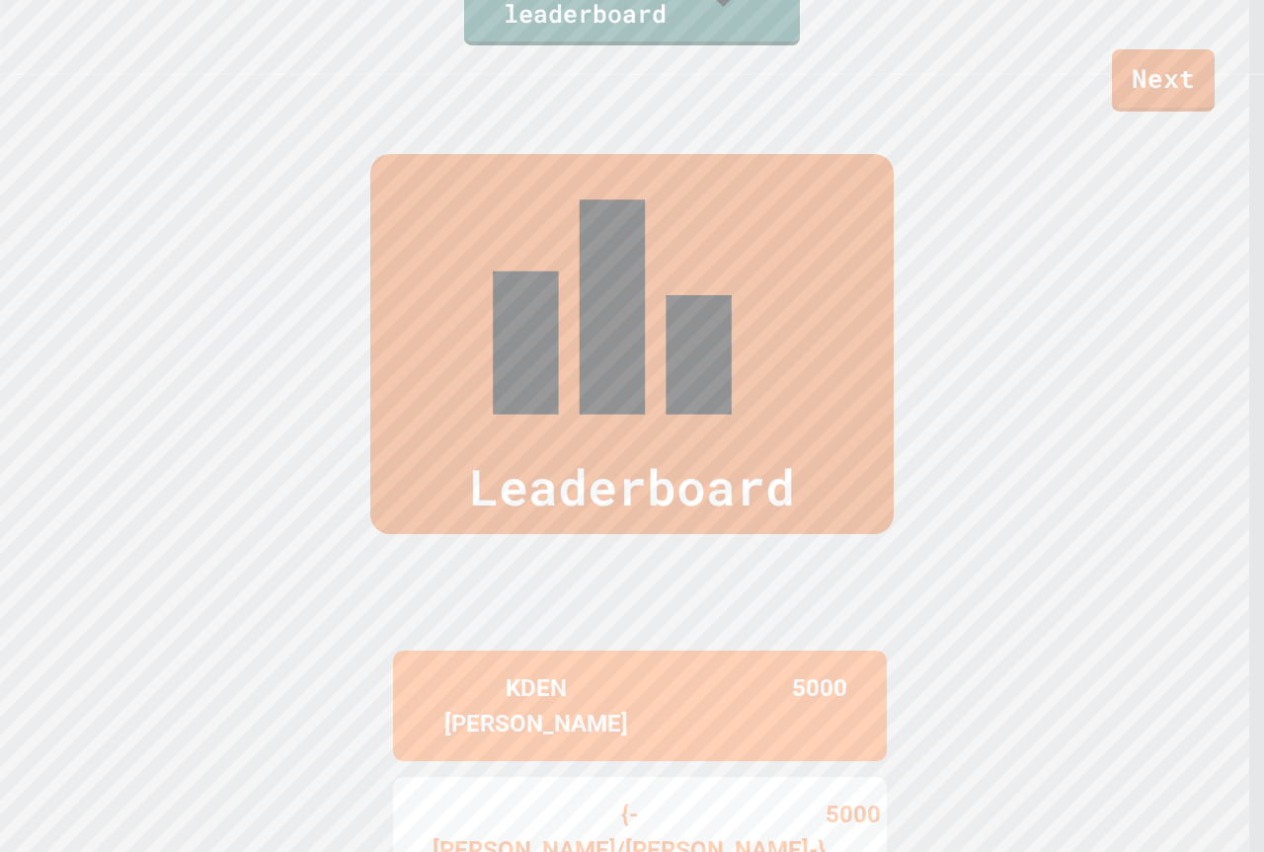
scroll to position [860, 0]
